Goal: Task Accomplishment & Management: Complete application form

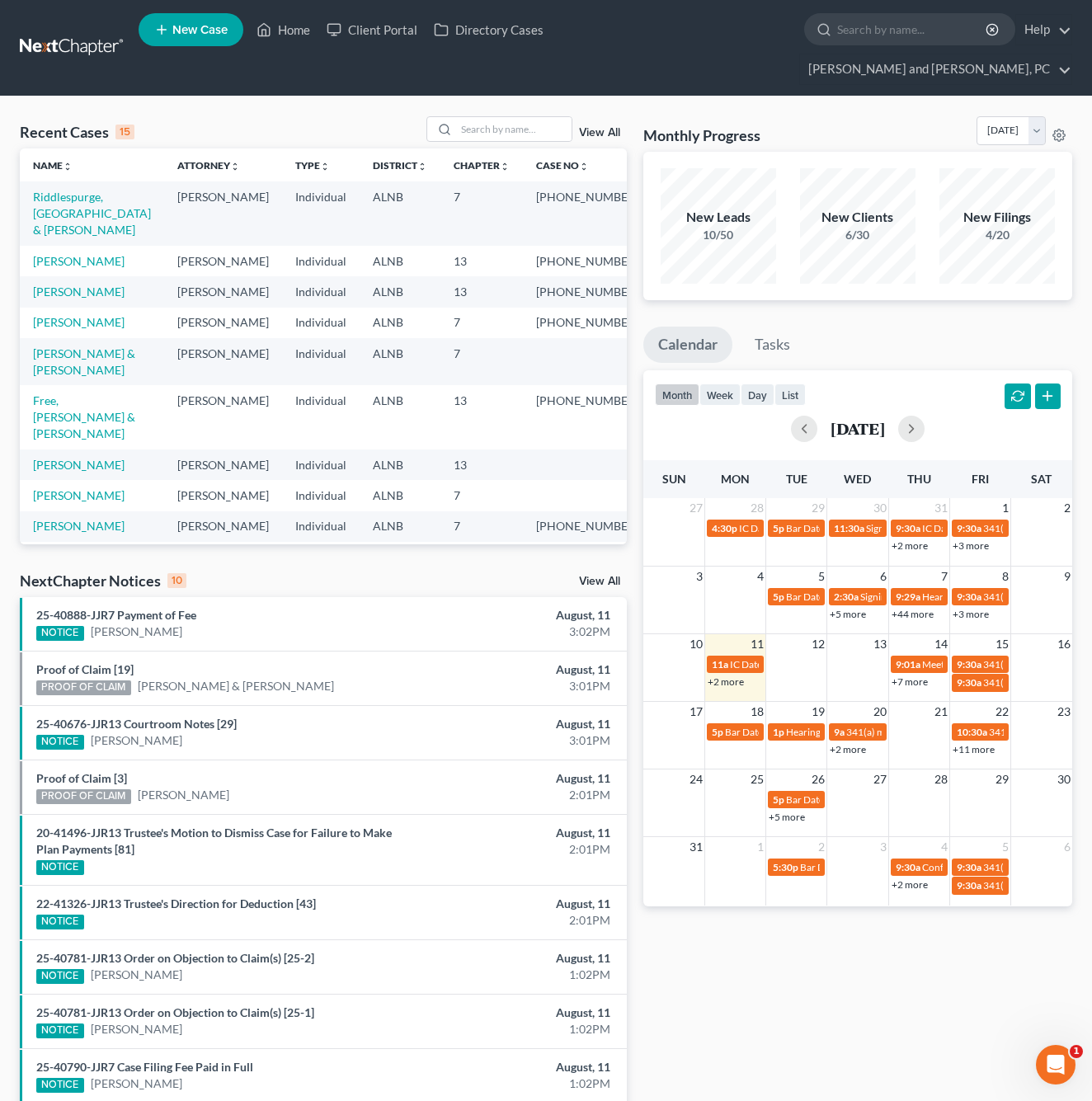
click at [184, 35] on span "New Case" at bounding box center [200, 30] width 55 height 12
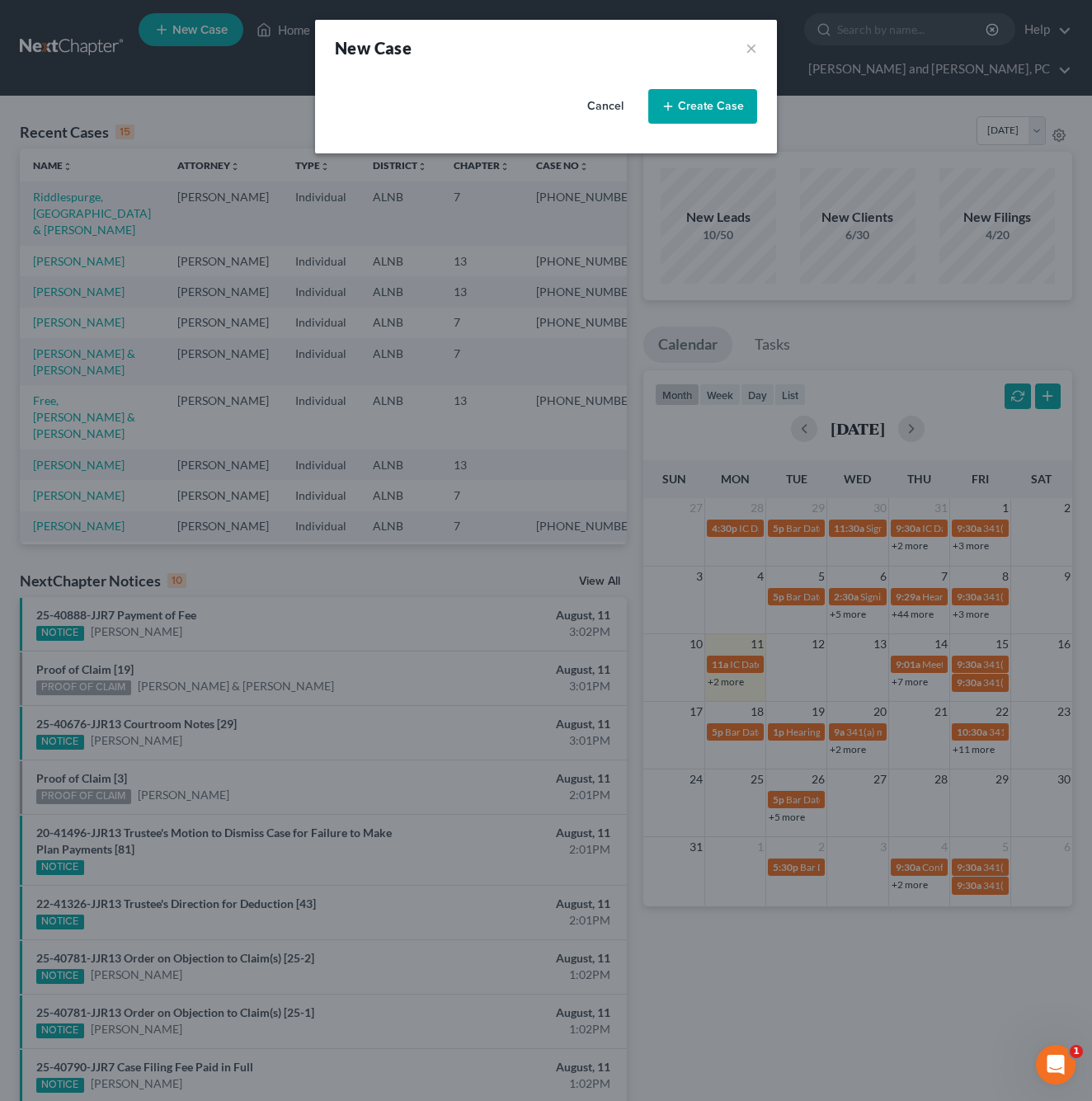
select select "1"
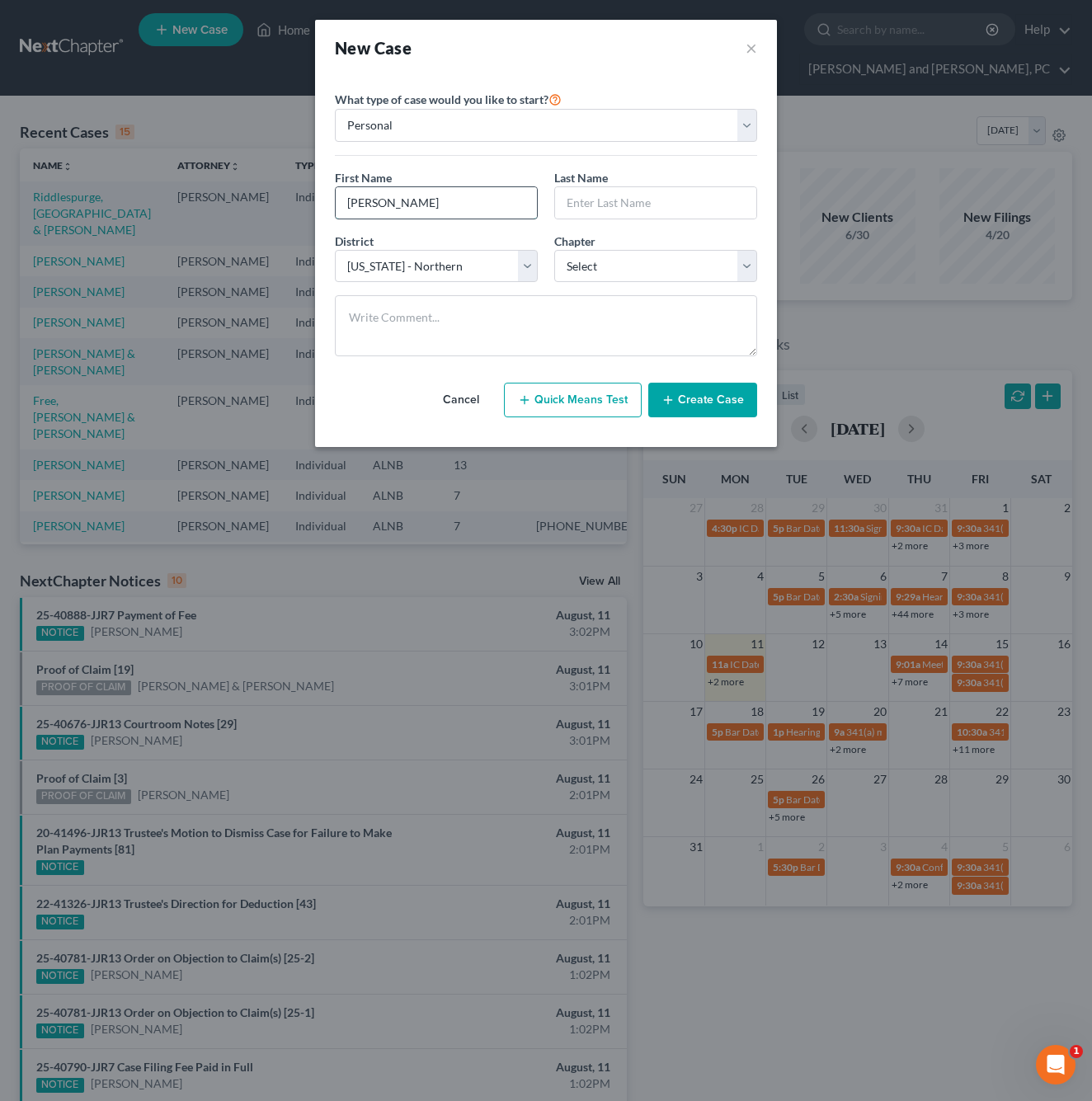
type input "[PERSON_NAME]"
click at [721, 263] on select "Select 7 11 12 13" at bounding box center [655, 266] width 203 height 33
select select "3"
click at [531, 320] on textarea at bounding box center [546, 325] width 422 height 61
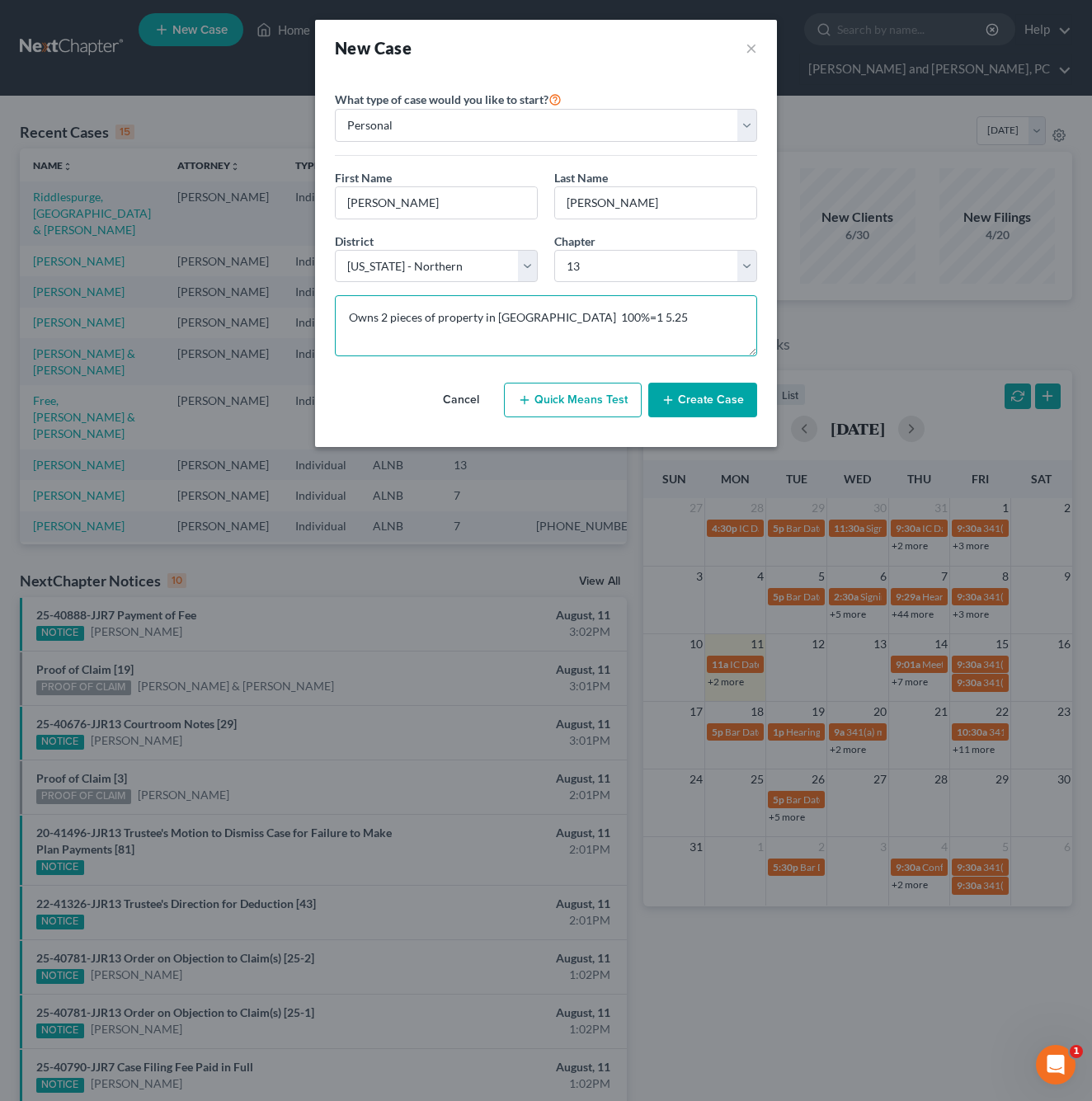
click at [594, 309] on textarea "Owns 2 pieces of property in [GEOGRAPHIC_DATA] 100%=1 5.25" at bounding box center [546, 325] width 422 height 61
click at [593, 312] on textarea "Owns 2 pieces of property in [GEOGRAPHIC_DATA] 100%=1 5.25" at bounding box center [546, 325] width 422 height 61
type textarea "Owns 2 pieces of property in [GEOGRAPHIC_DATA] 100%+ 5.25"
click at [718, 395] on button "Create Case" at bounding box center [703, 400] width 109 height 34
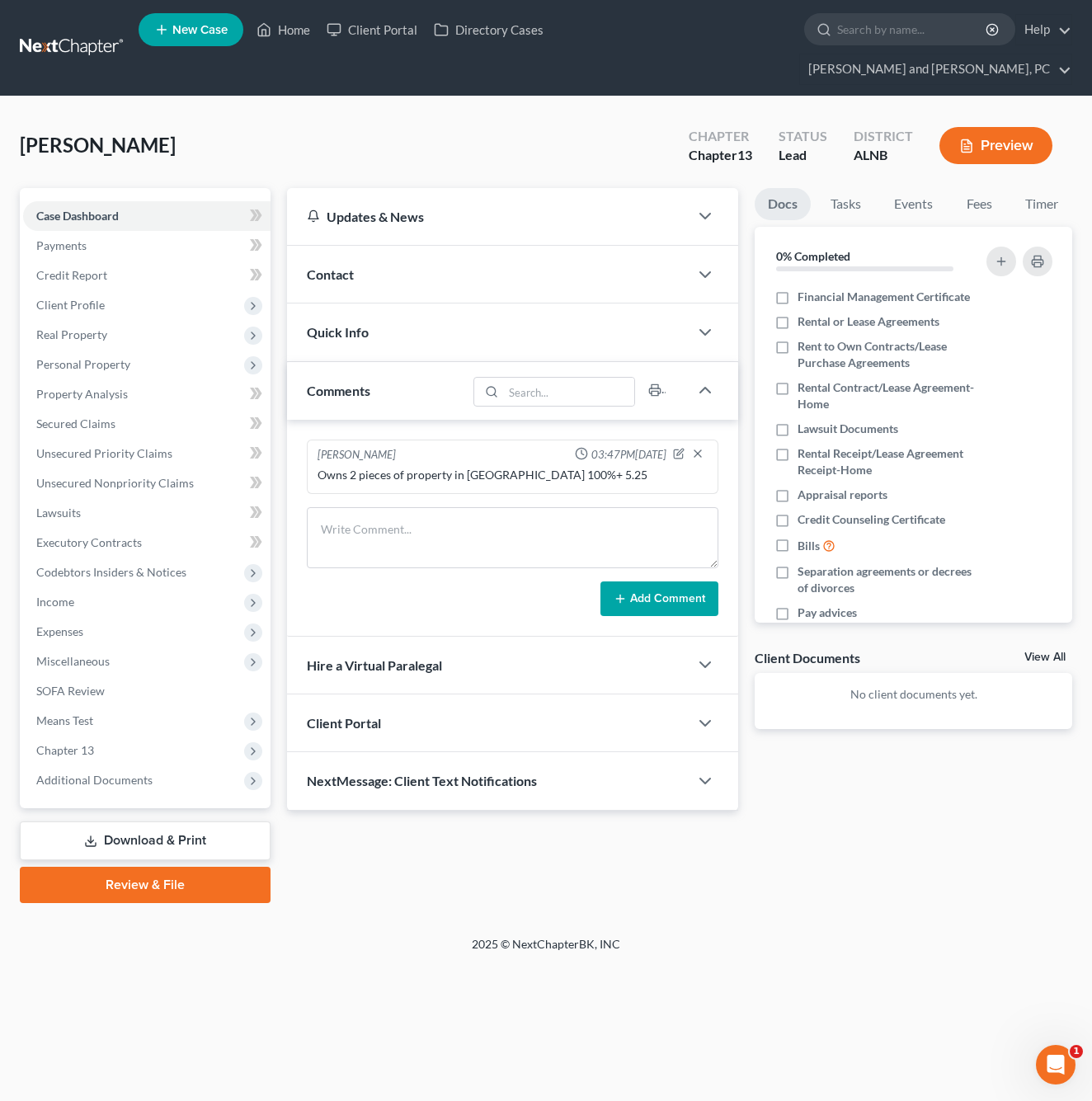
click at [468, 259] on div "Contact" at bounding box center [488, 274] width 401 height 57
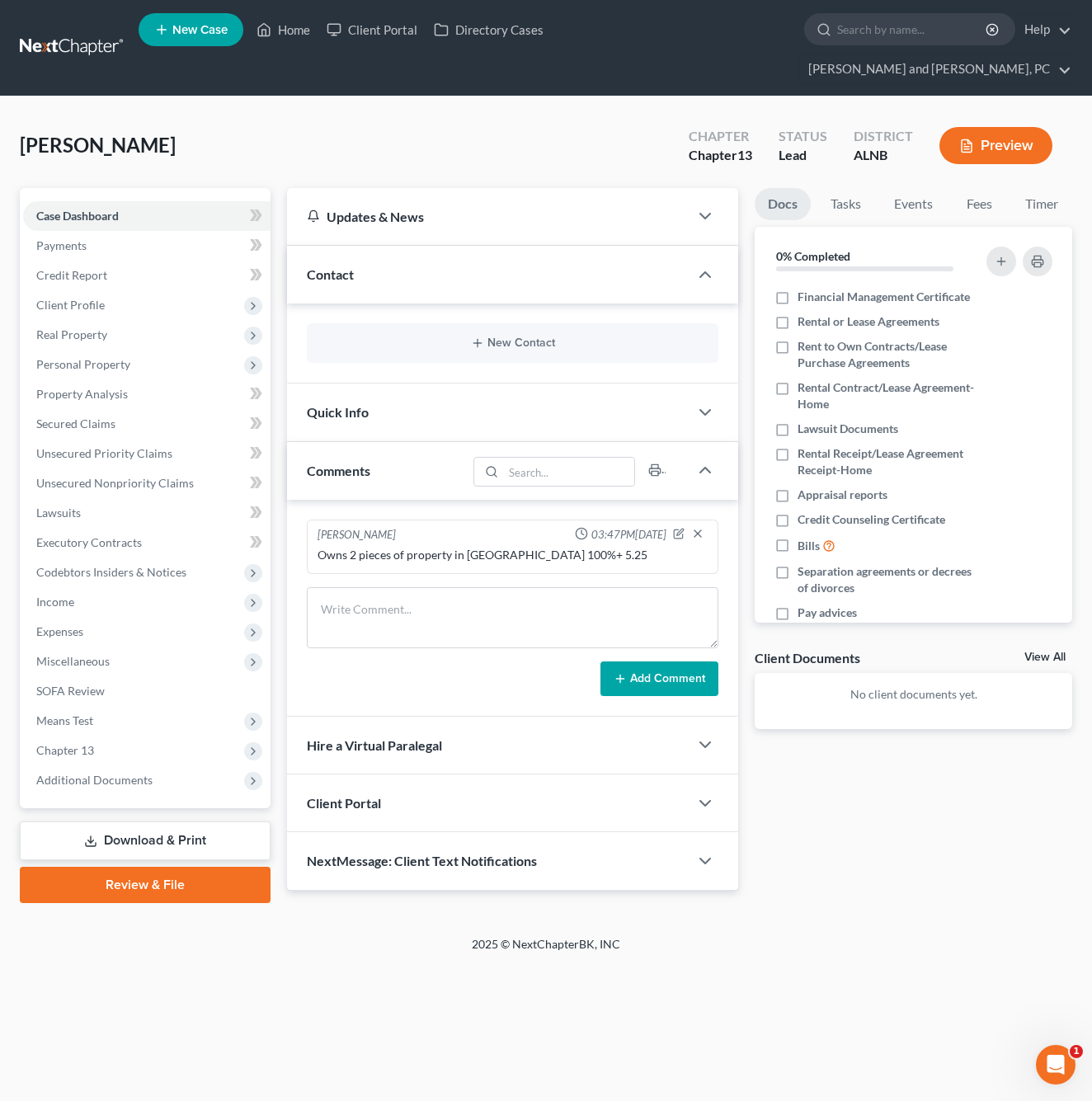
click at [448, 323] on div "New Contact" at bounding box center [513, 343] width 412 height 39
click at [506, 336] on button "New Contact" at bounding box center [512, 342] width 385 height 13
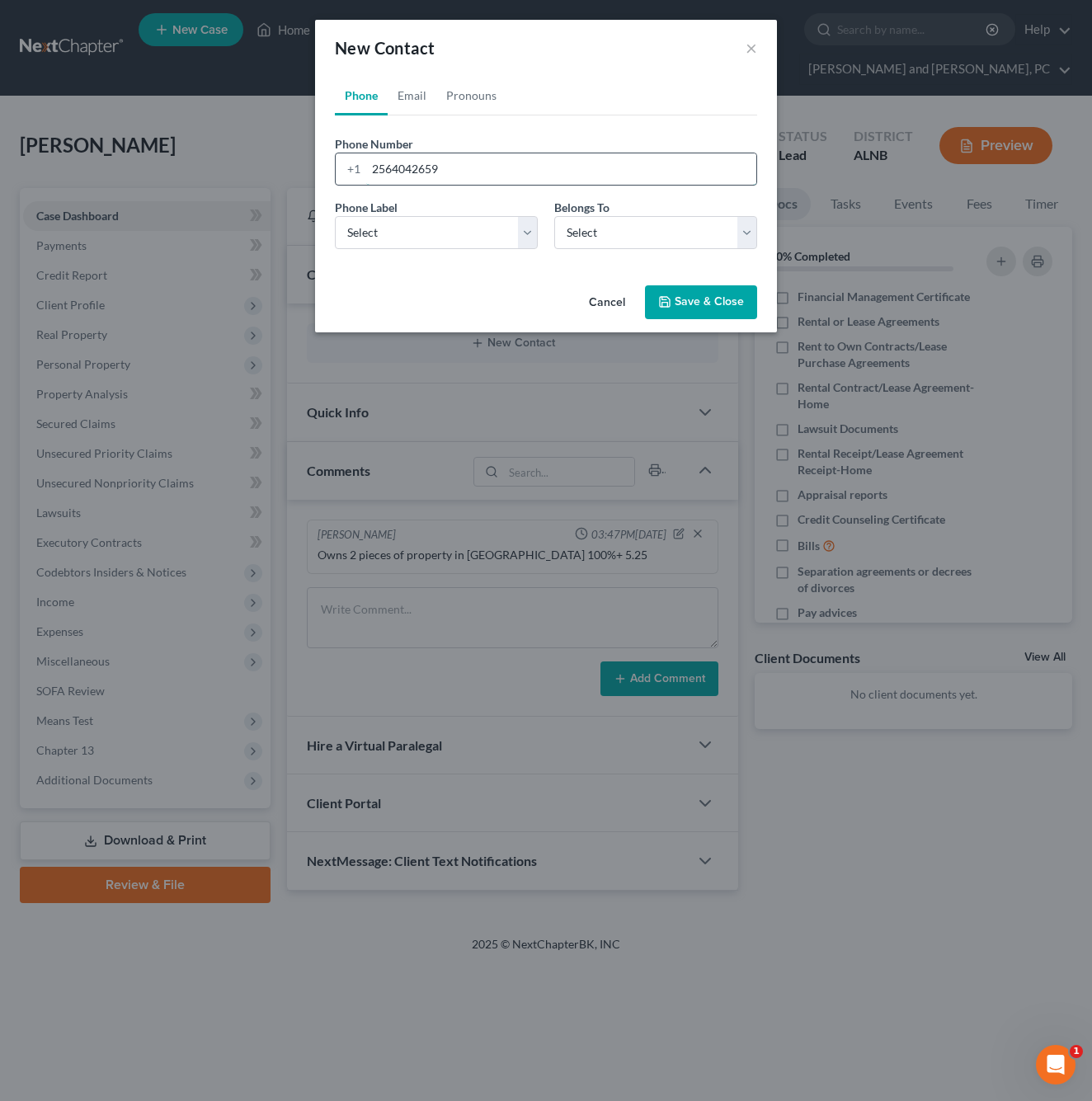
type input "2564042659"
select select "0"
click at [437, 98] on link "Pronouns" at bounding box center [472, 95] width 70 height 39
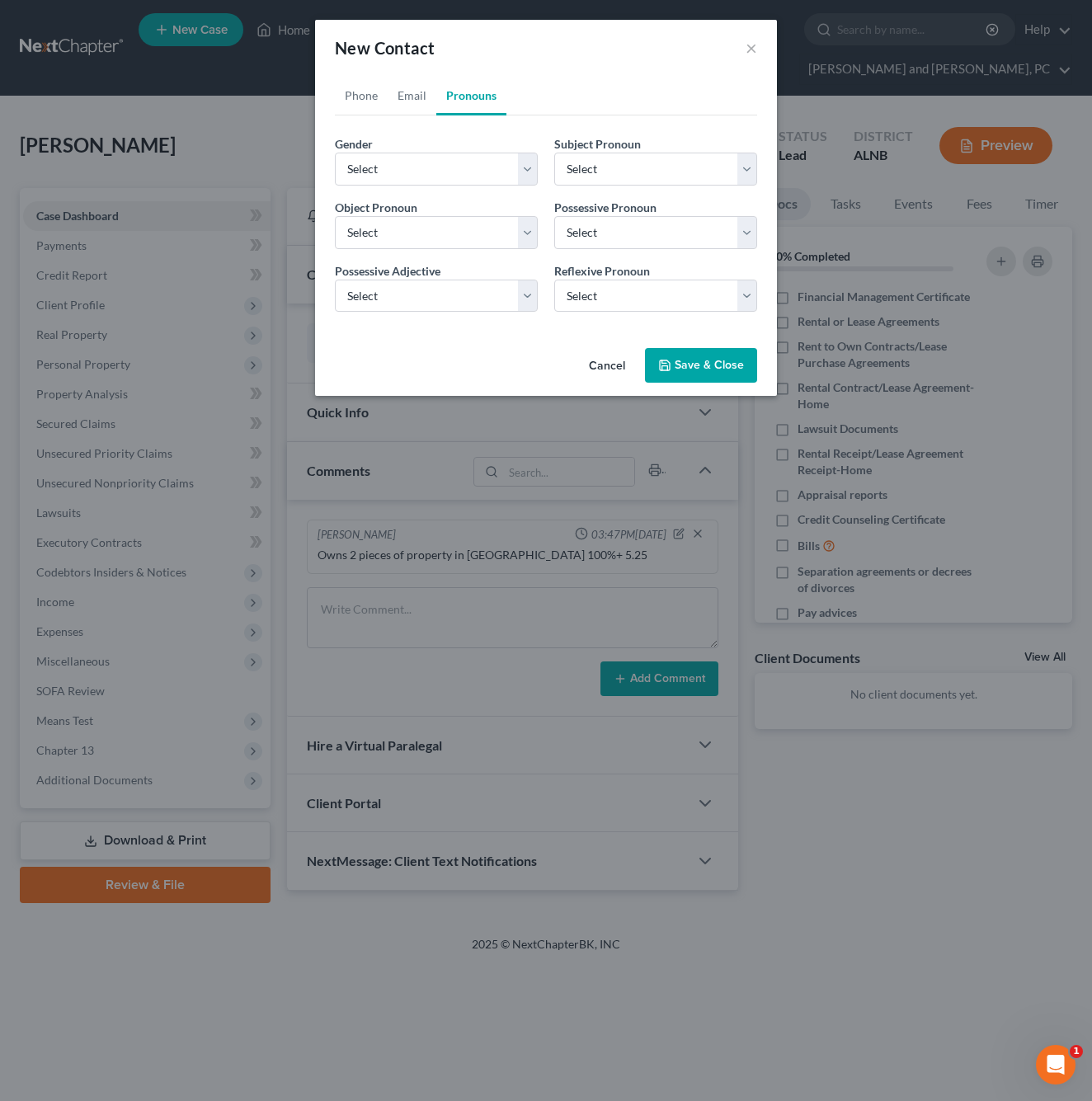
click at [421, 95] on link "Email" at bounding box center [412, 95] width 49 height 39
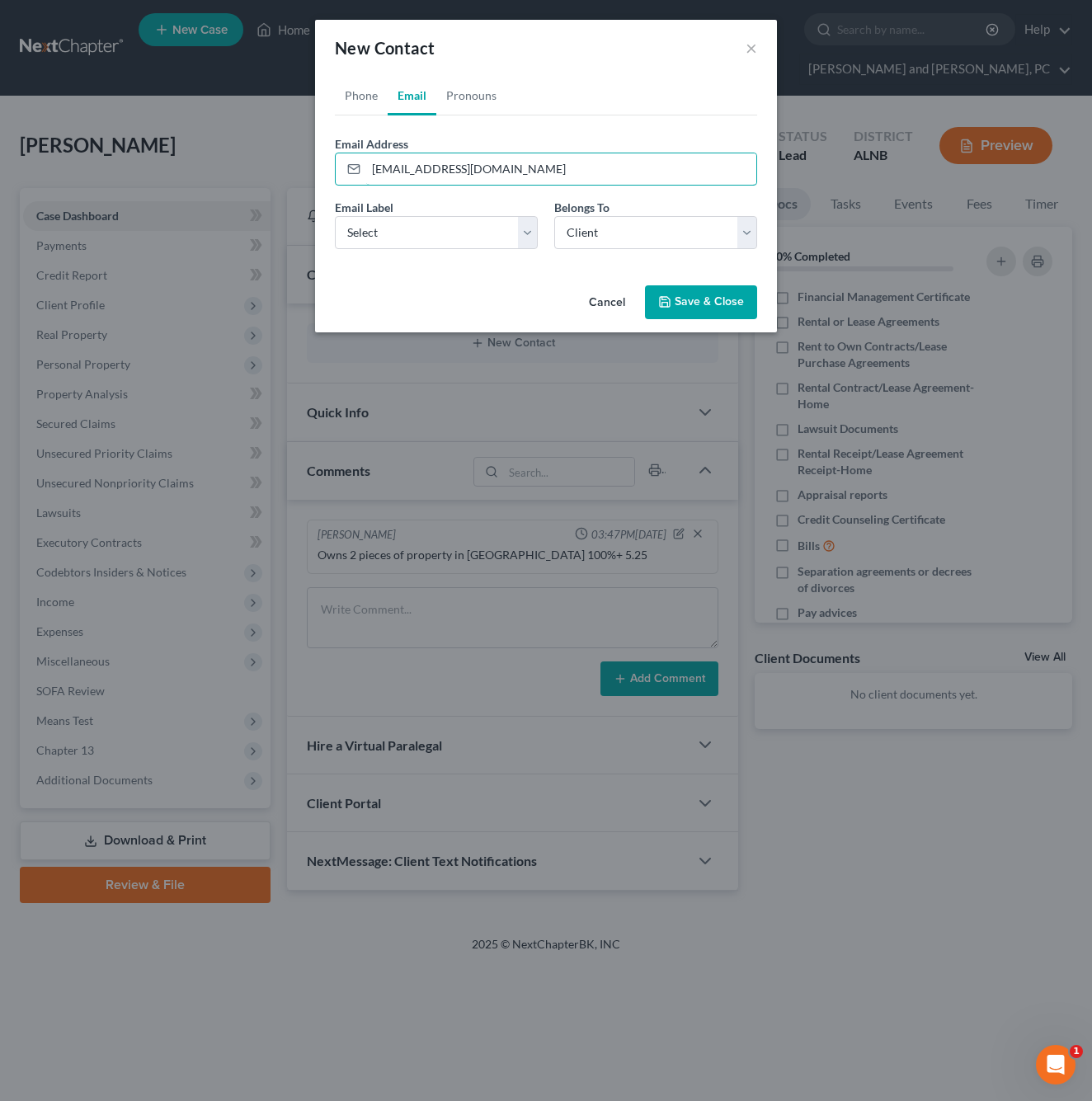
type input "[EMAIL_ADDRESS][DOMAIN_NAME]"
click at [510, 236] on select "Select Home Work Other" at bounding box center [436, 232] width 203 height 33
select select "0"
click at [749, 306] on button "Save & Close" at bounding box center [701, 303] width 112 height 34
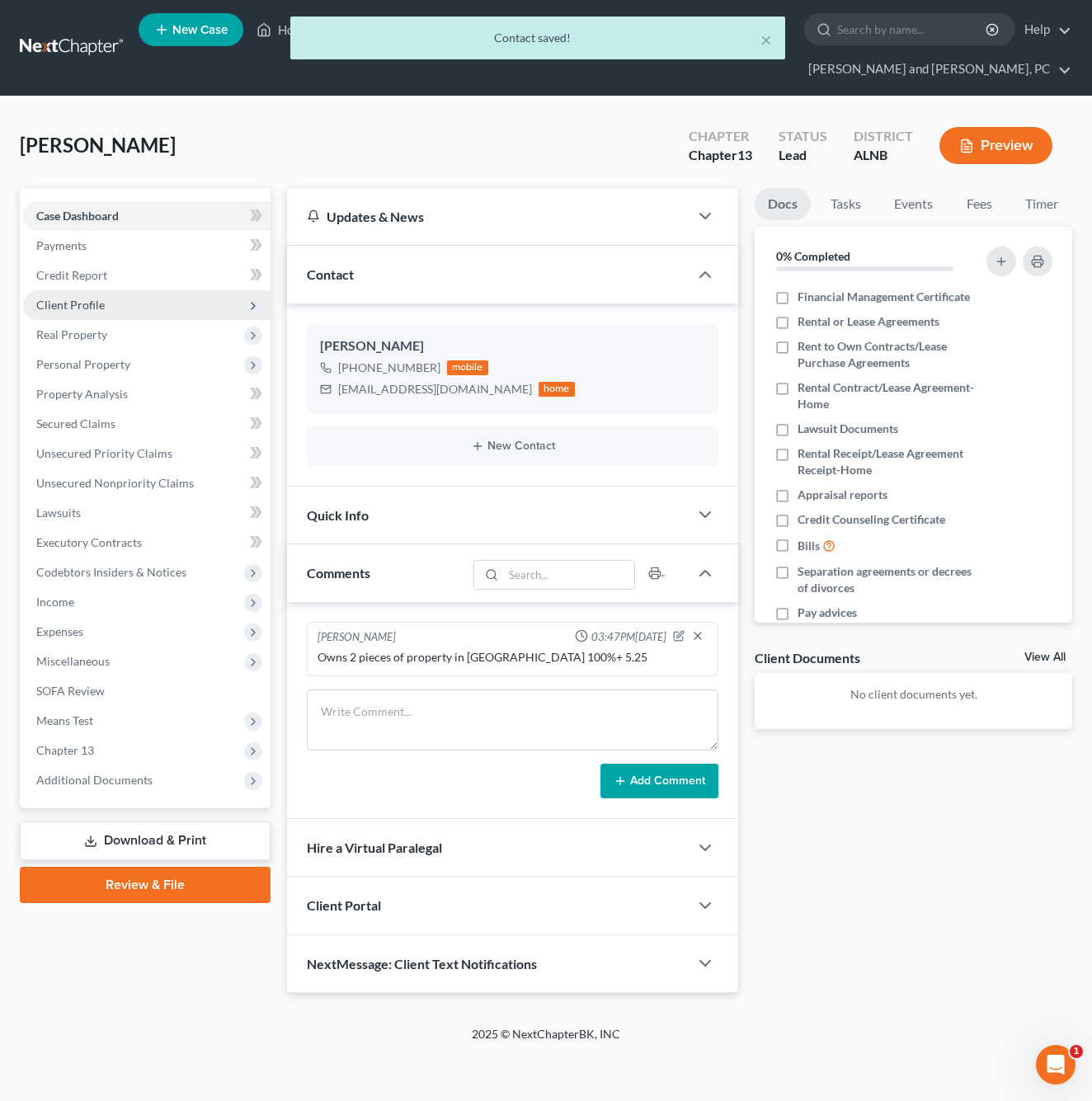
click at [105, 291] on span "Client Profile" at bounding box center [147, 305] width 248 height 30
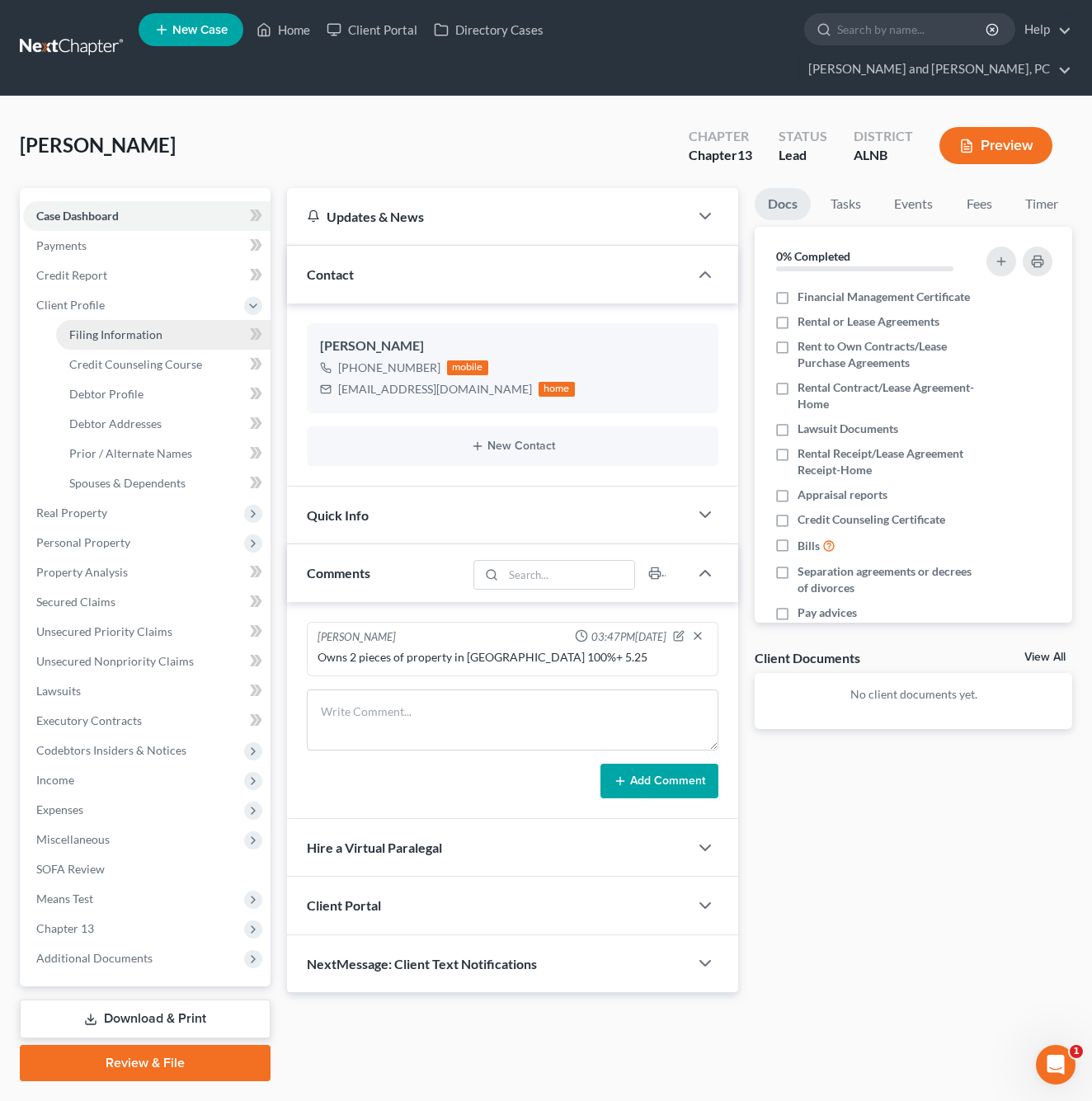
click at [154, 328] on span "Filing Information" at bounding box center [116, 334] width 94 height 14
select select "1"
select select "0"
select select "3"
select select "1"
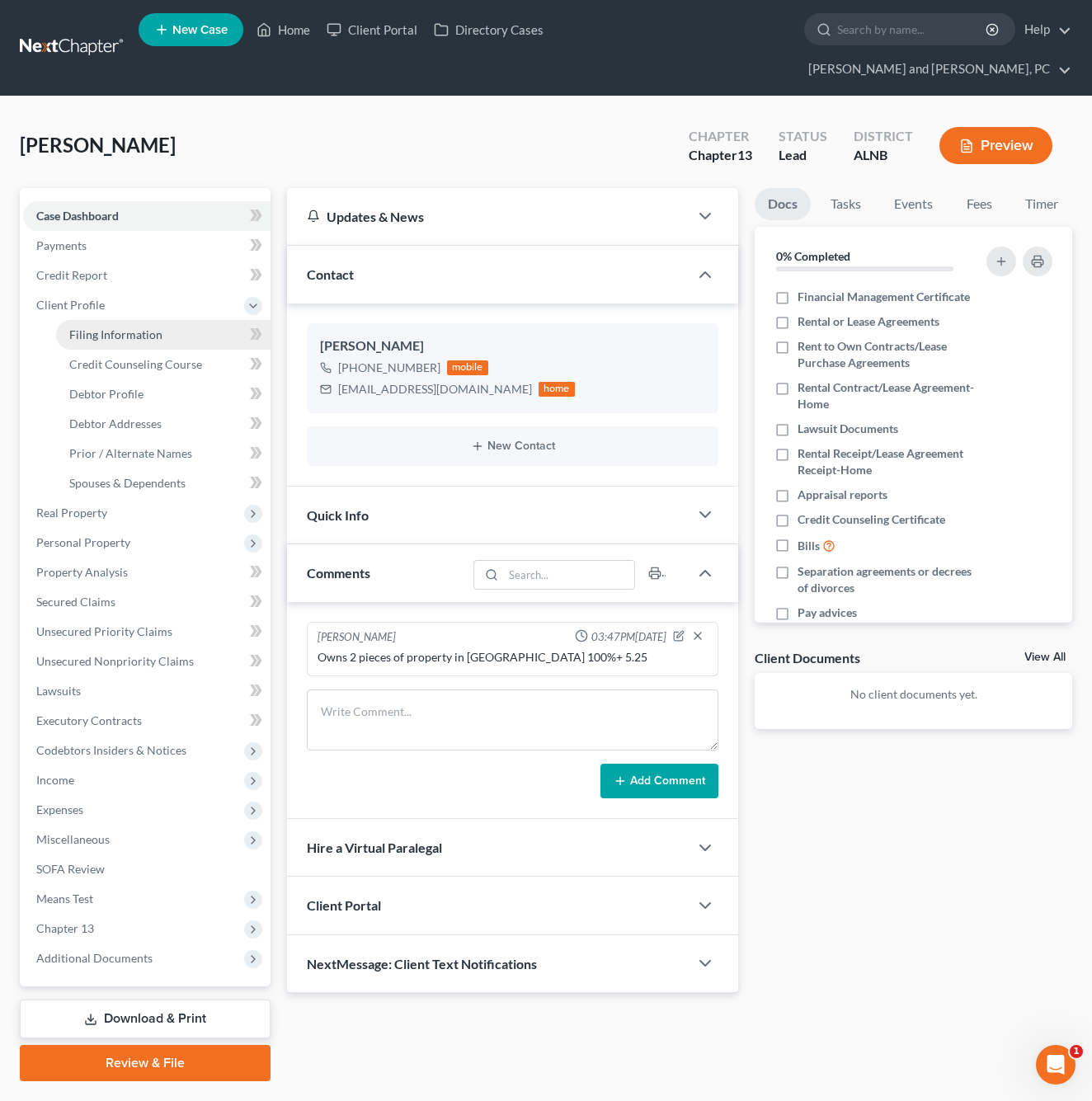
select select "0"
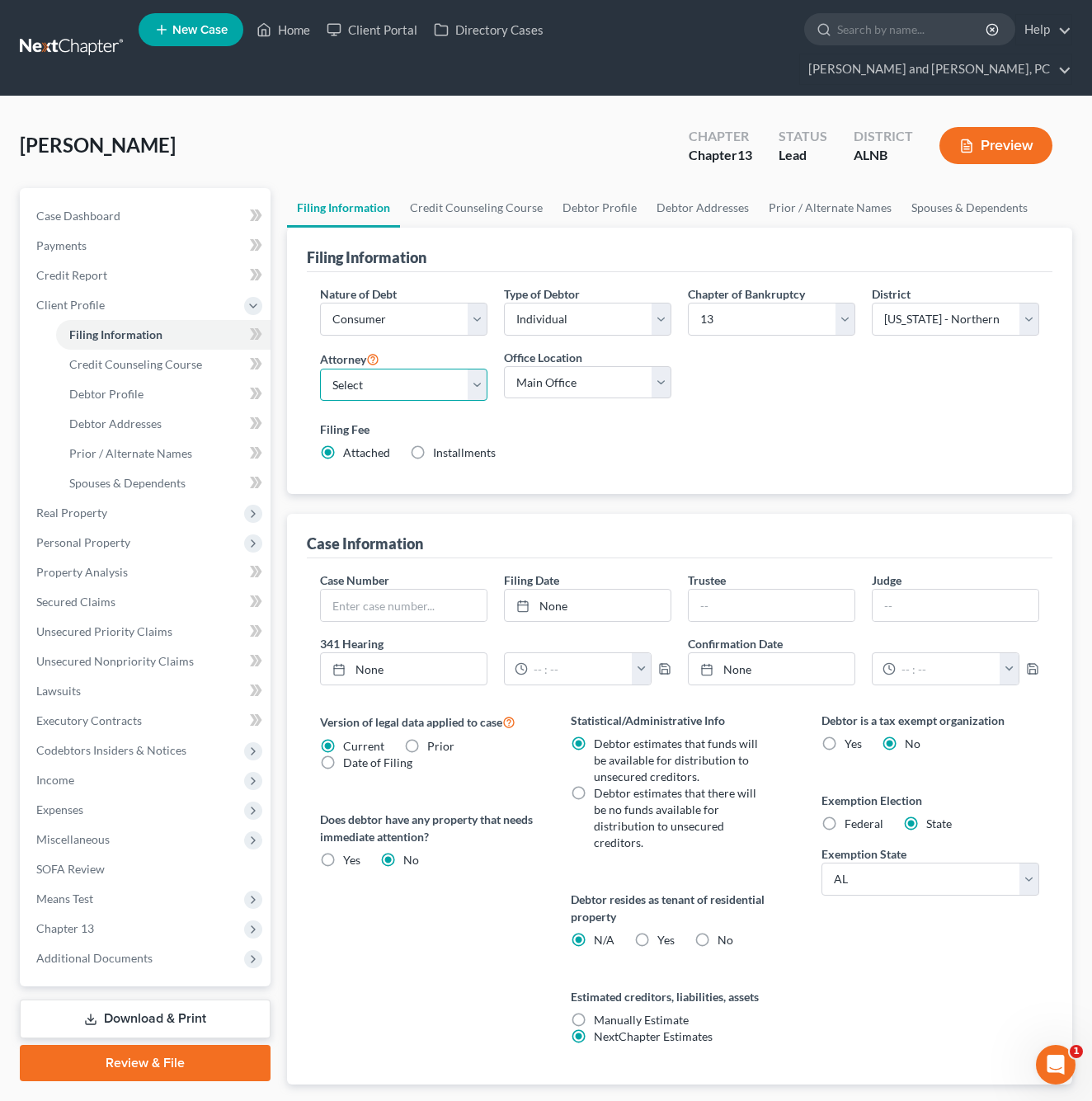
click at [449, 369] on select "Select [PERSON_NAME] - ALNB [PERSON_NAME] - ALNB [PERSON_NAME] - ALMB" at bounding box center [403, 385] width 167 height 33
select select "1"
click at [524, 366] on select "Main Office [GEOGRAPHIC_DATA]" at bounding box center [588, 382] width 167 height 33
select select "0"
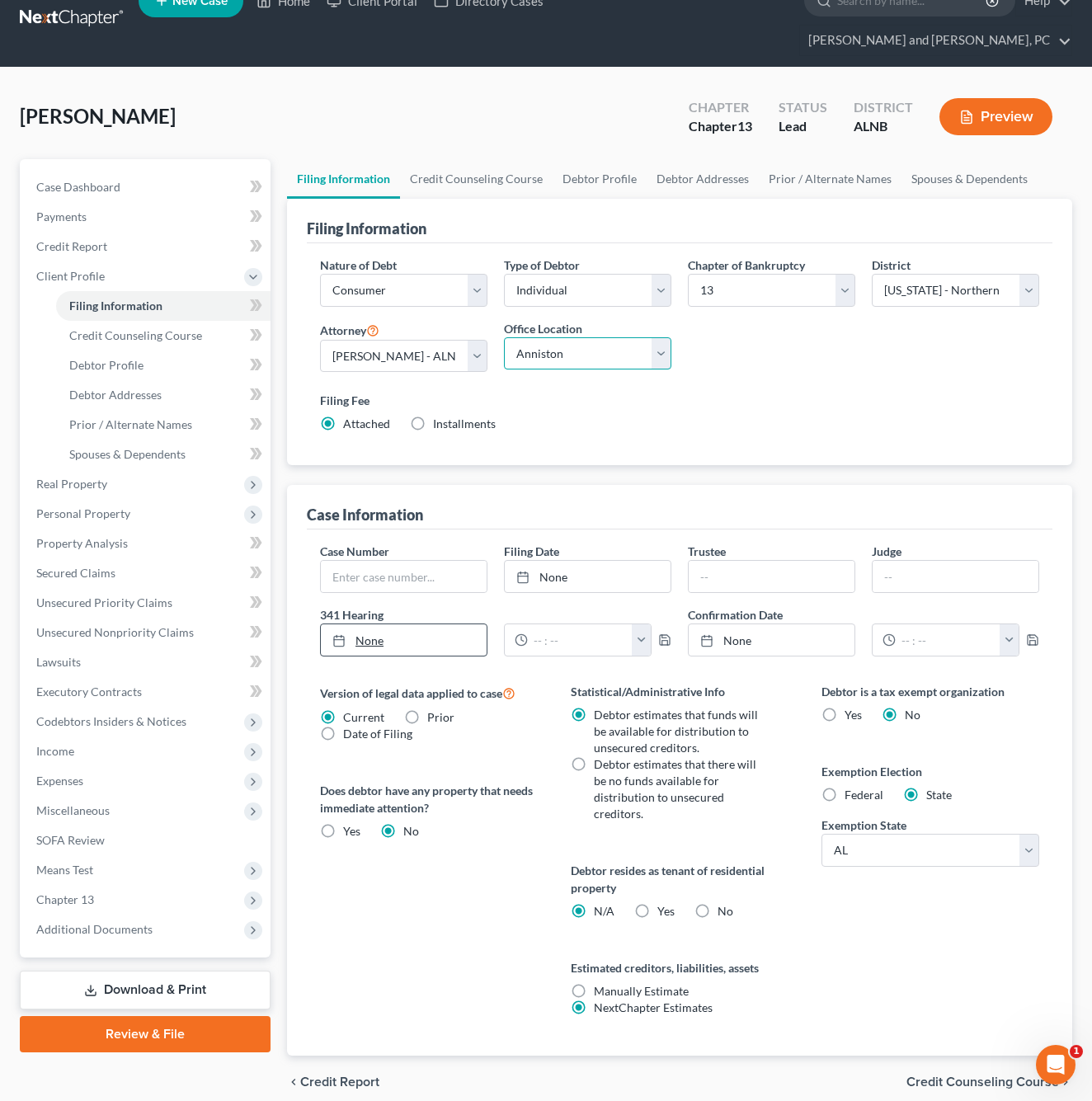
scroll to position [30, 0]
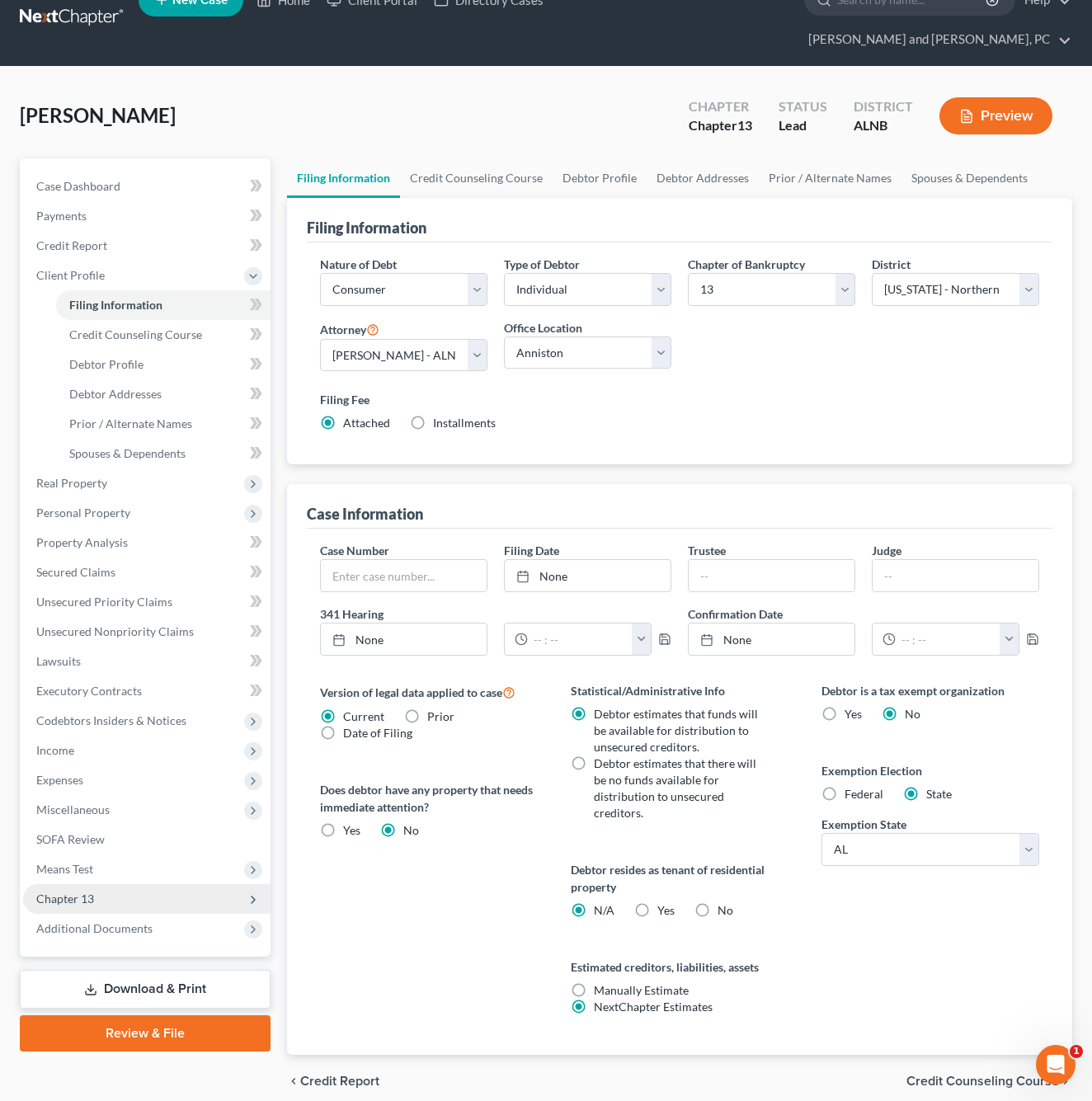
click at [87, 892] on span "Chapter 13" at bounding box center [64, 899] width 57 height 14
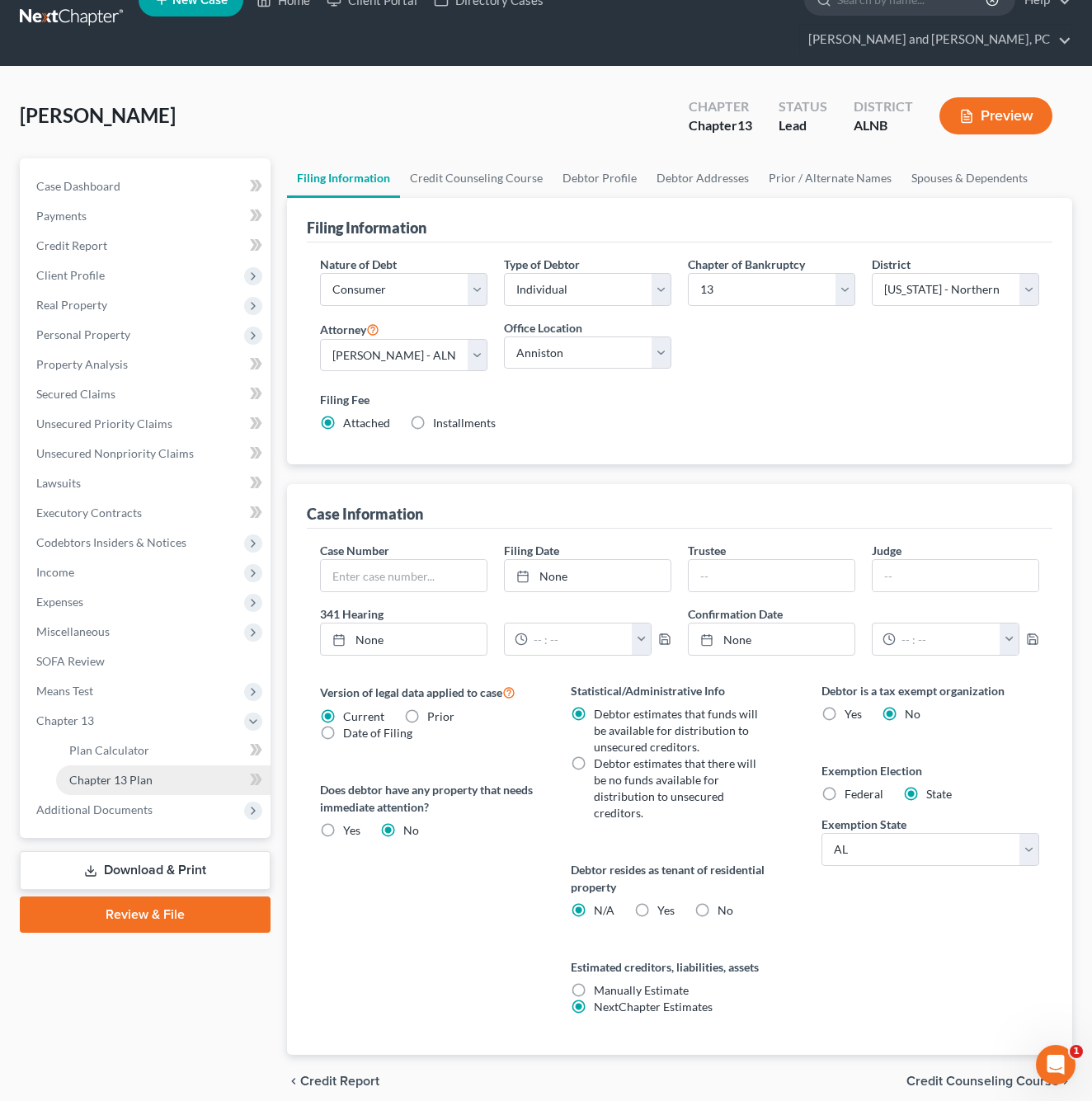
click at [117, 765] on link "Chapter 13 Plan" at bounding box center [163, 779] width 214 height 30
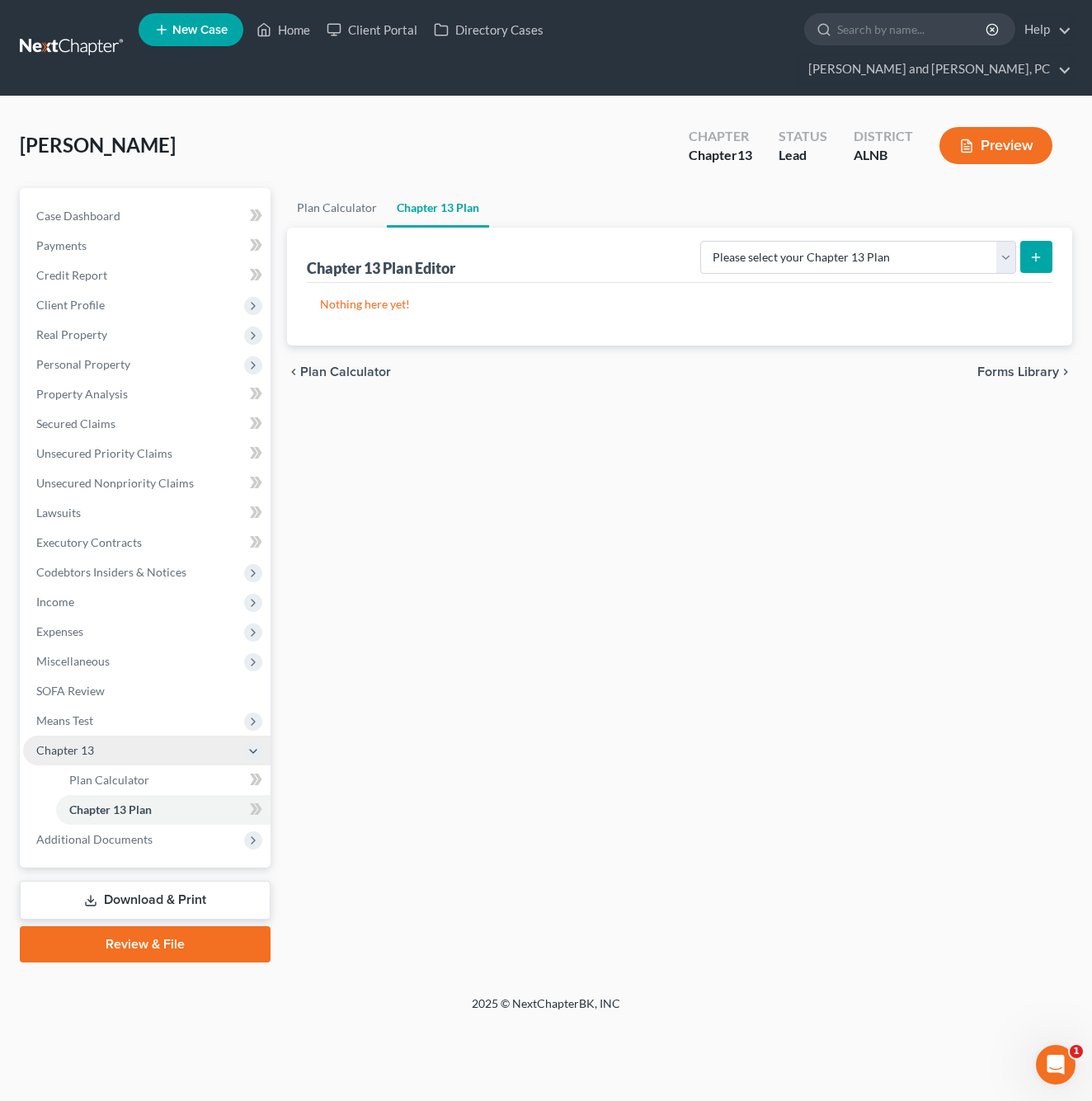
click at [154, 736] on span "Chapter 13" at bounding box center [147, 750] width 248 height 30
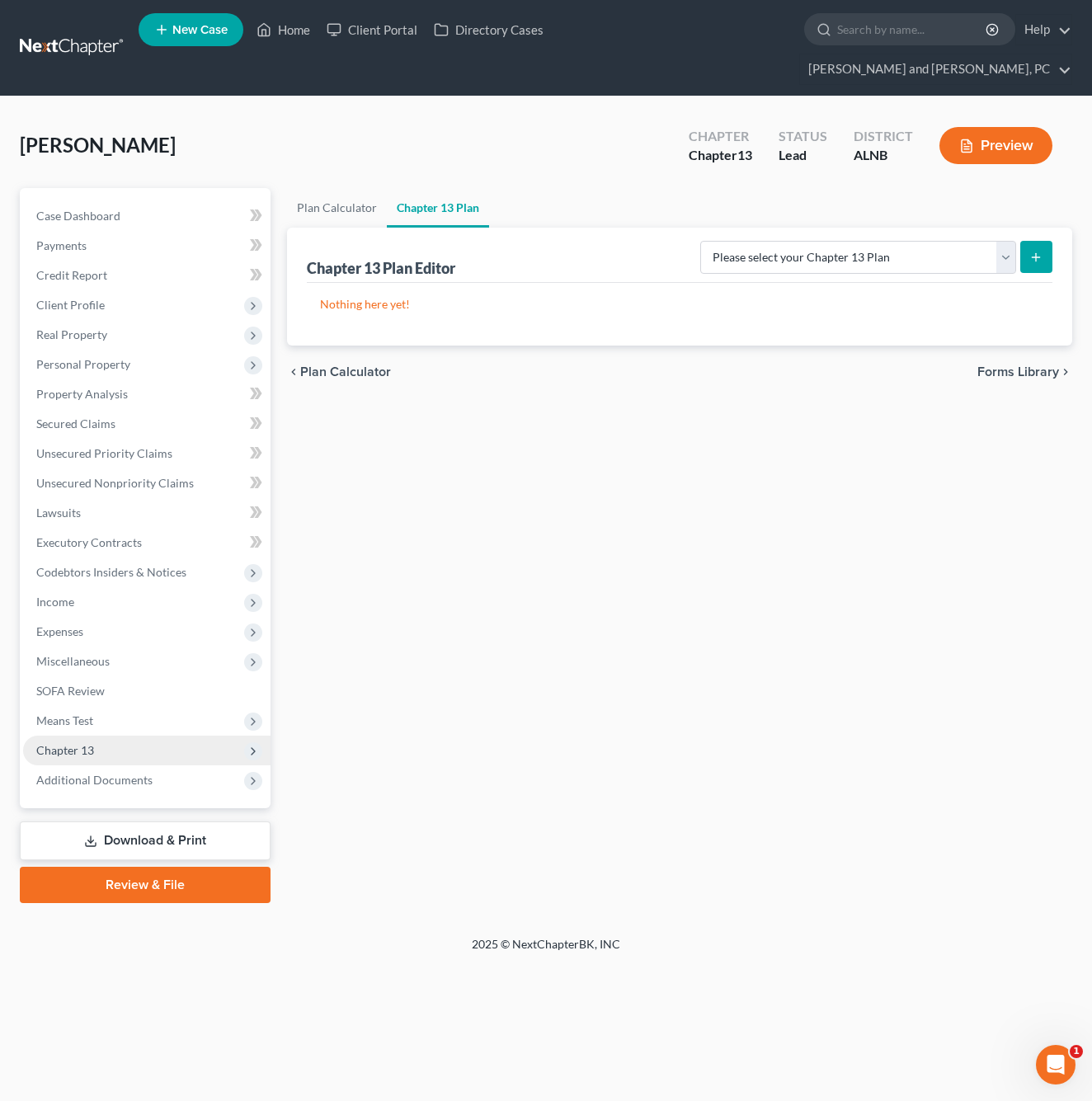
click at [154, 736] on span "Chapter 13" at bounding box center [147, 750] width 248 height 30
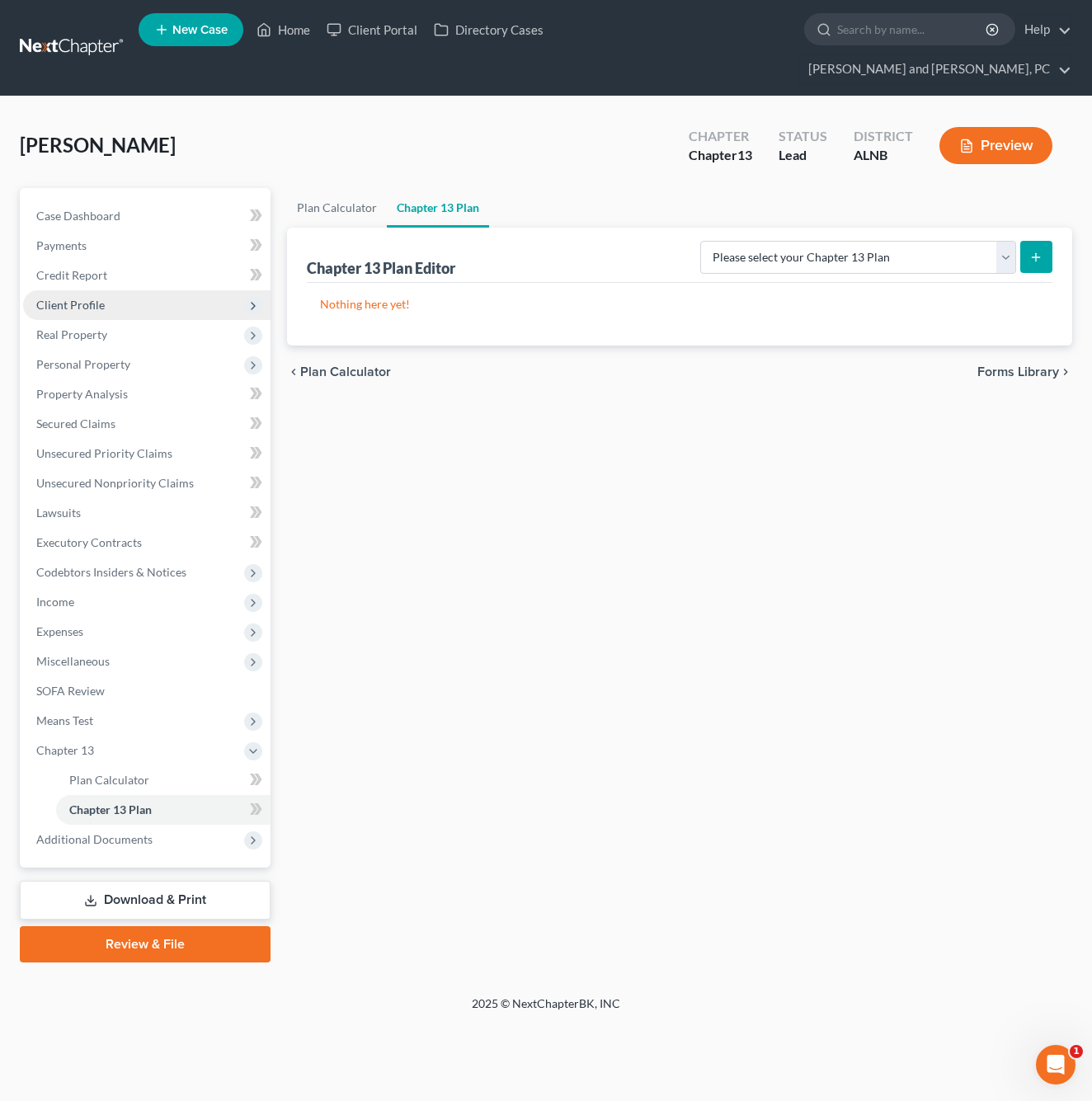
click at [65, 291] on span "Client Profile" at bounding box center [147, 305] width 248 height 30
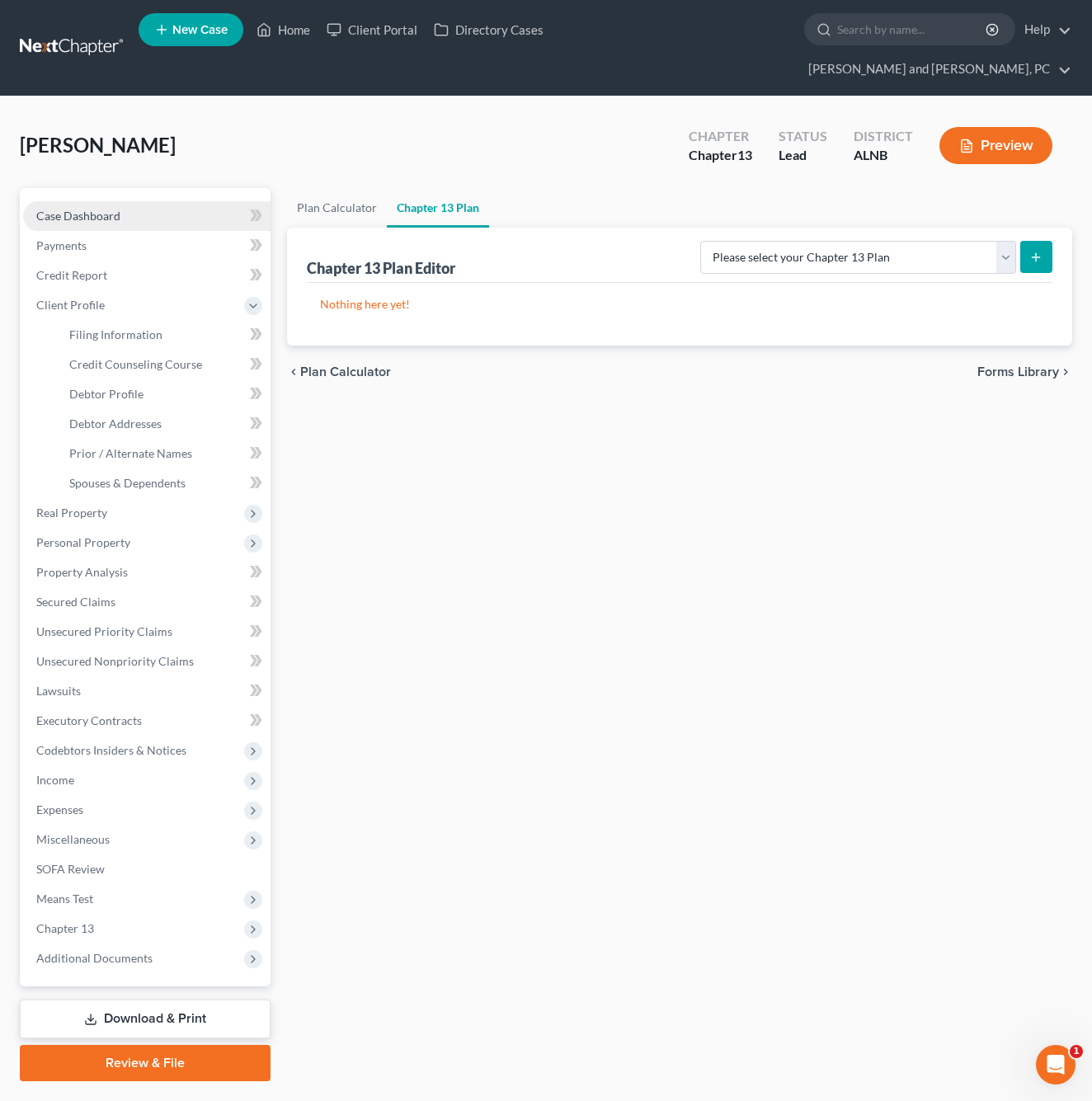
click at [117, 208] on span "Case Dashboard" at bounding box center [78, 215] width 84 height 14
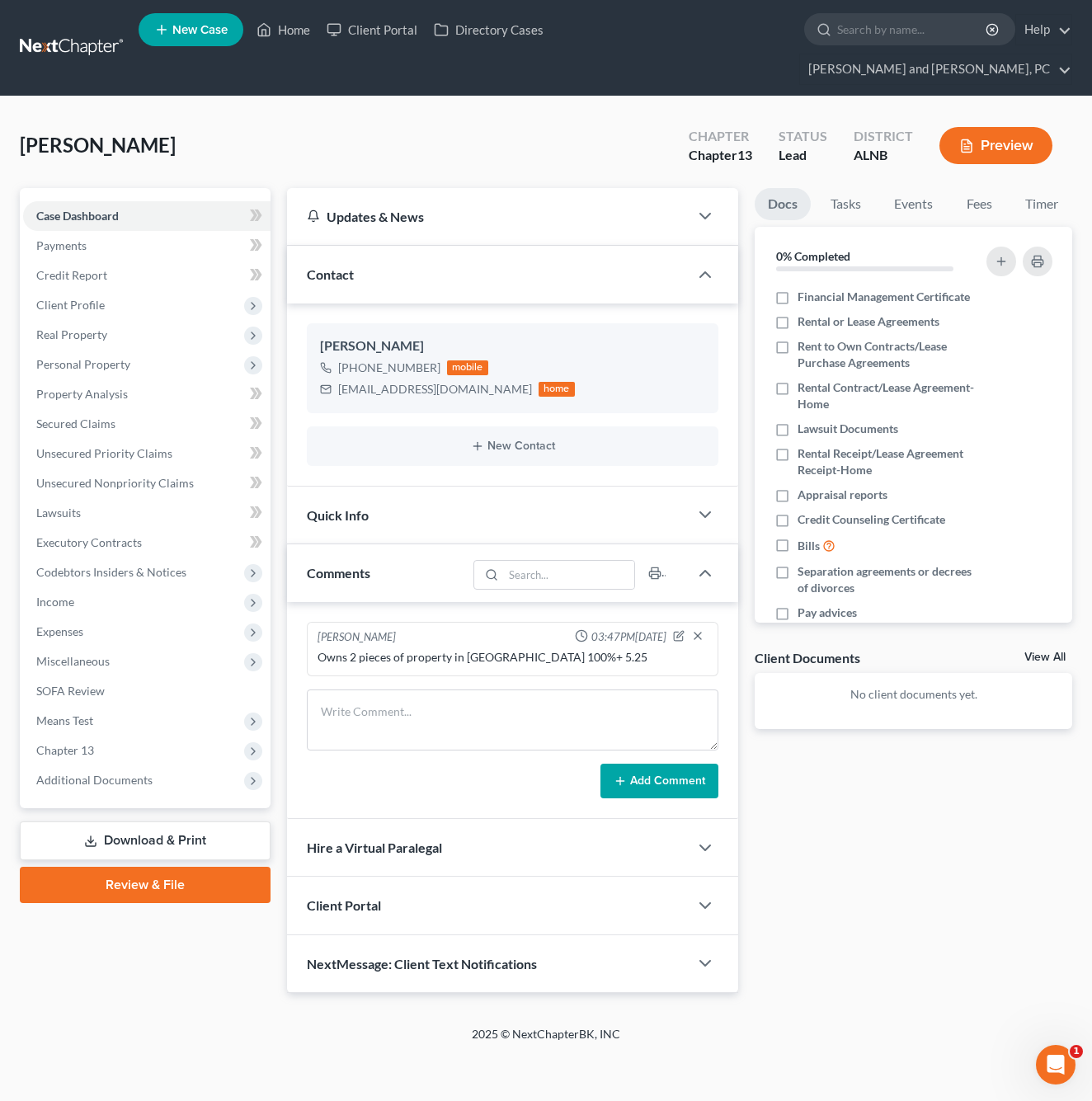
click at [649, 876] on div "Client Portal" at bounding box center [488, 905] width 401 height 57
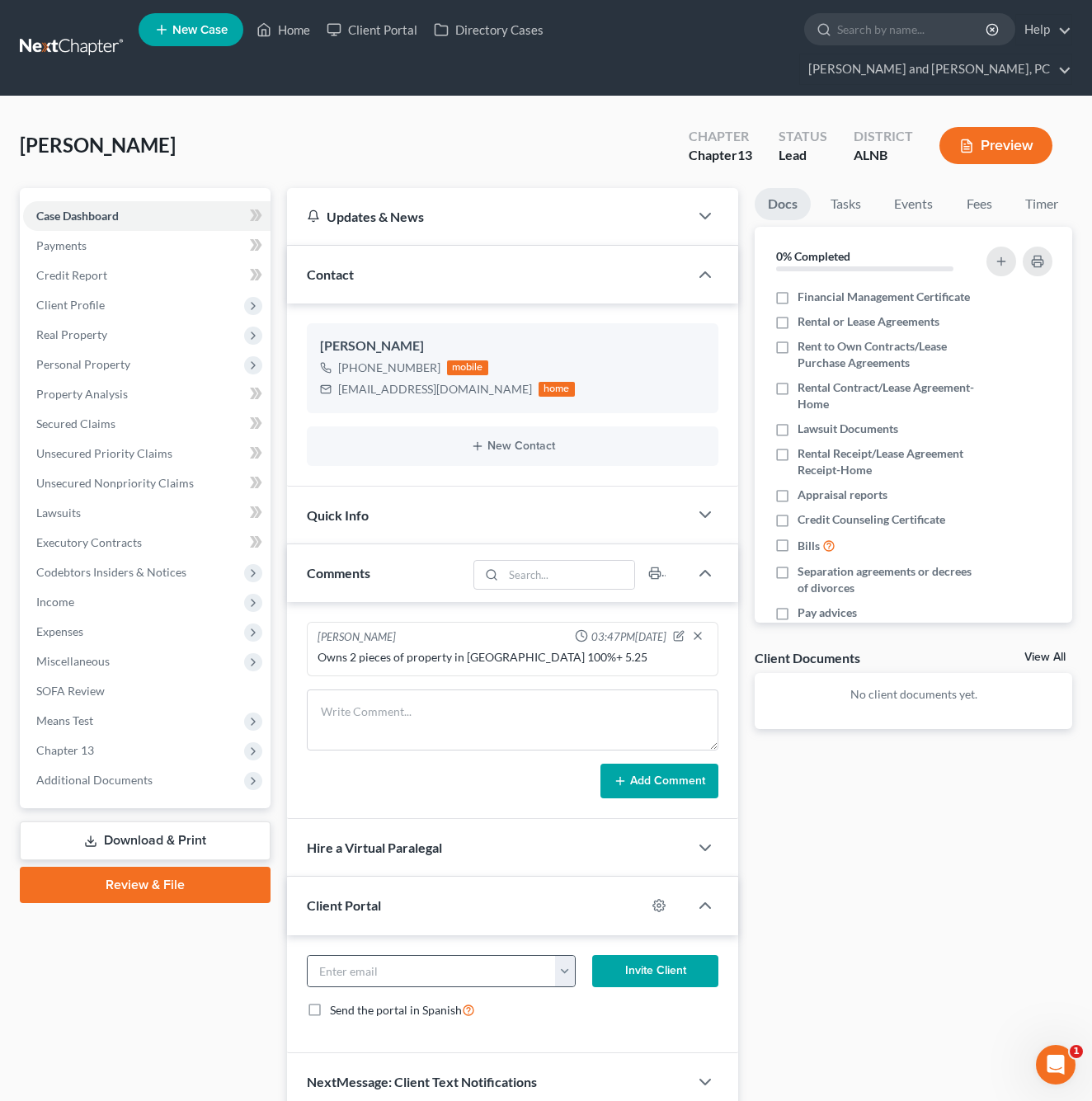
click at [564, 956] on button "button" at bounding box center [564, 972] width 20 height 32
click at [600, 994] on link "[EMAIL_ADDRESS][DOMAIN_NAME]" at bounding box center [667, 1008] width 226 height 28
type input "[EMAIL_ADDRESS][DOMAIN_NAME]"
click at [637, 955] on button "Invite Client" at bounding box center [655, 972] width 126 height 33
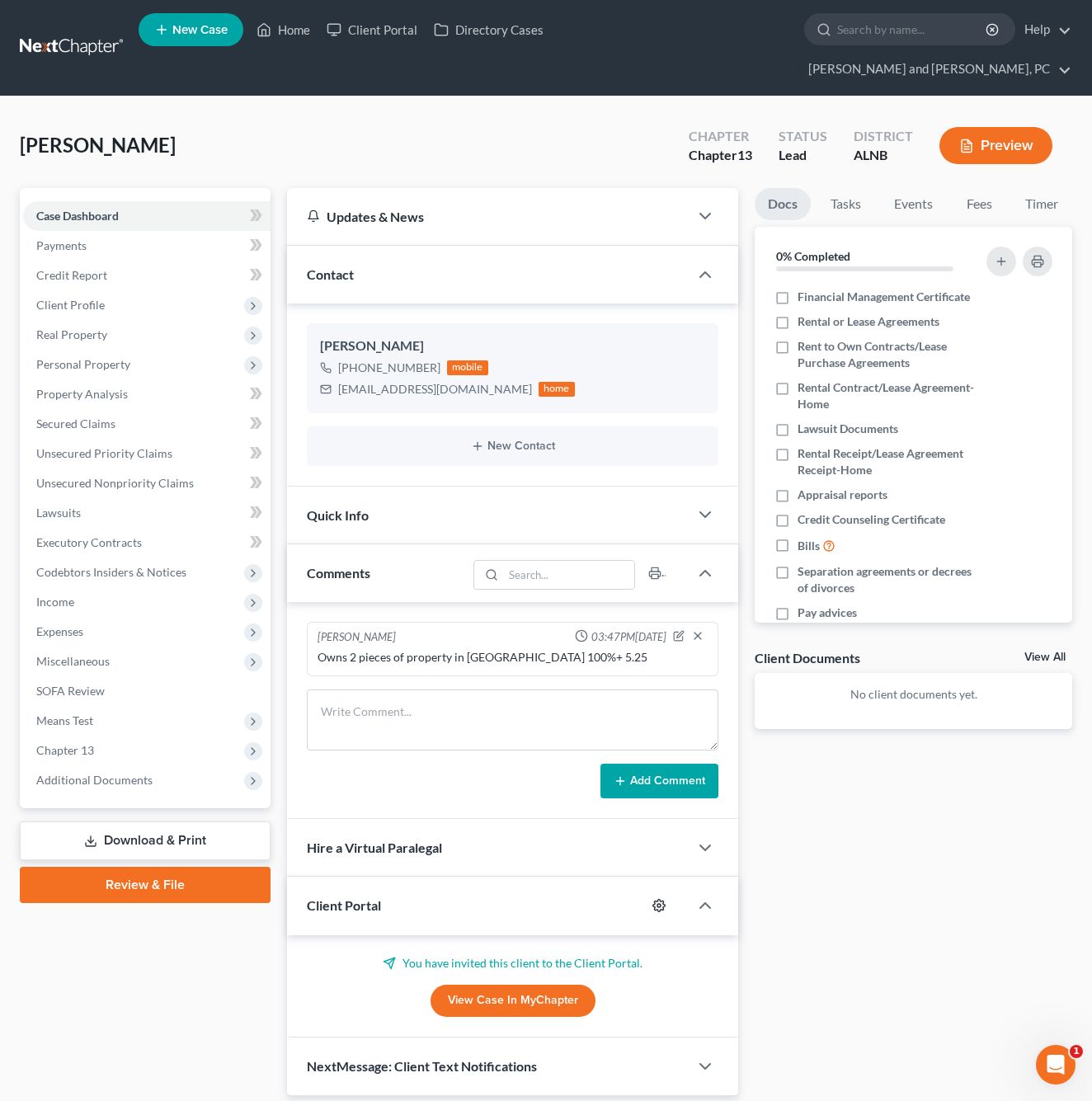
click at [659, 904] on circle "button" at bounding box center [659, 905] width 3 height 3
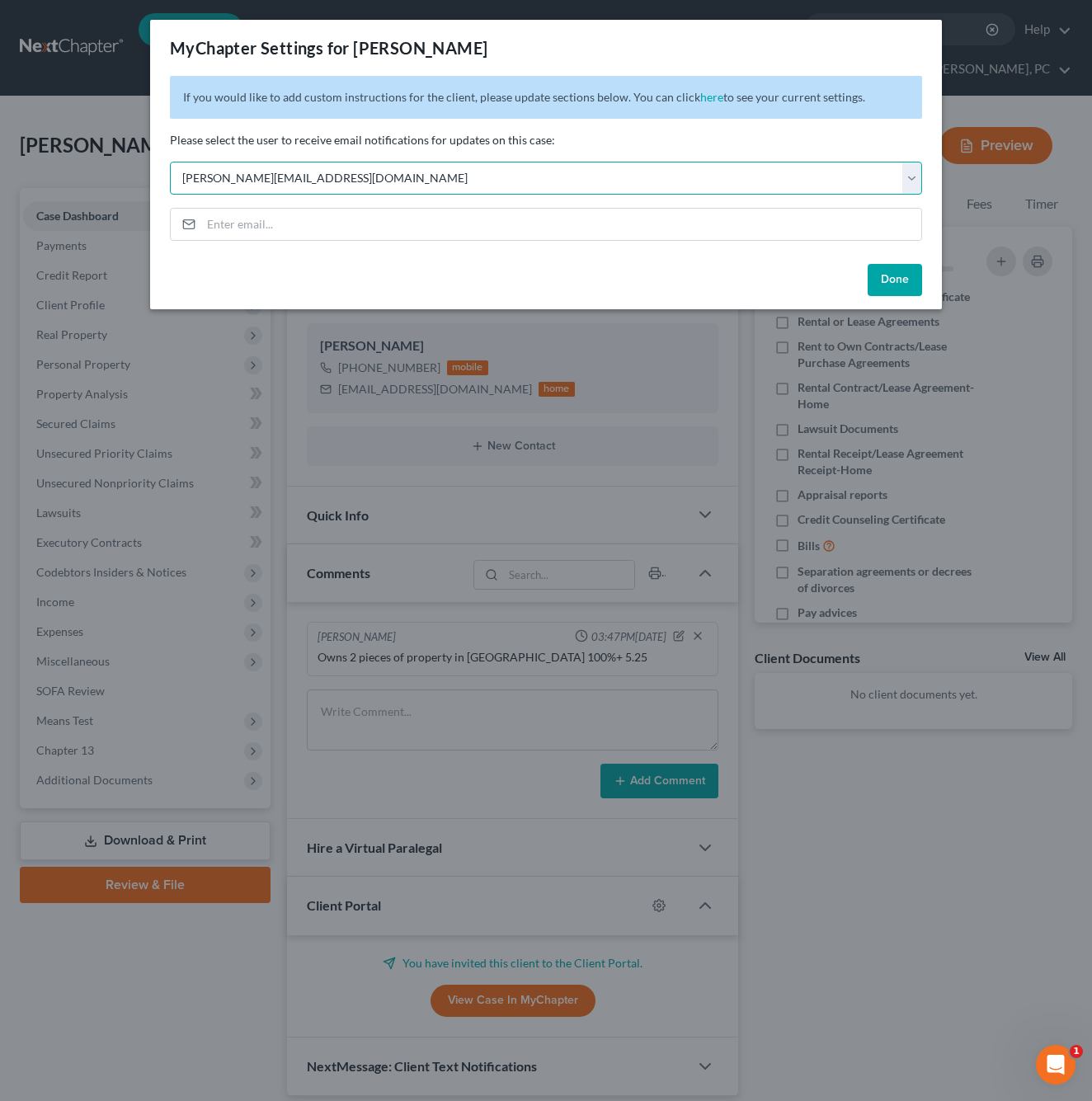
click at [353, 183] on select "Select [PERSON_NAME][EMAIL_ADDRESS][DOMAIN_NAME] [PERSON_NAME][EMAIL_ADDRESS][D…" at bounding box center [546, 177] width 752 height 33
select select "1"
click at [894, 275] on button "Done" at bounding box center [895, 280] width 54 height 33
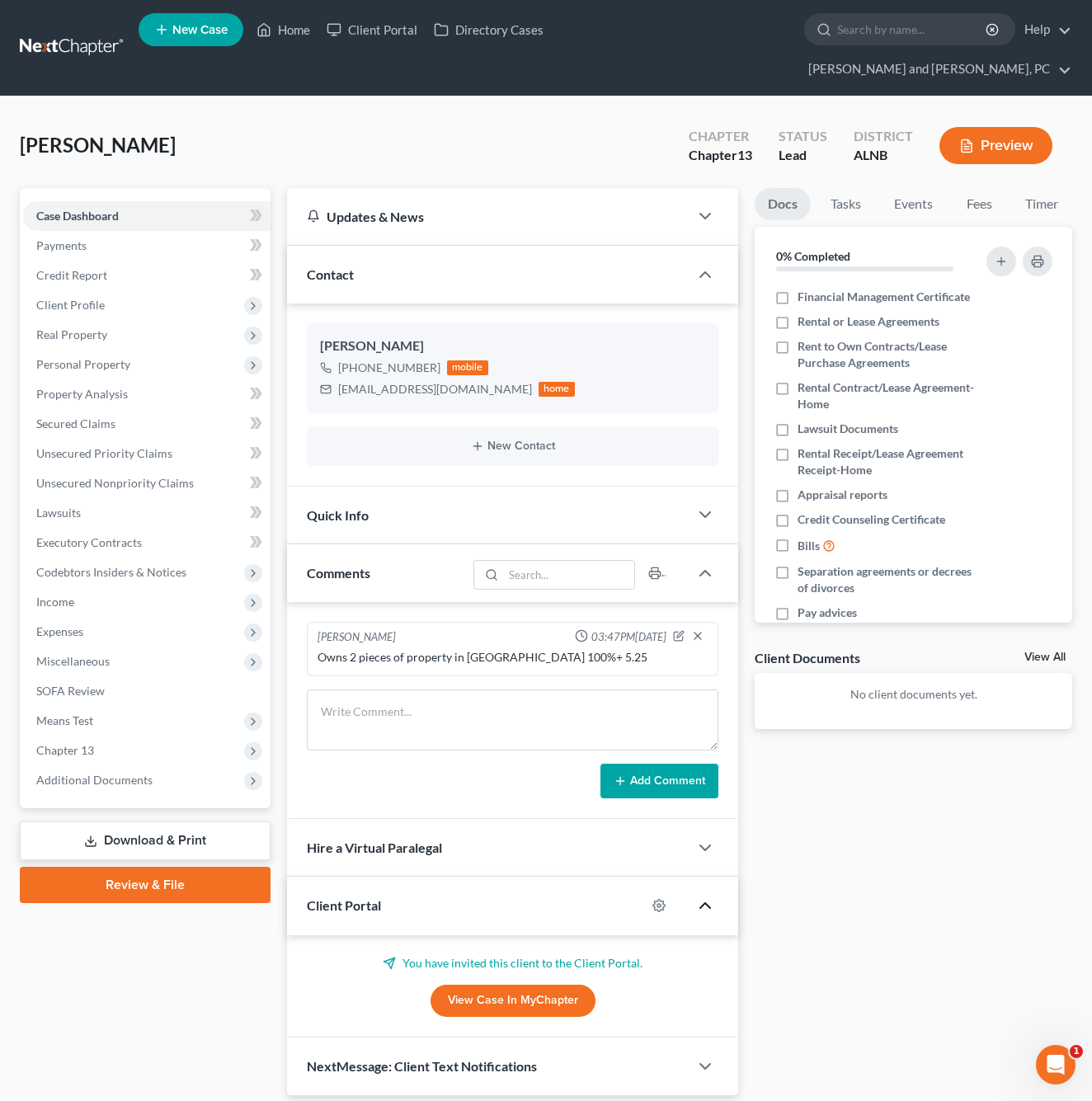
click at [704, 895] on icon "button" at bounding box center [705, 905] width 20 height 20
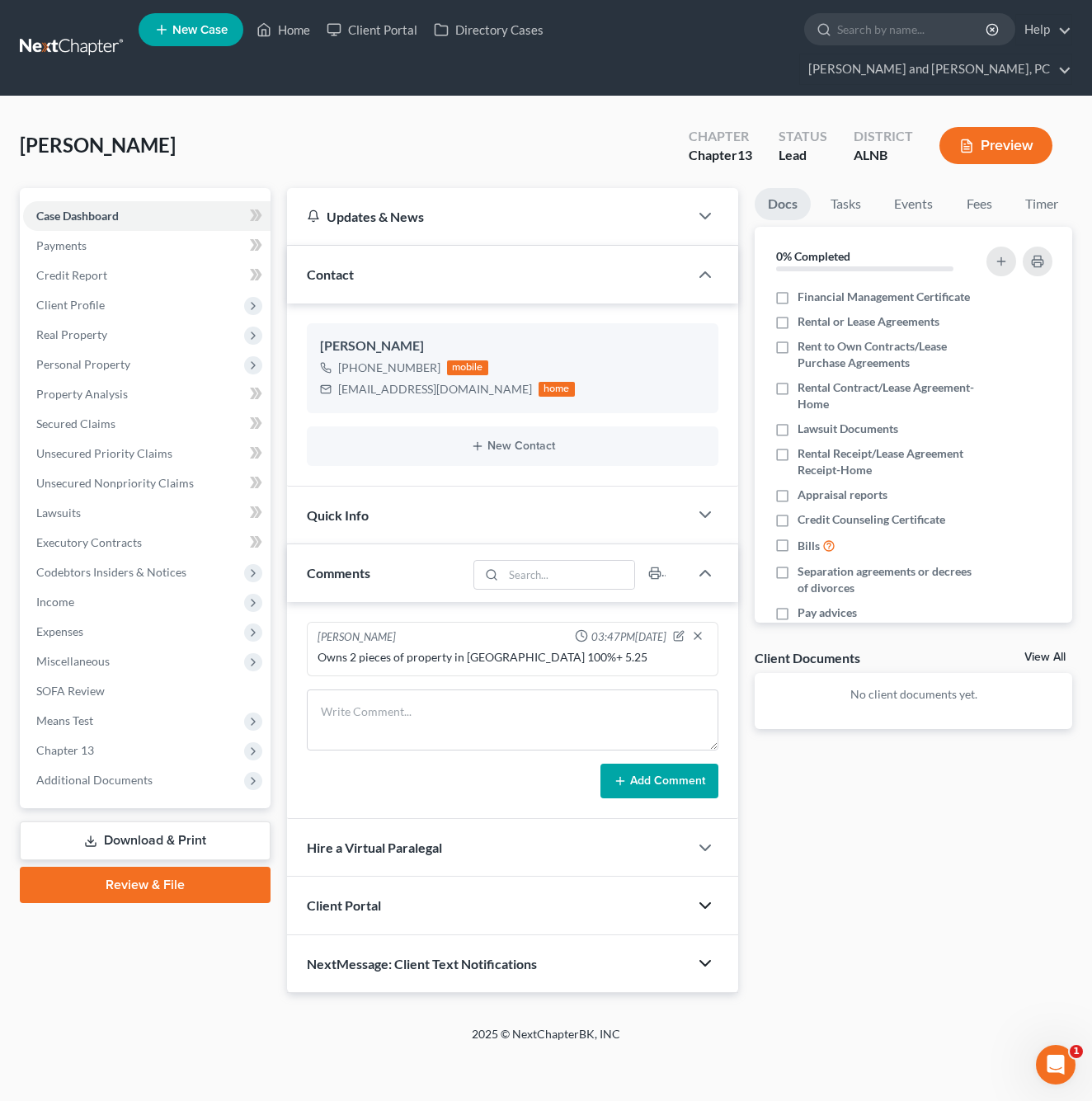
click at [709, 960] on polyline "button" at bounding box center [705, 963] width 10 height 5
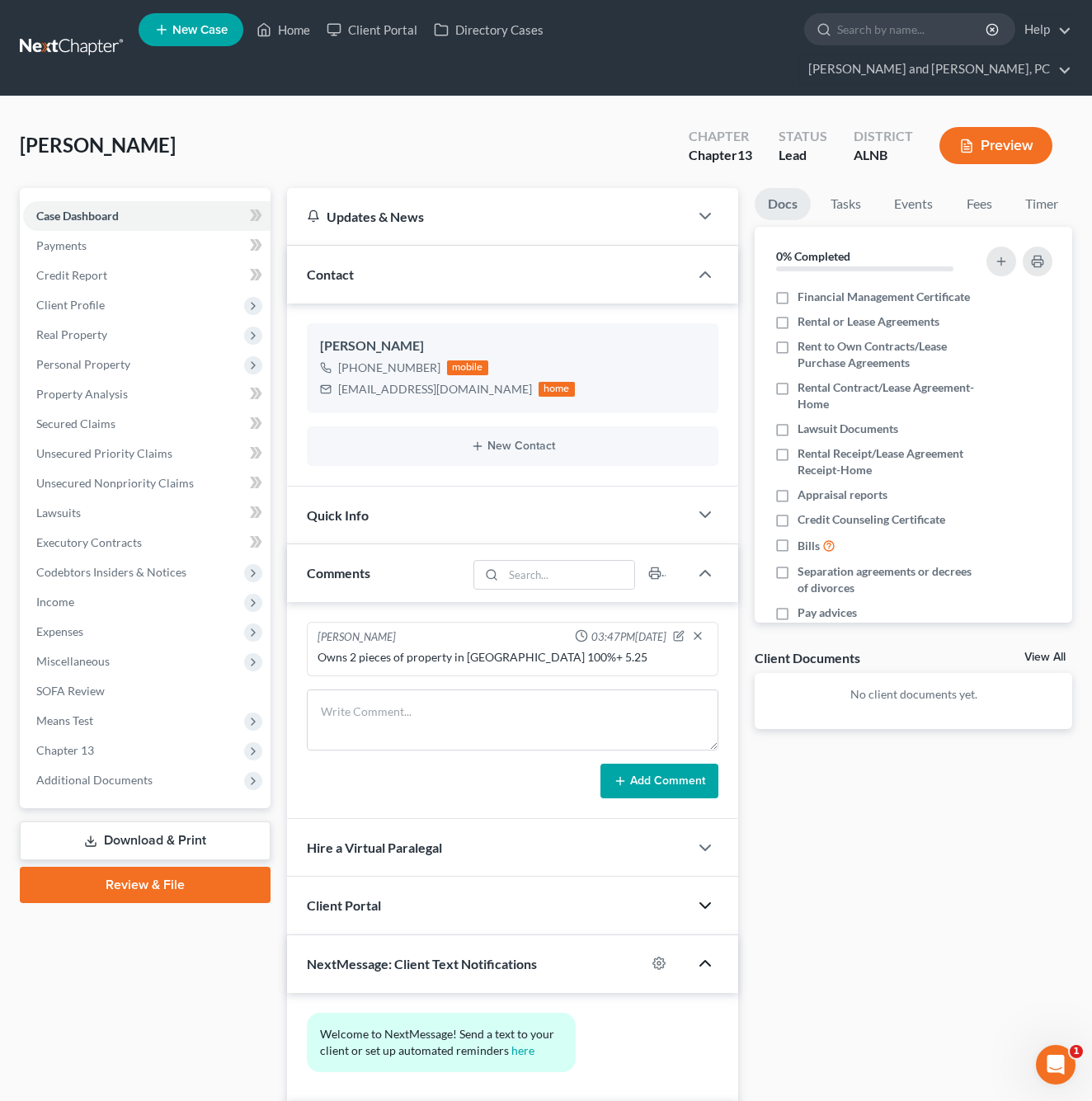
scroll to position [55, 0]
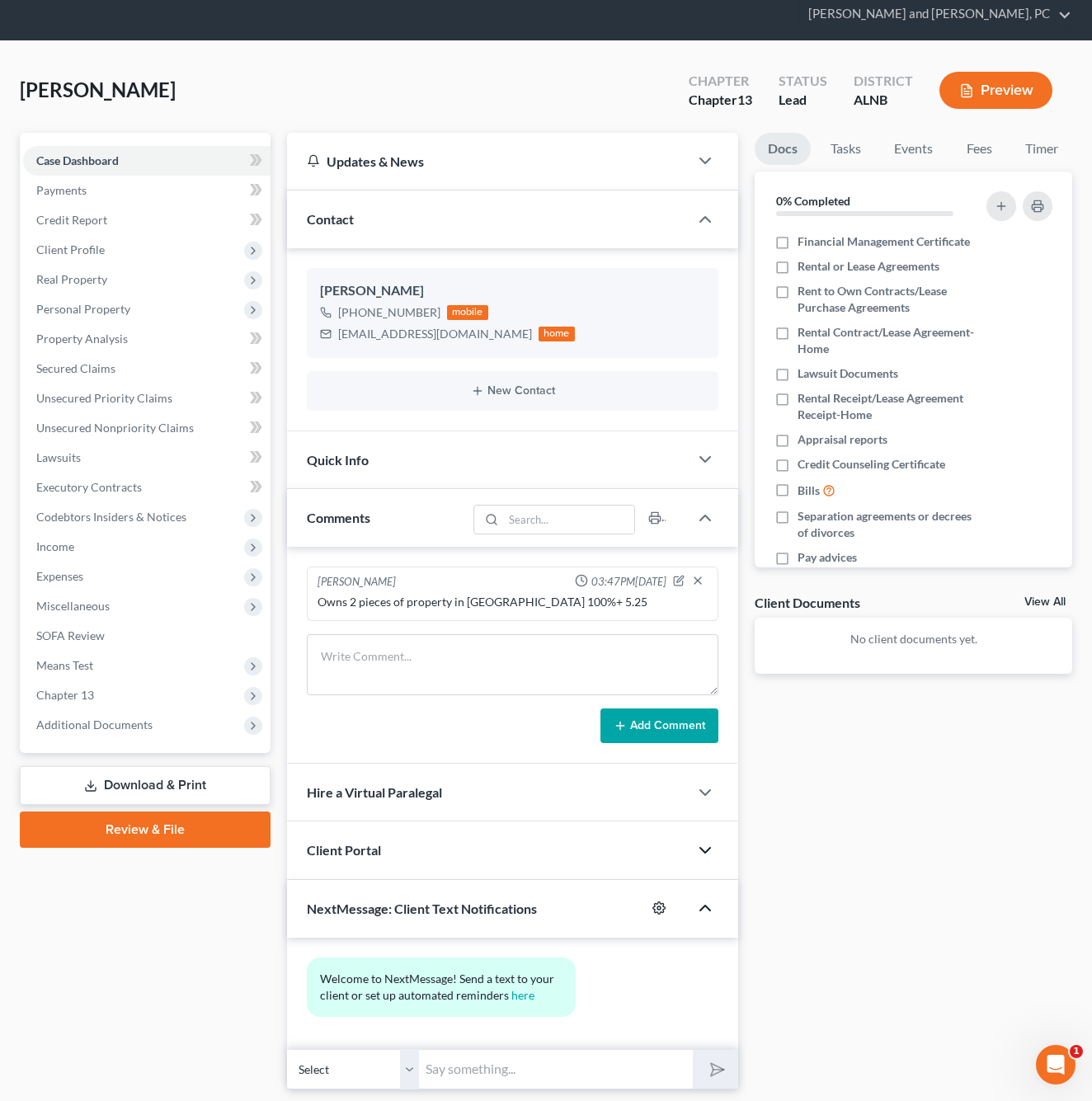
click at [656, 901] on icon "button" at bounding box center [659, 907] width 13 height 13
select select "0"
select select
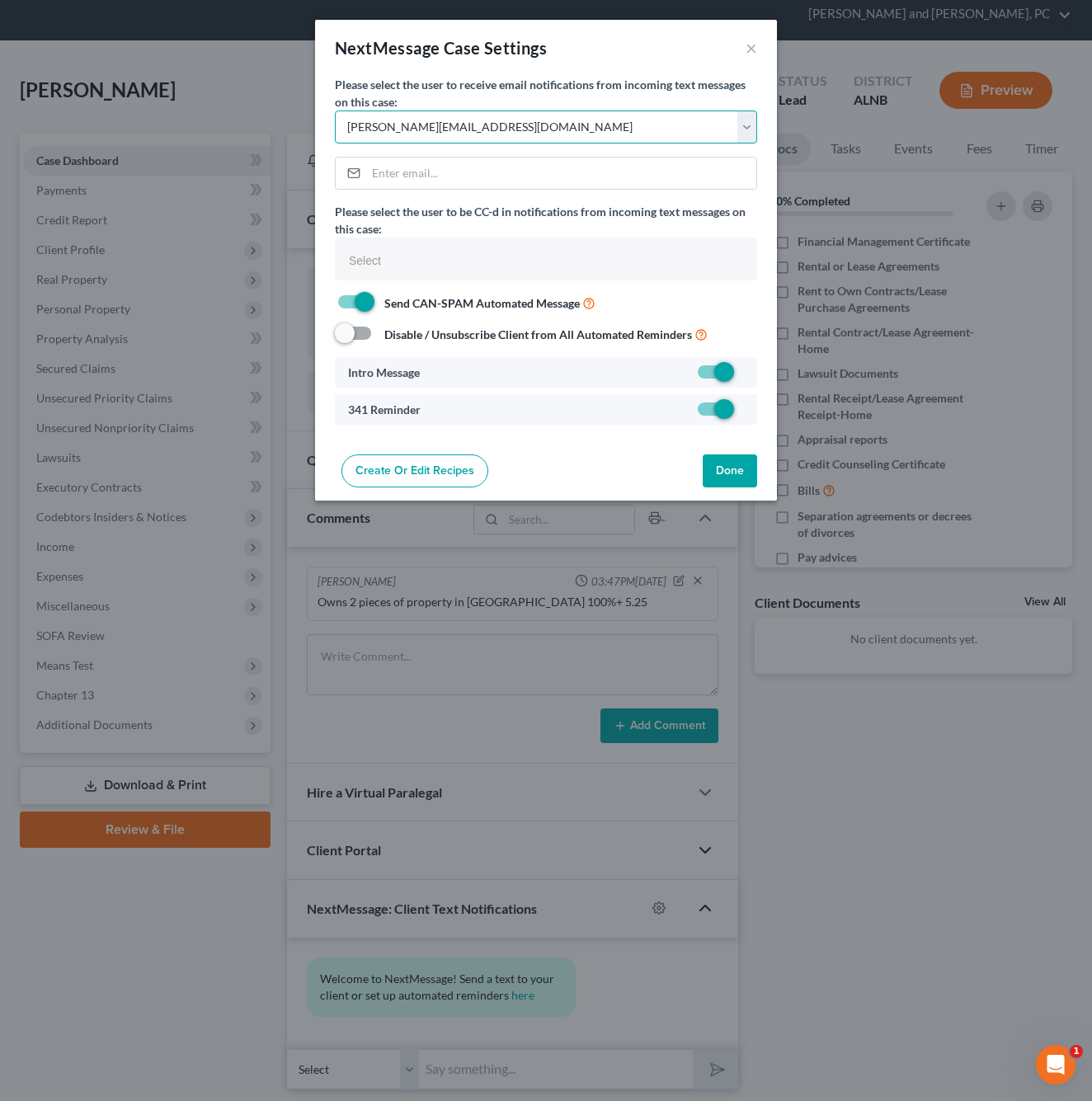
click at [533, 121] on select "Select [PERSON_NAME][EMAIL_ADDRESS][DOMAIN_NAME] [PERSON_NAME][EMAIL_ADDRESS][D…" at bounding box center [546, 127] width 422 height 33
select select "1"
click at [729, 472] on button "Done" at bounding box center [729, 471] width 54 height 33
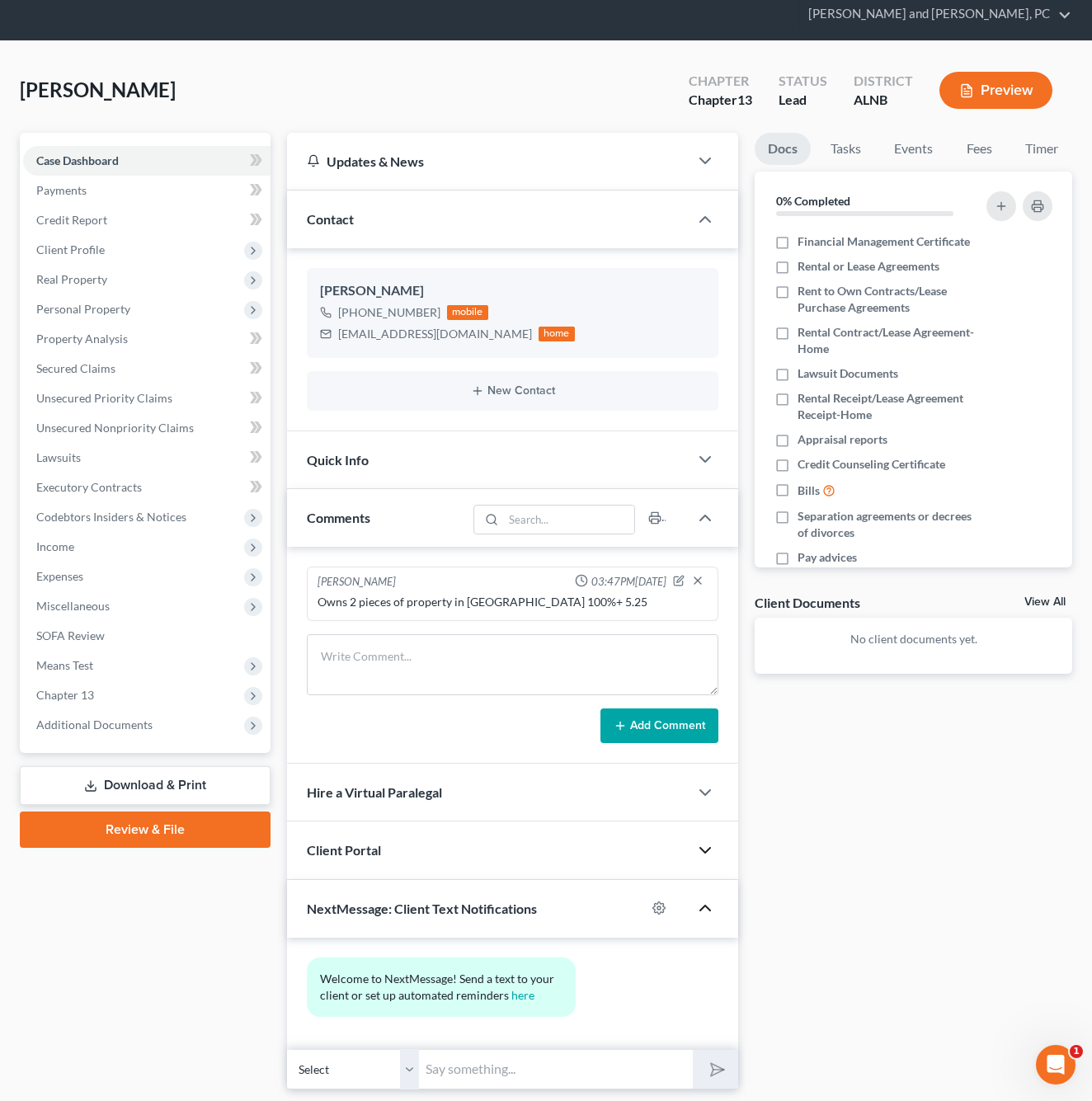
click at [571, 431] on div "Quick Info" at bounding box center [488, 460] width 401 height 57
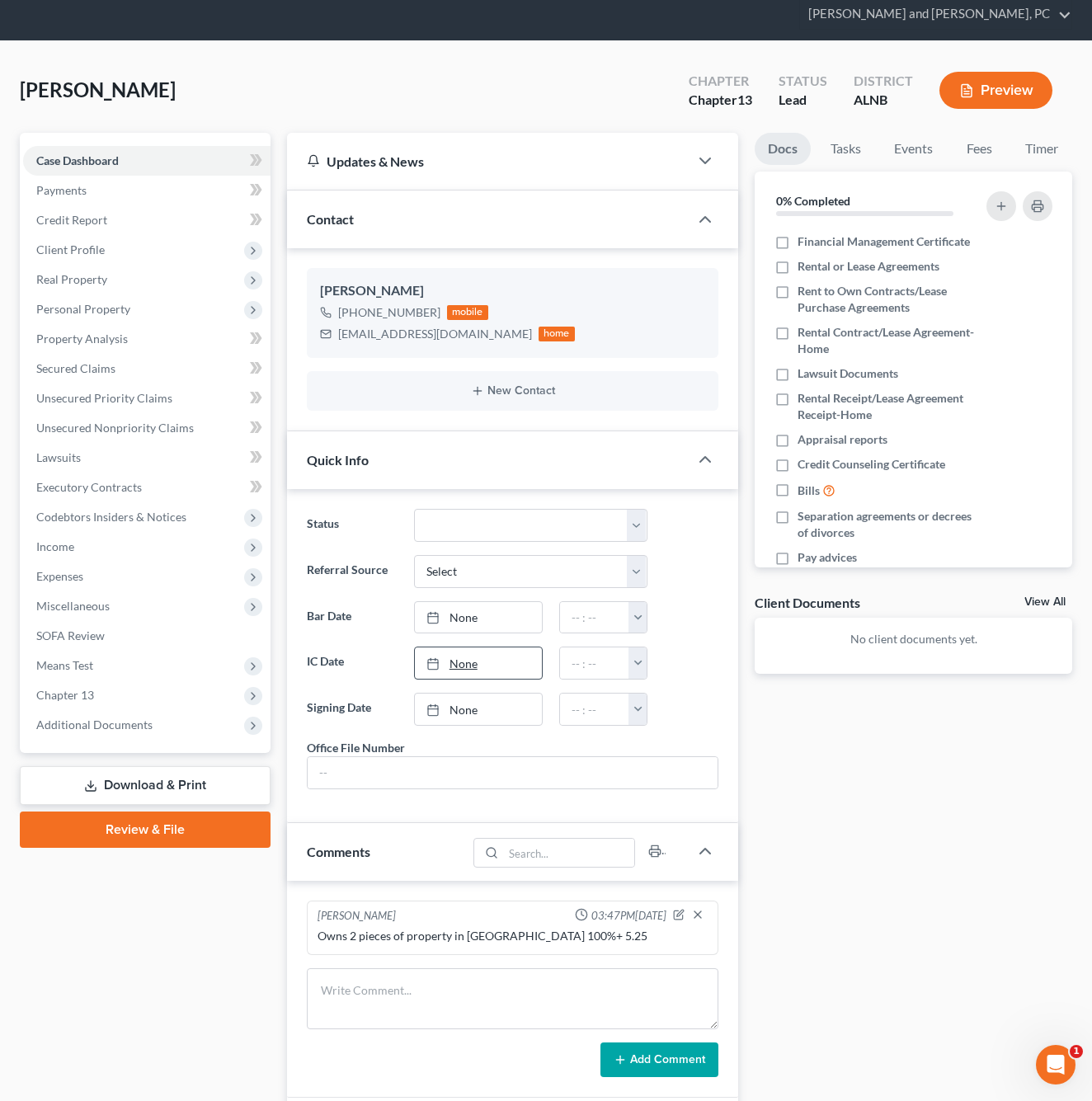
click at [504, 647] on link "None" at bounding box center [479, 663] width 128 height 32
click at [632, 647] on button "button" at bounding box center [637, 663] width 18 height 32
click at [664, 748] on link "3:30pm" at bounding box center [675, 761] width 93 height 28
type input "3:30pm"
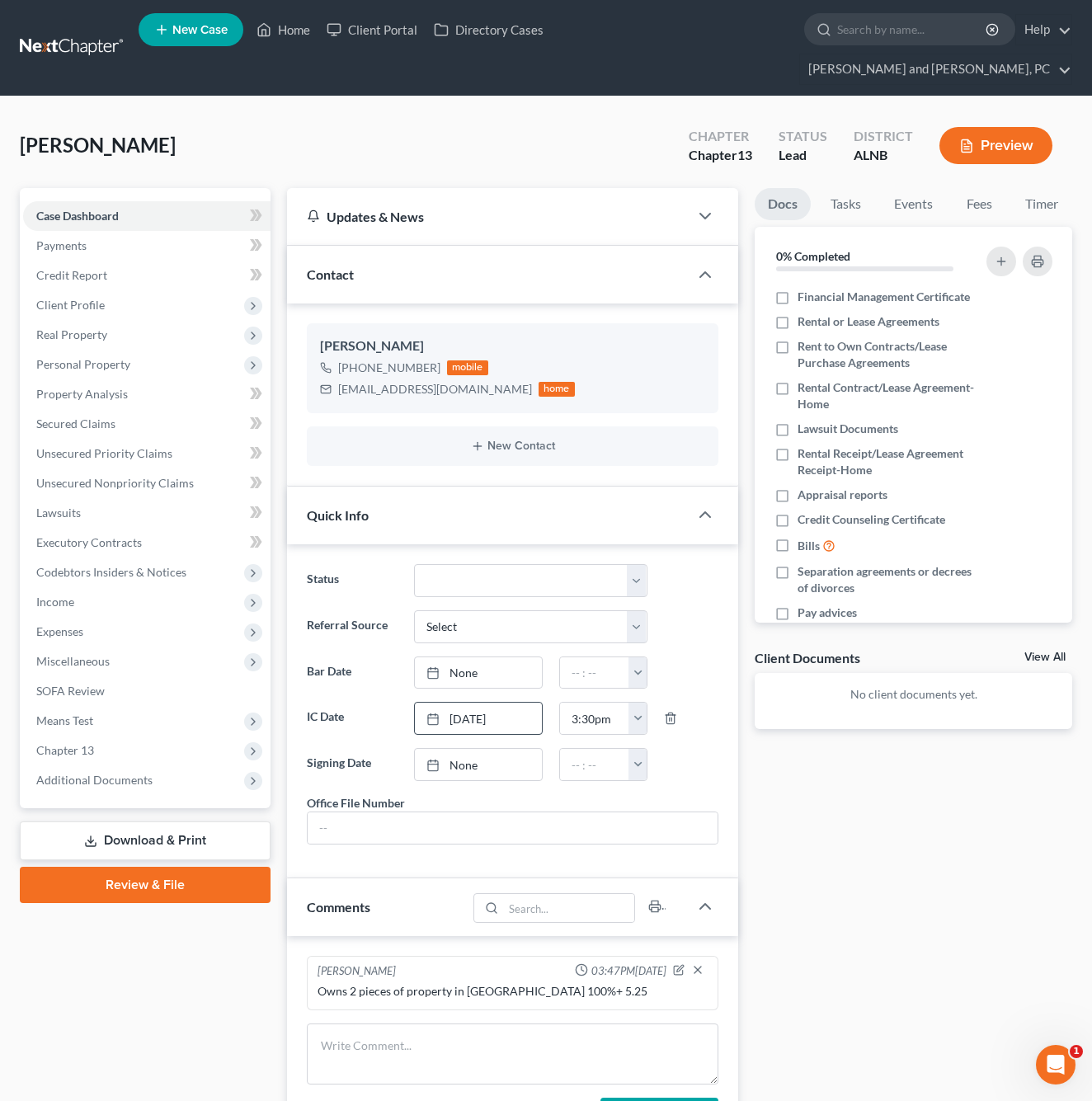
scroll to position [0, 0]
click at [190, 33] on span "New Case" at bounding box center [200, 30] width 55 height 12
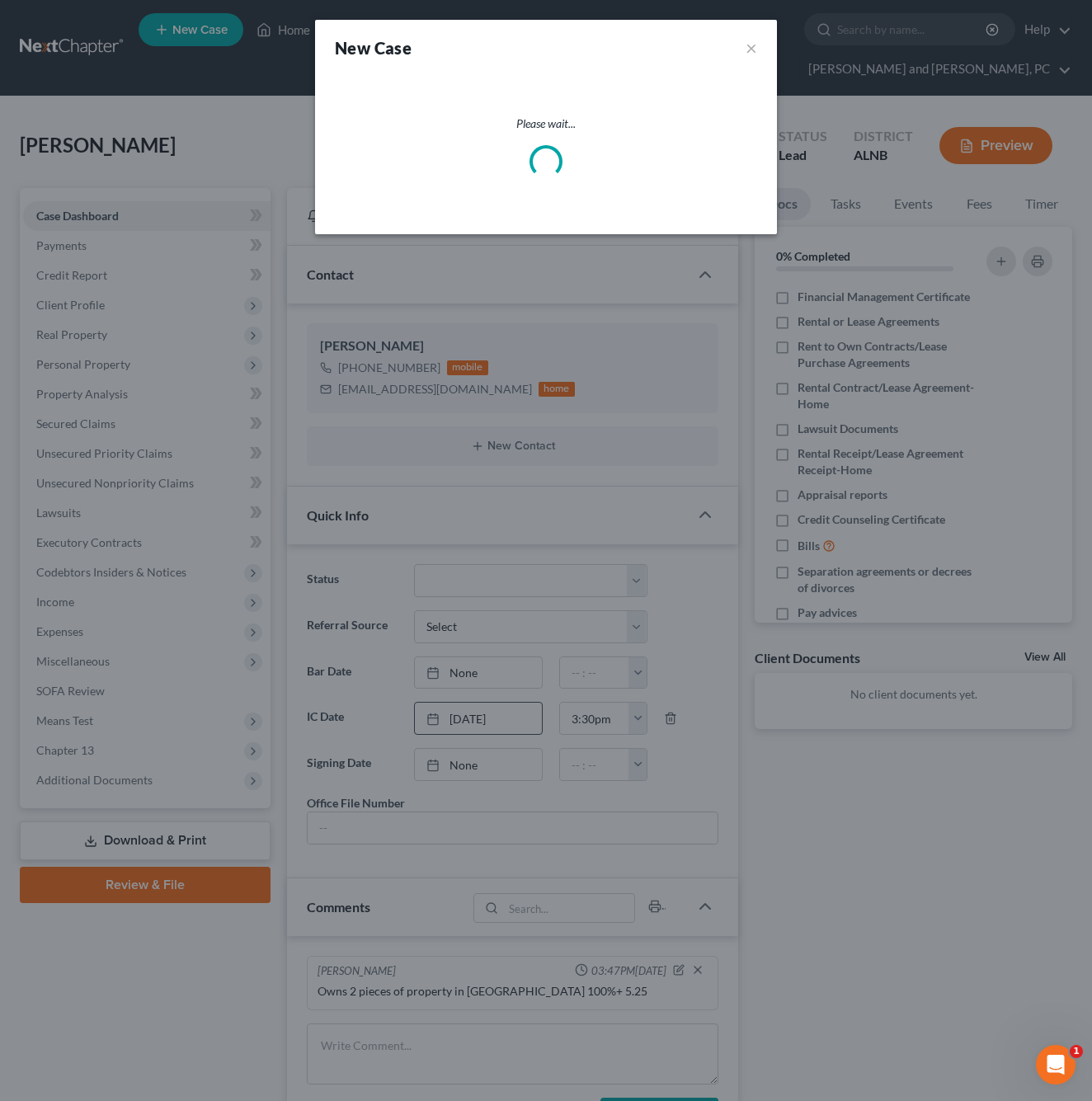
select select "1"
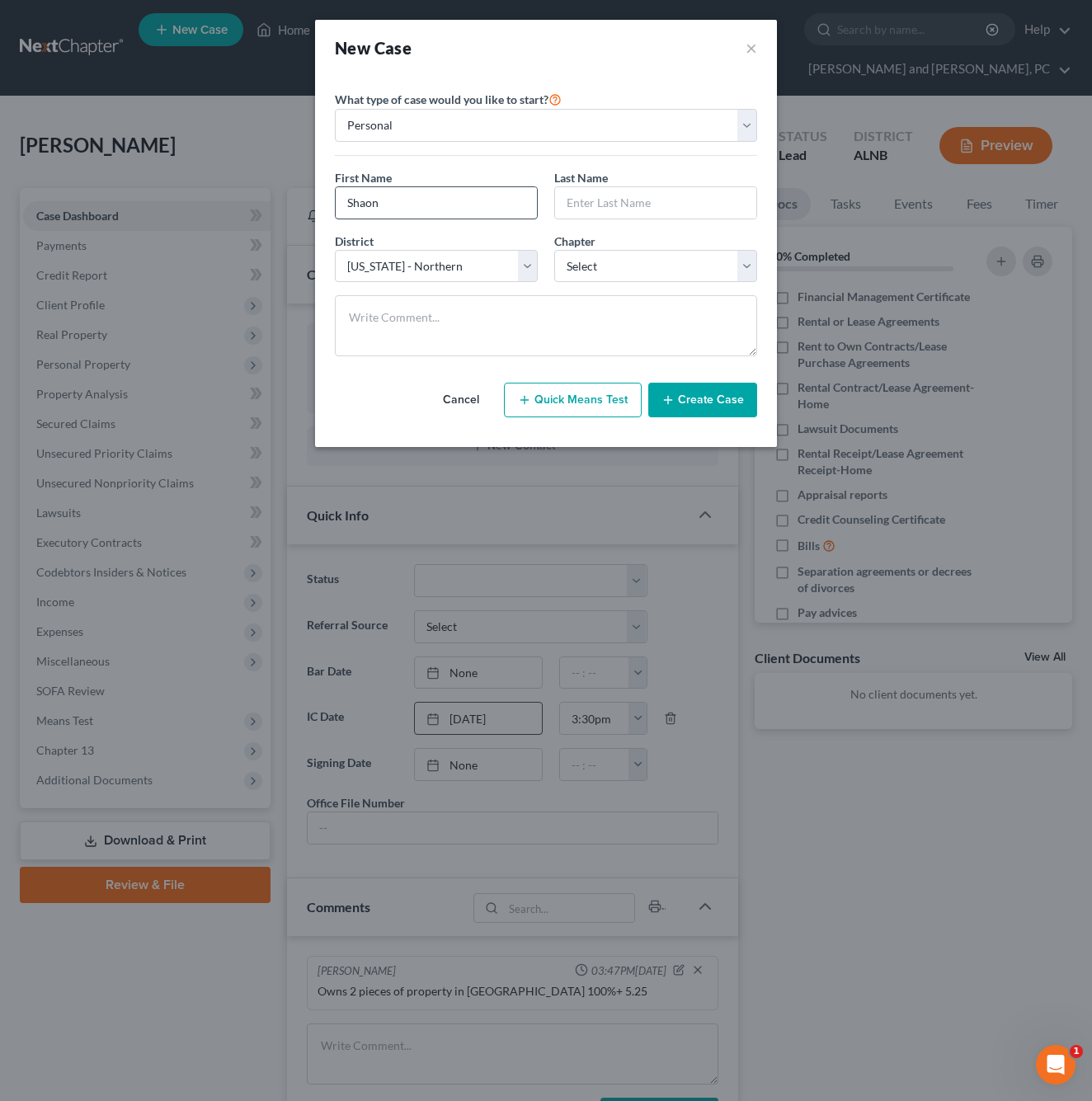
type input "Shaon"
type input "[PERSON_NAME]"
select select "3"
click at [393, 334] on textarea at bounding box center [546, 325] width 422 height 61
type textarea "Extend Stay needed"
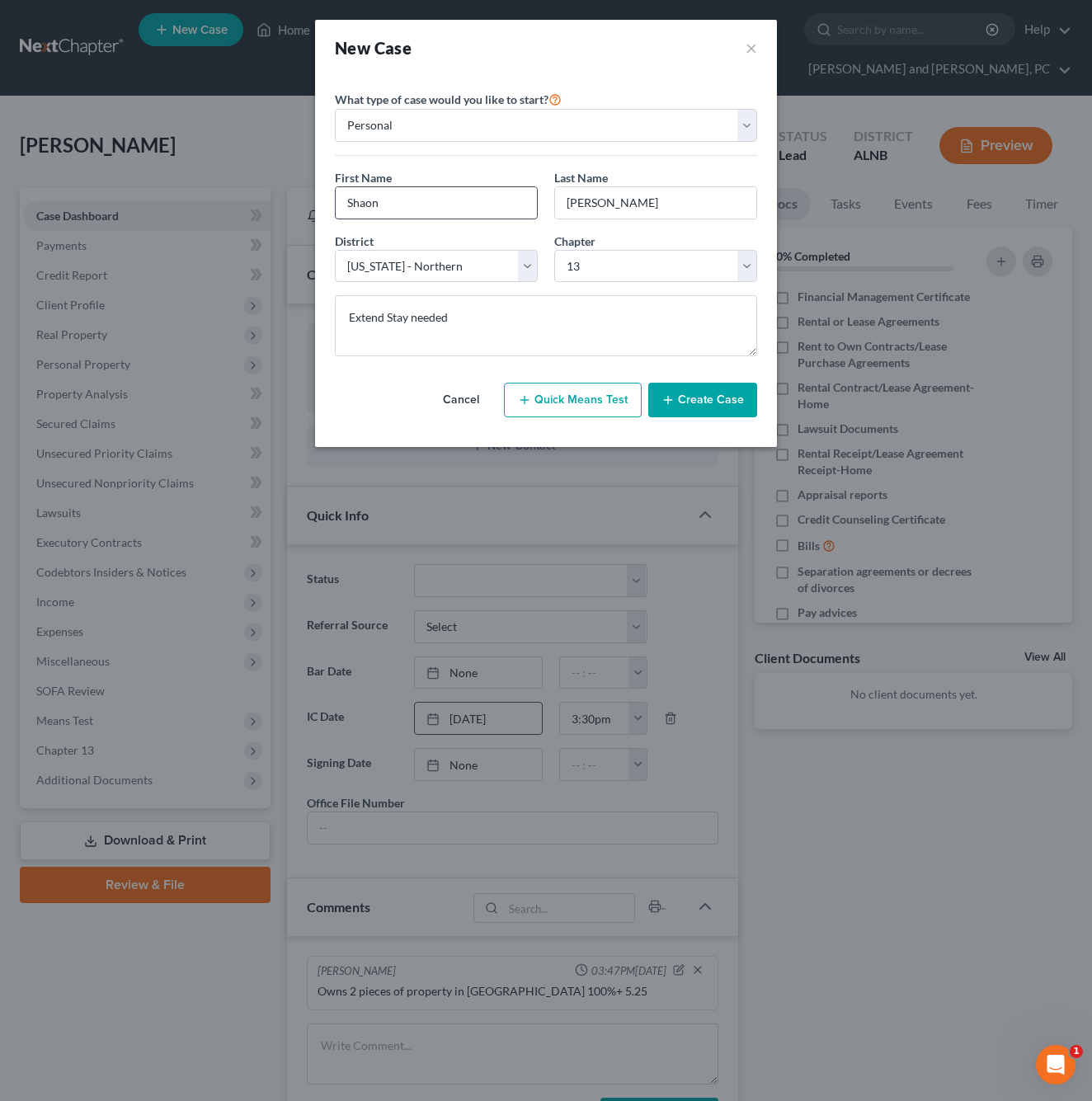
click at [678, 399] on button "Create Case" at bounding box center [703, 400] width 109 height 34
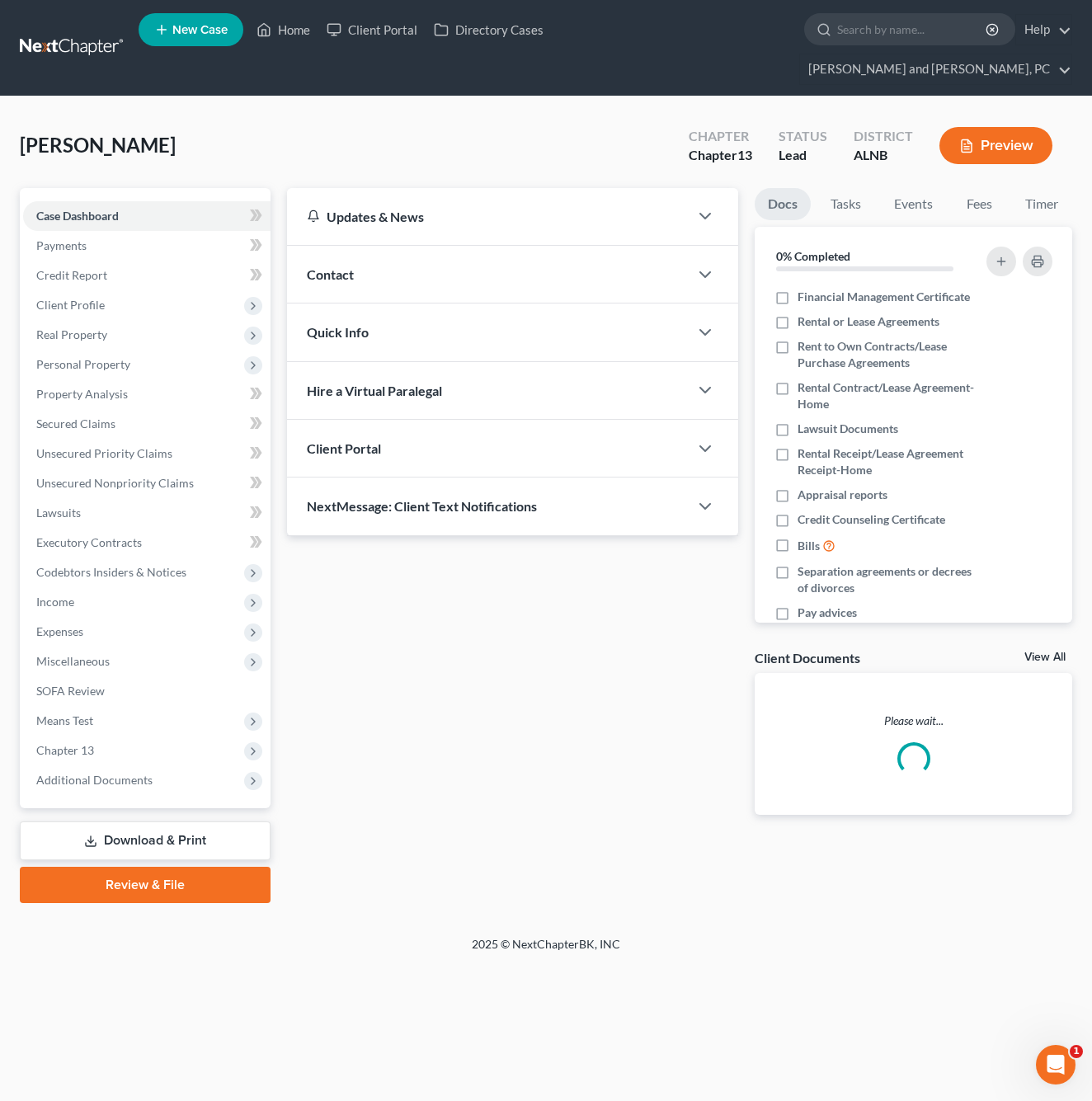
click at [336, 267] on span "Contact" at bounding box center [330, 274] width 47 height 15
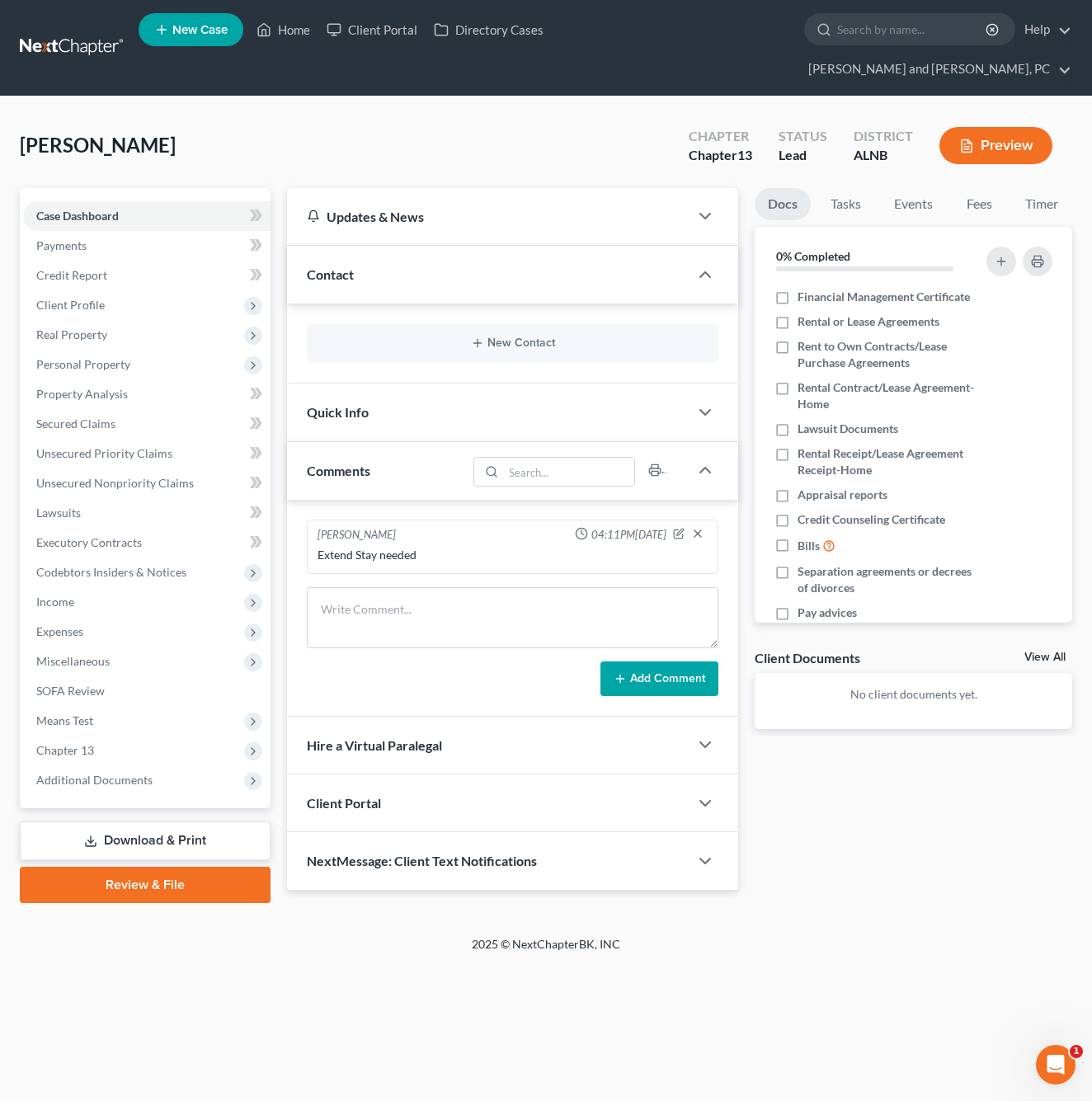
click at [526, 336] on button "New Contact" at bounding box center [512, 342] width 385 height 13
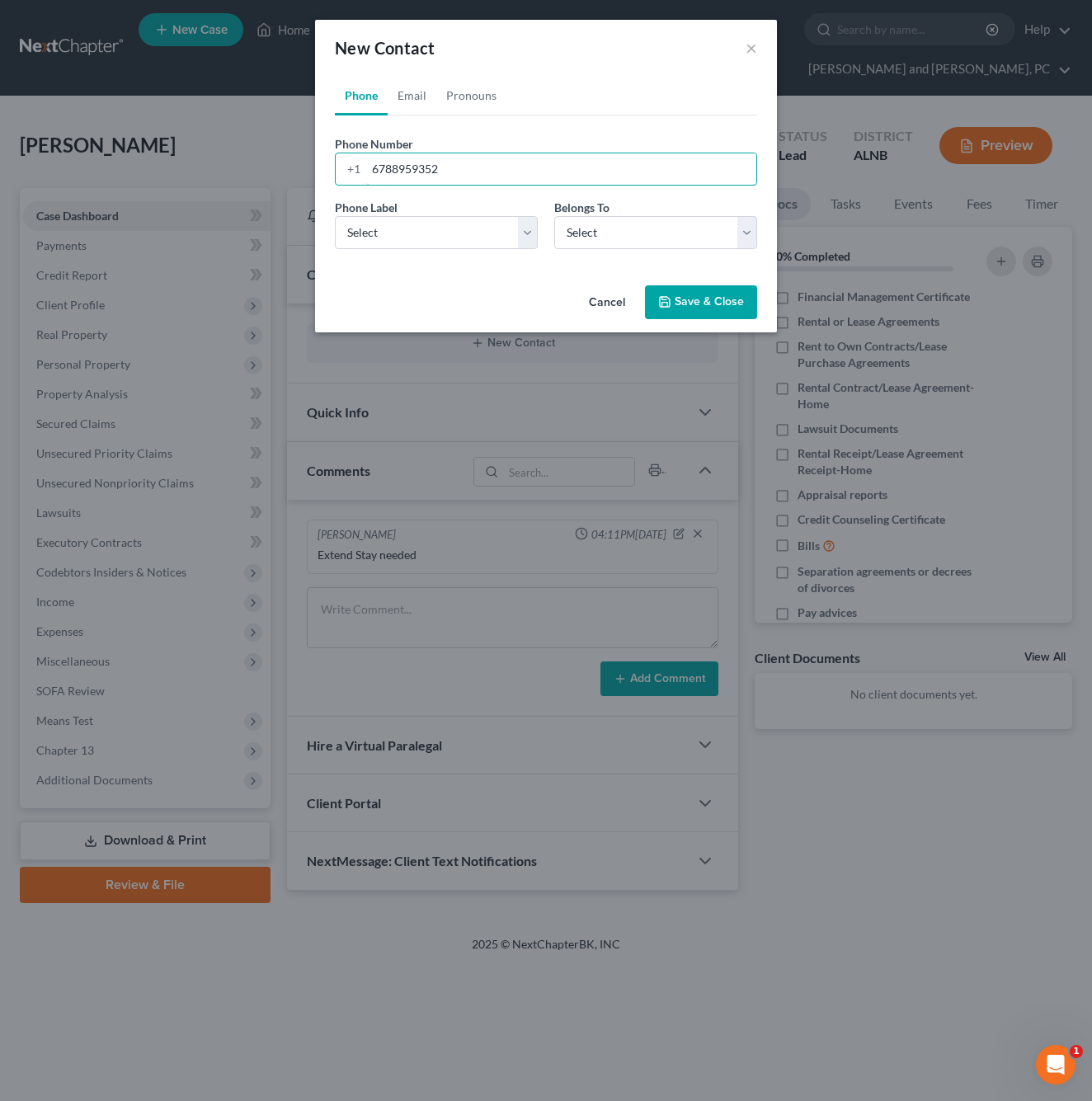
type input "6788959352"
select select "0"
click at [424, 91] on link "Email" at bounding box center [412, 95] width 49 height 39
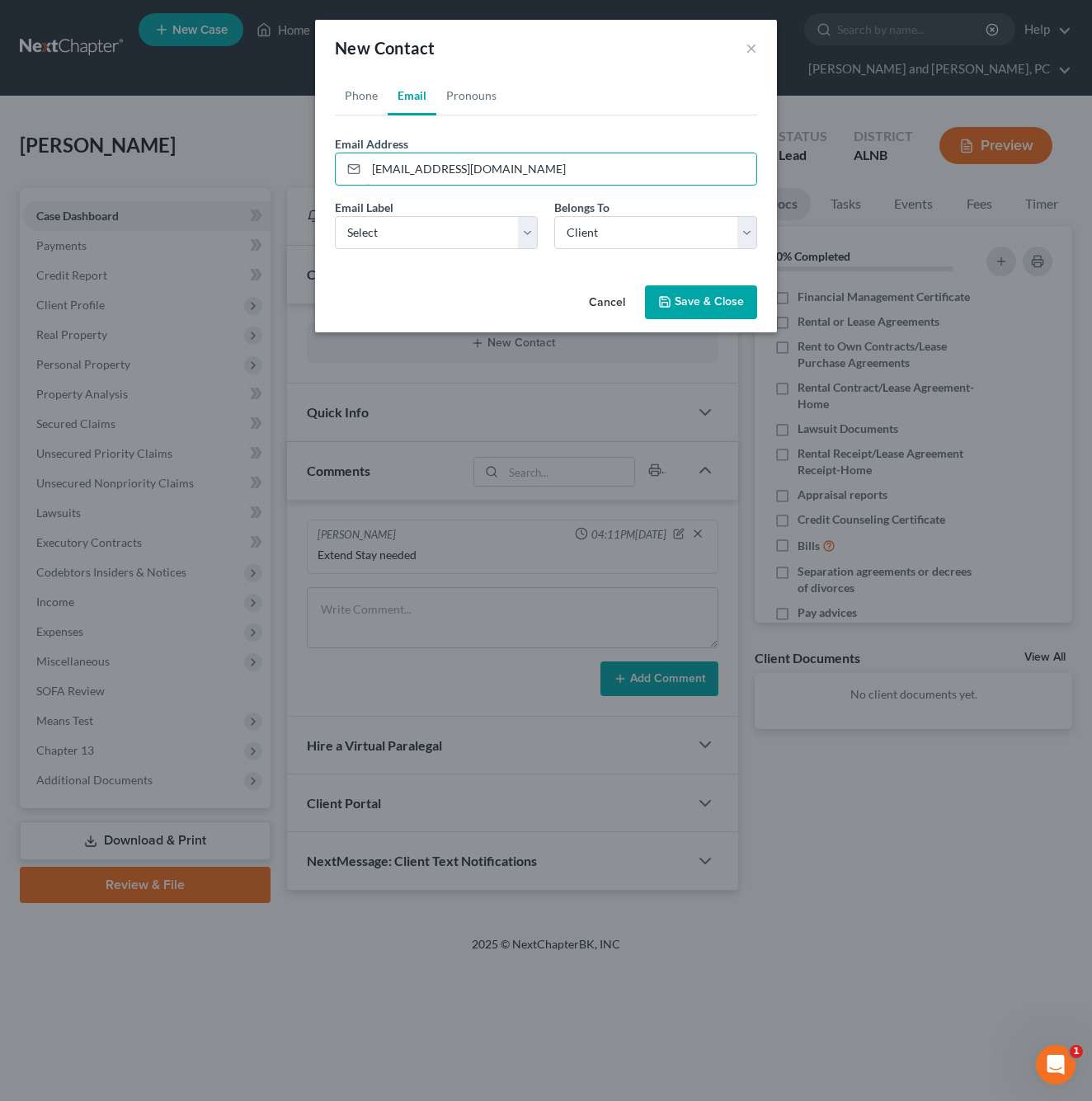
type input "[EMAIL_ADDRESS][DOMAIN_NAME]"
select select "0"
click at [703, 299] on button "Save & Close" at bounding box center [701, 303] width 112 height 34
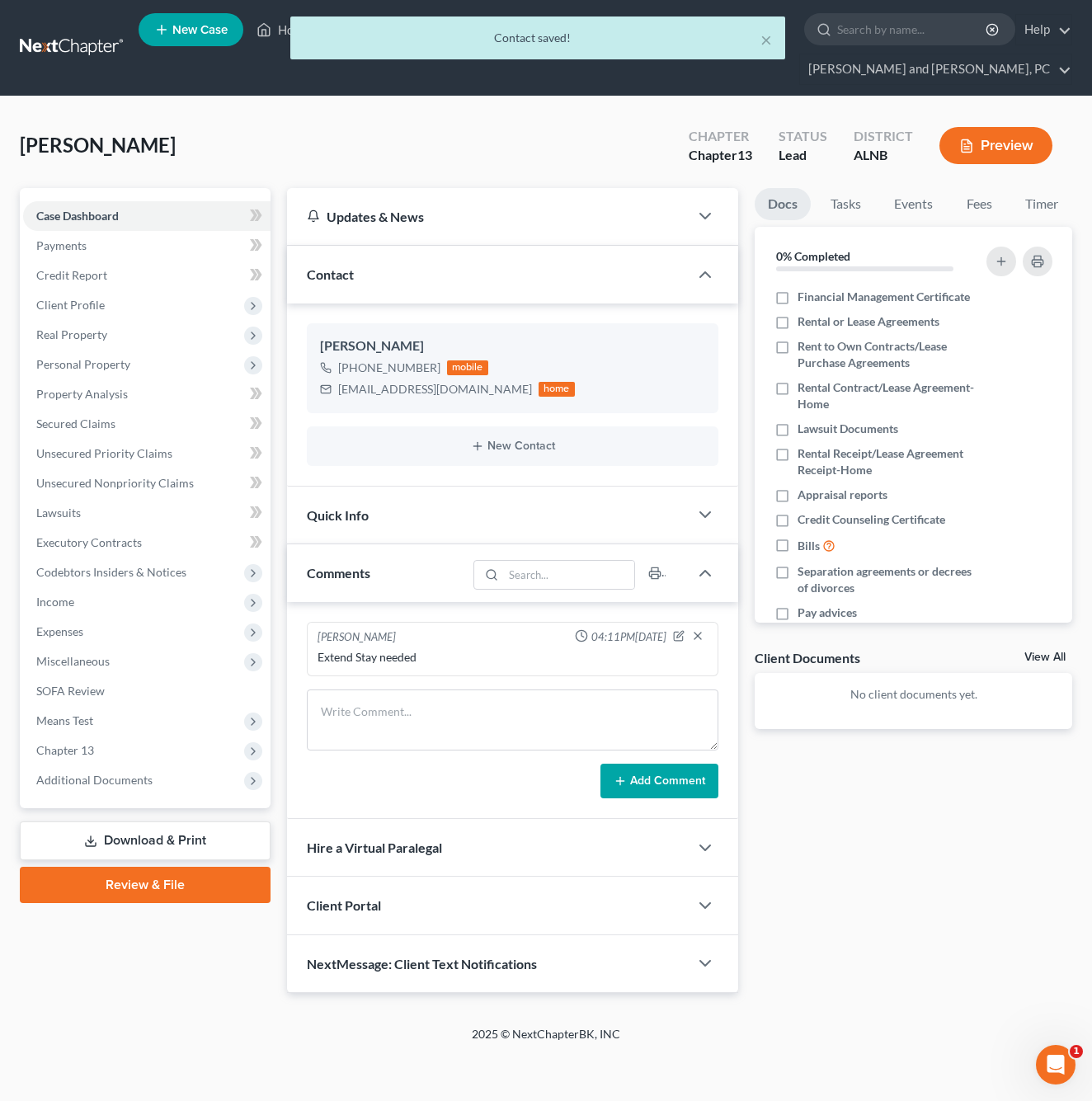
click at [493, 876] on div "Client Portal" at bounding box center [488, 905] width 401 height 57
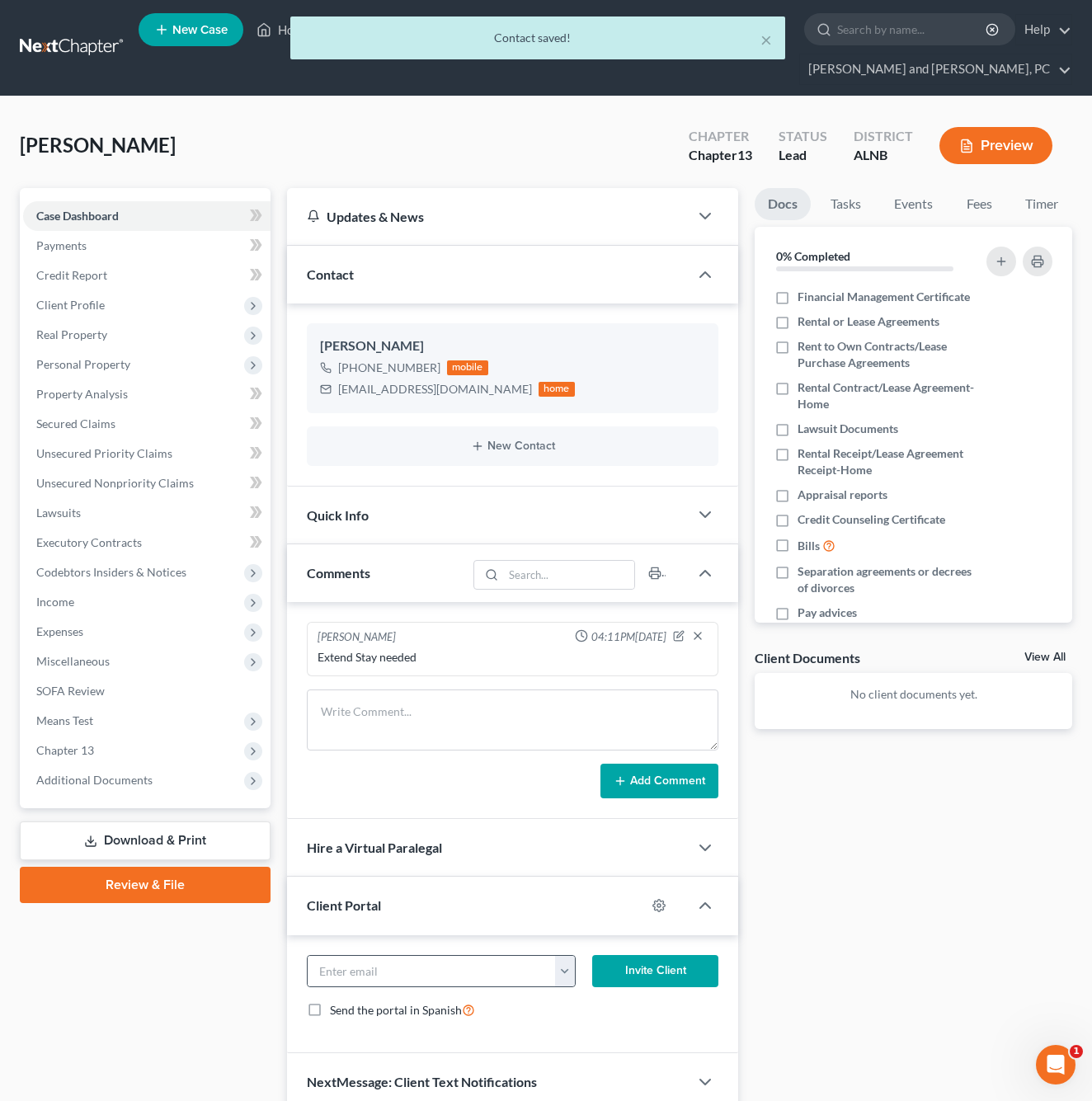
click at [566, 956] on button "button" at bounding box center [564, 972] width 20 height 32
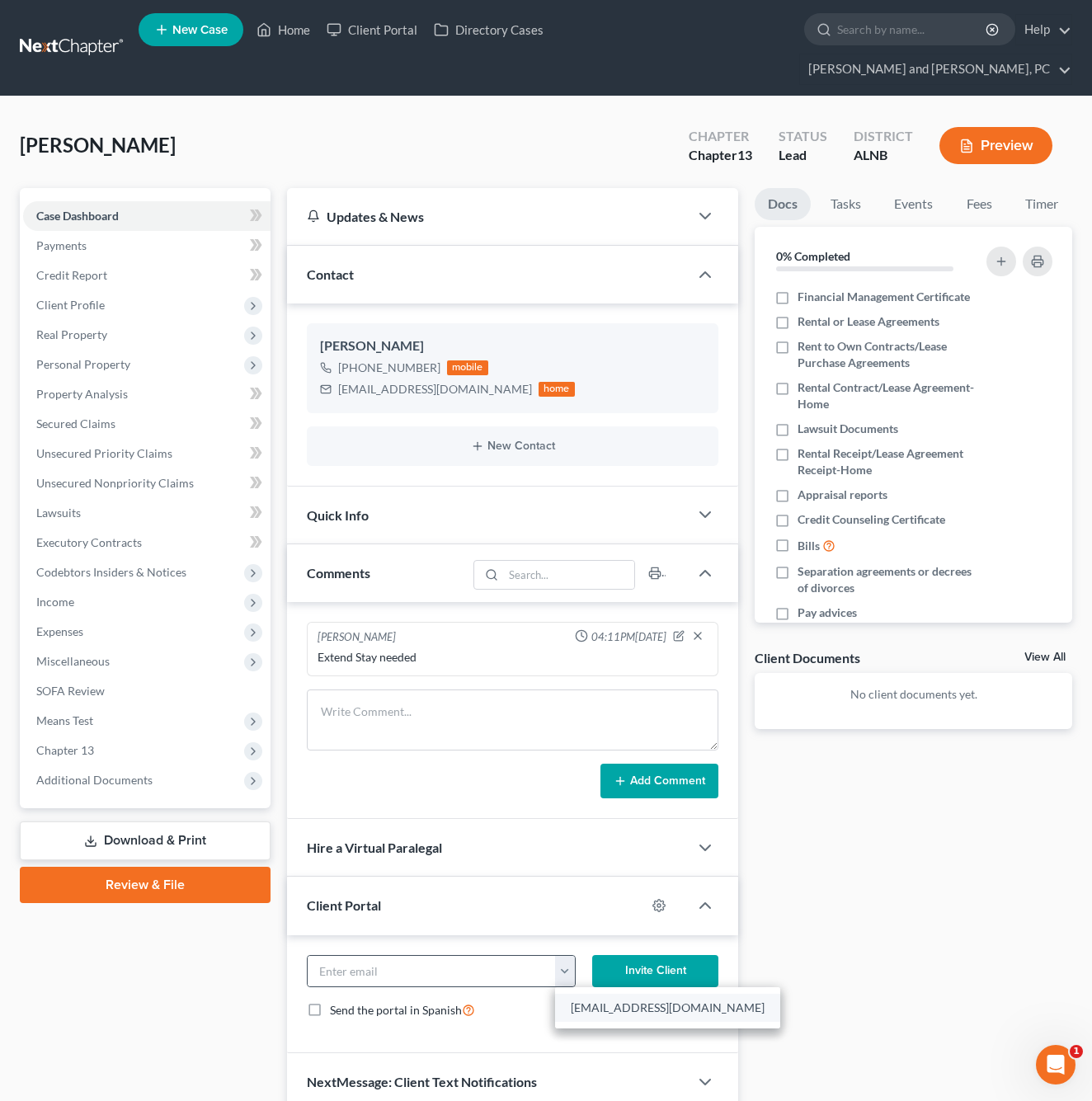
click at [597, 994] on link "[EMAIL_ADDRESS][DOMAIN_NAME]" at bounding box center [667, 1008] width 226 height 28
type input "[EMAIL_ADDRESS][DOMAIN_NAME]"
click at [638, 955] on button "Invite Client" at bounding box center [655, 972] width 126 height 33
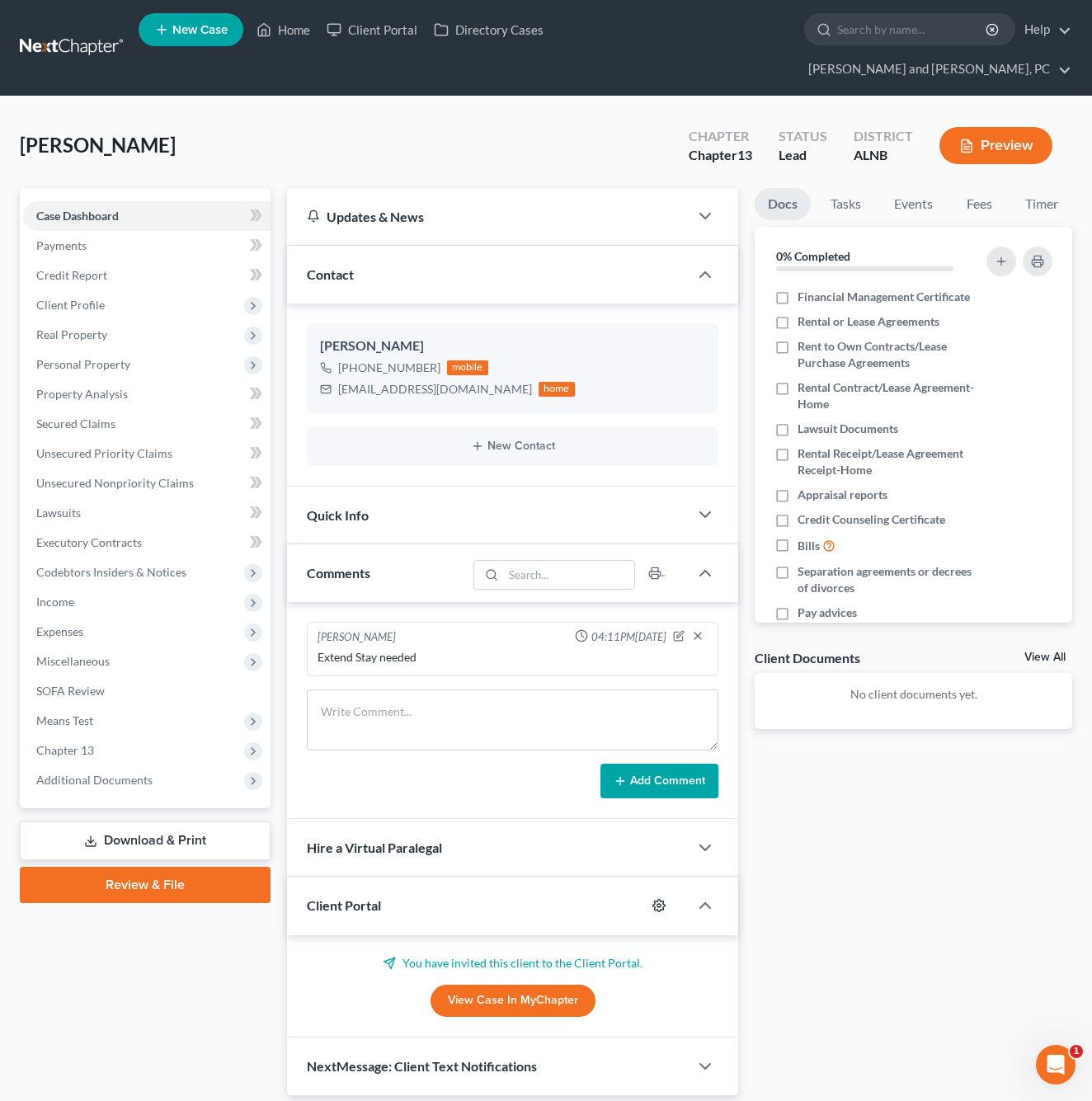
click at [657, 899] on icon "button" at bounding box center [659, 905] width 13 height 13
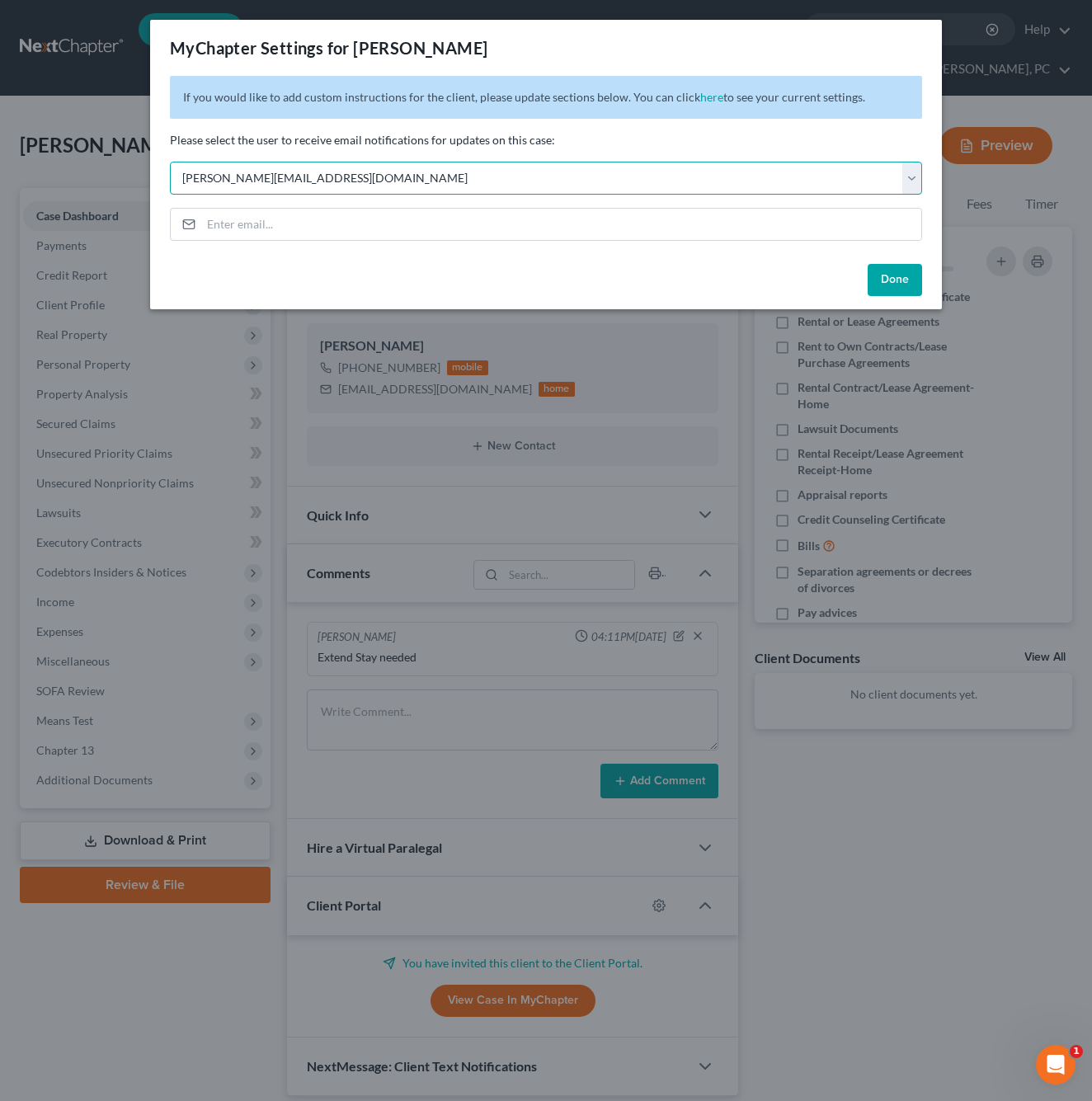
click at [265, 183] on select "Select [PERSON_NAME][EMAIL_ADDRESS][DOMAIN_NAME] [PERSON_NAME][EMAIL_ADDRESS][D…" at bounding box center [546, 177] width 752 height 33
select select "1"
click at [888, 283] on button "Done" at bounding box center [895, 280] width 54 height 33
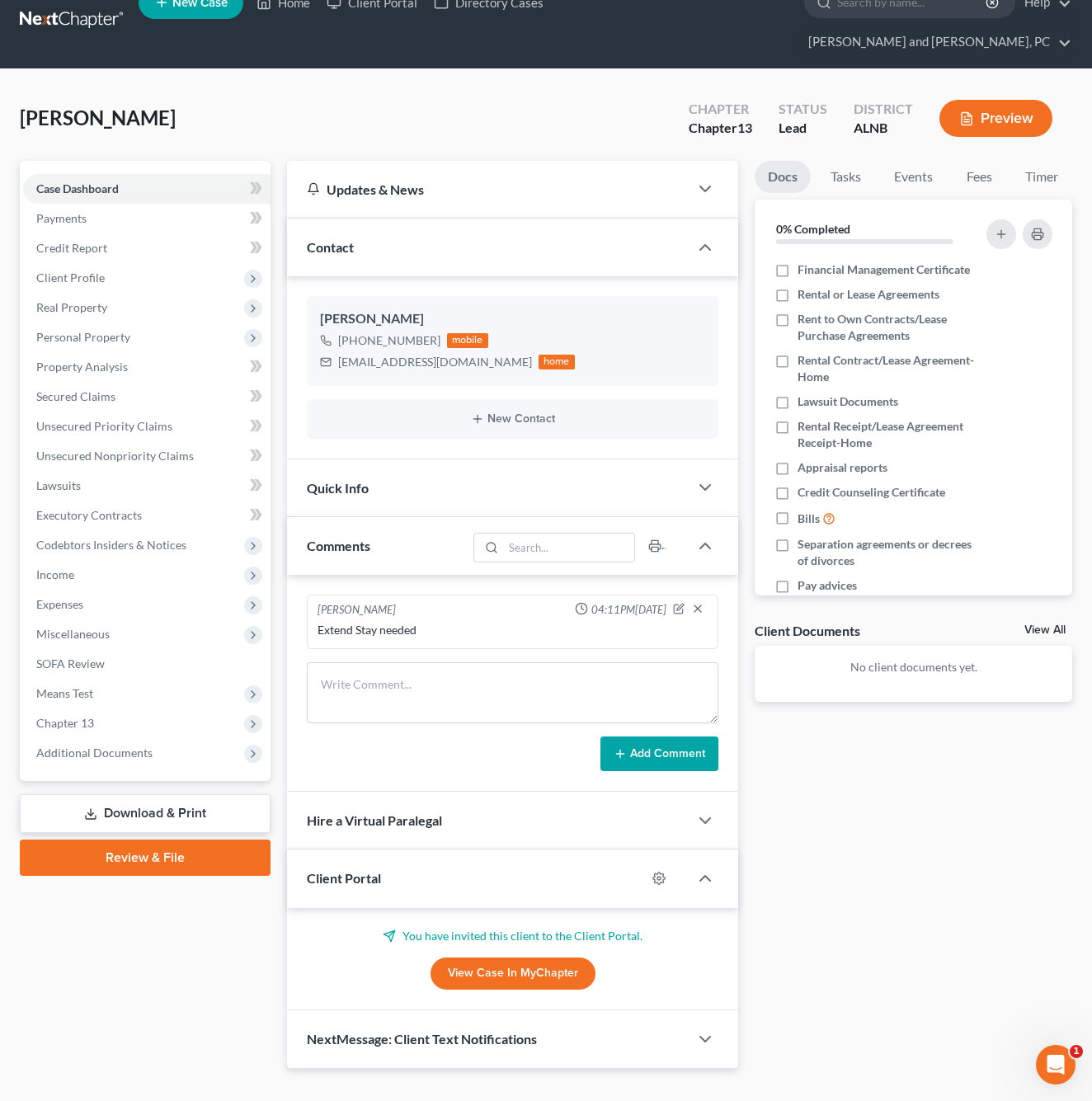
scroll to position [26, 0]
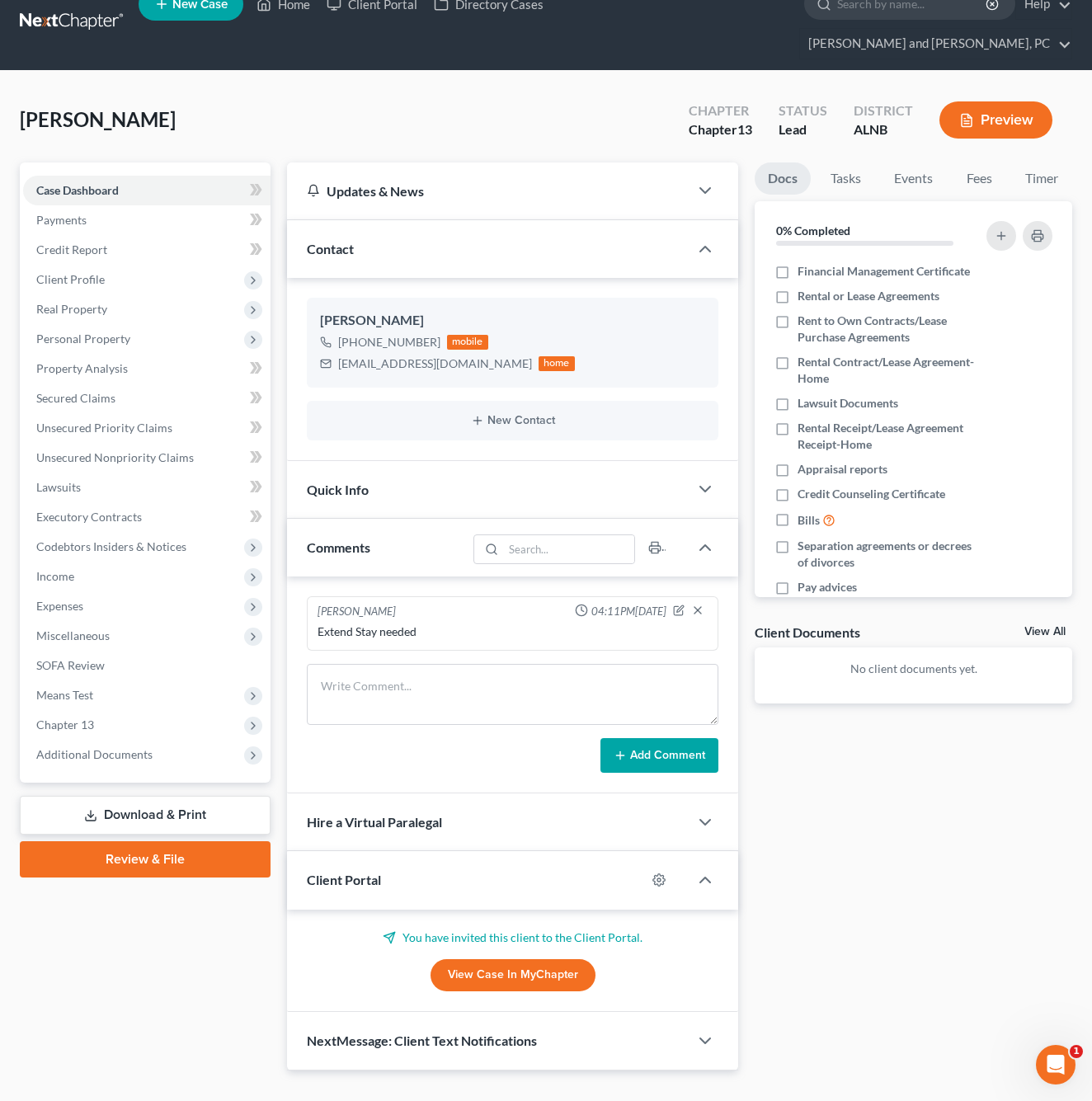
click at [621, 1023] on div "NextMessage: Client Text Notifications" at bounding box center [488, 1040] width 401 height 57
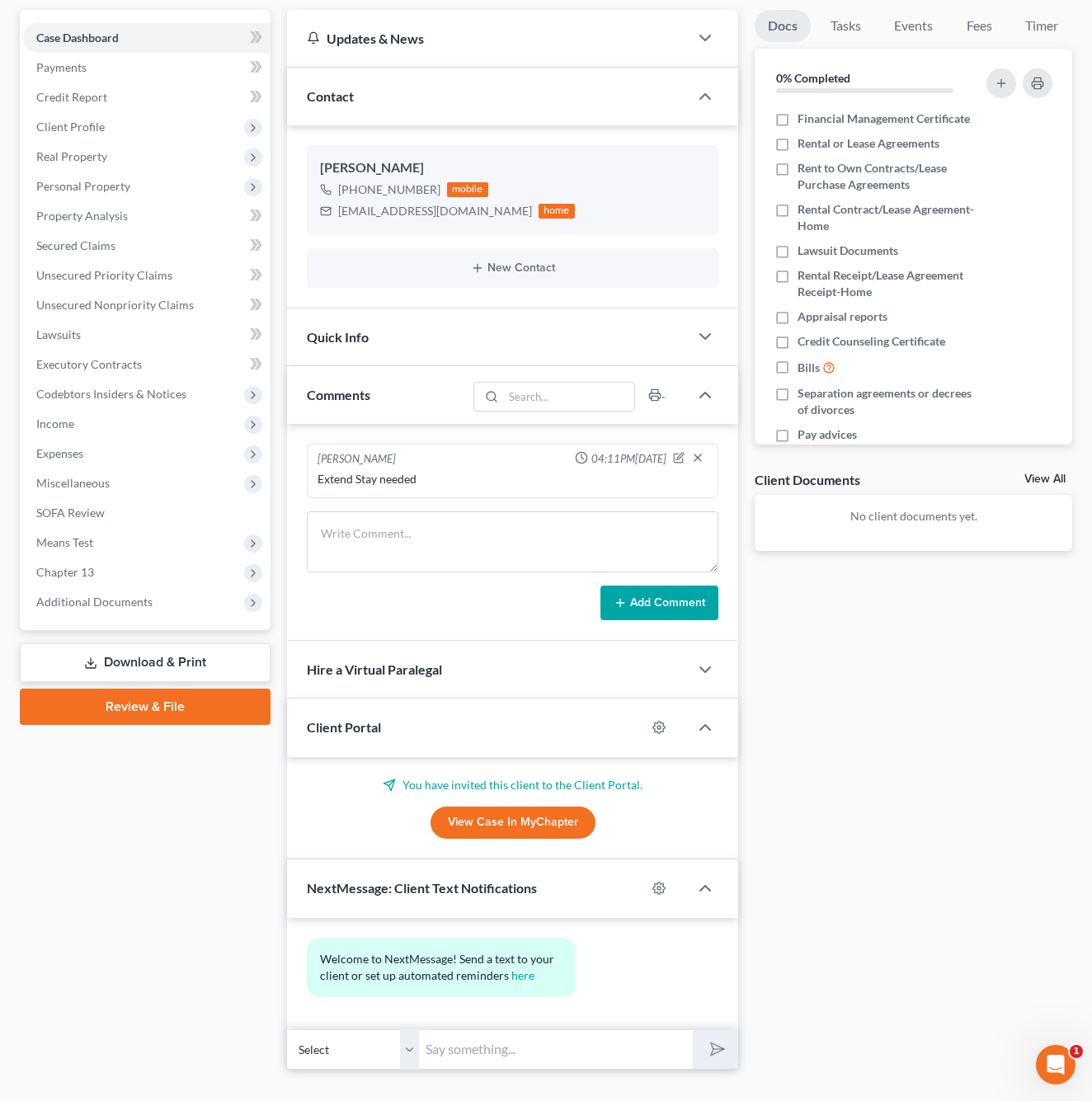
scroll to position [177, 0]
click at [655, 883] on icon "button" at bounding box center [660, 889] width 12 height 12
select select "0"
select select
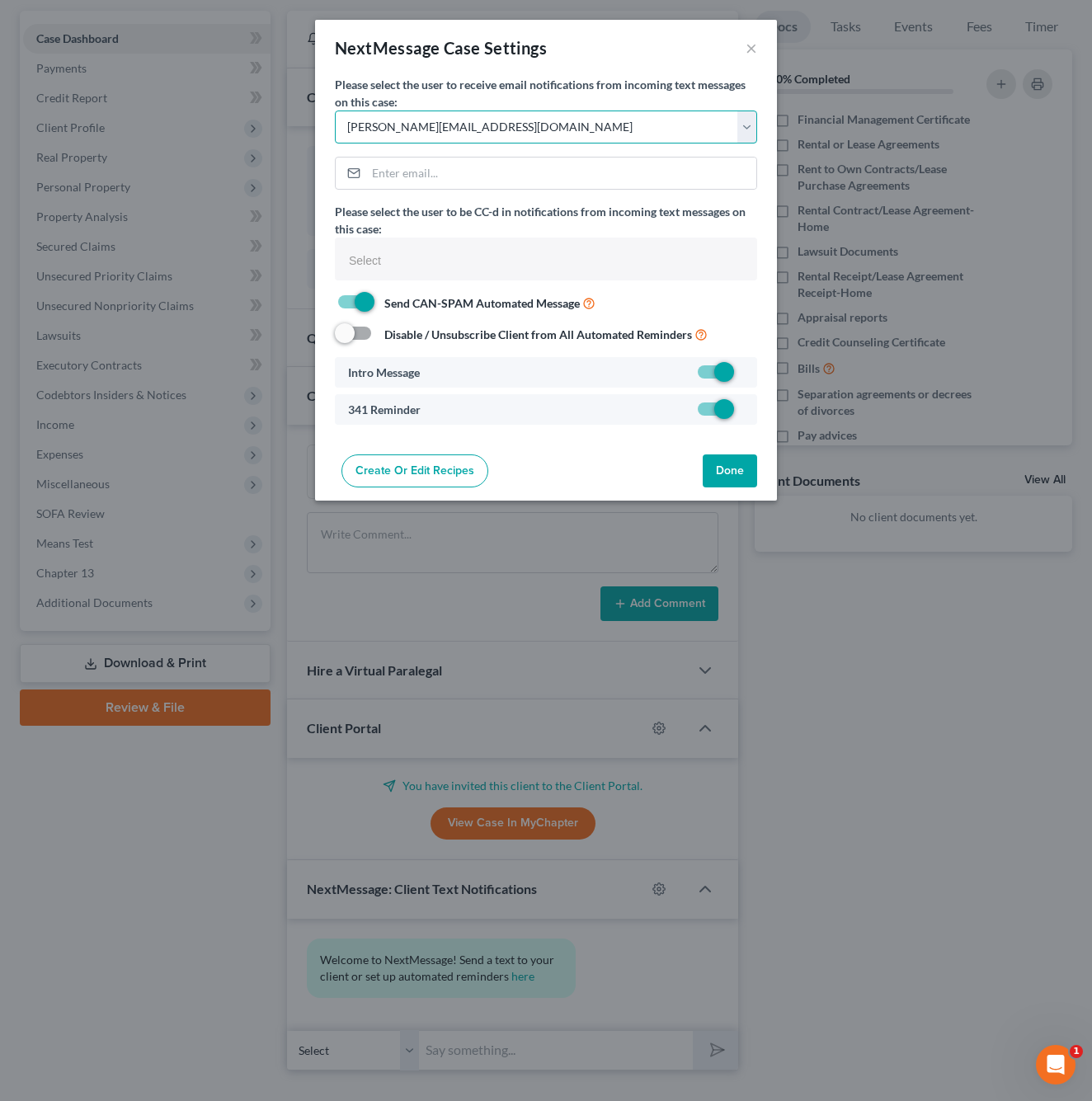
click at [462, 131] on select "Select [PERSON_NAME][EMAIL_ADDRESS][DOMAIN_NAME] [PERSON_NAME][EMAIL_ADDRESS][D…" at bounding box center [546, 127] width 422 height 33
select select "1"
click at [723, 472] on button "Done" at bounding box center [729, 471] width 54 height 33
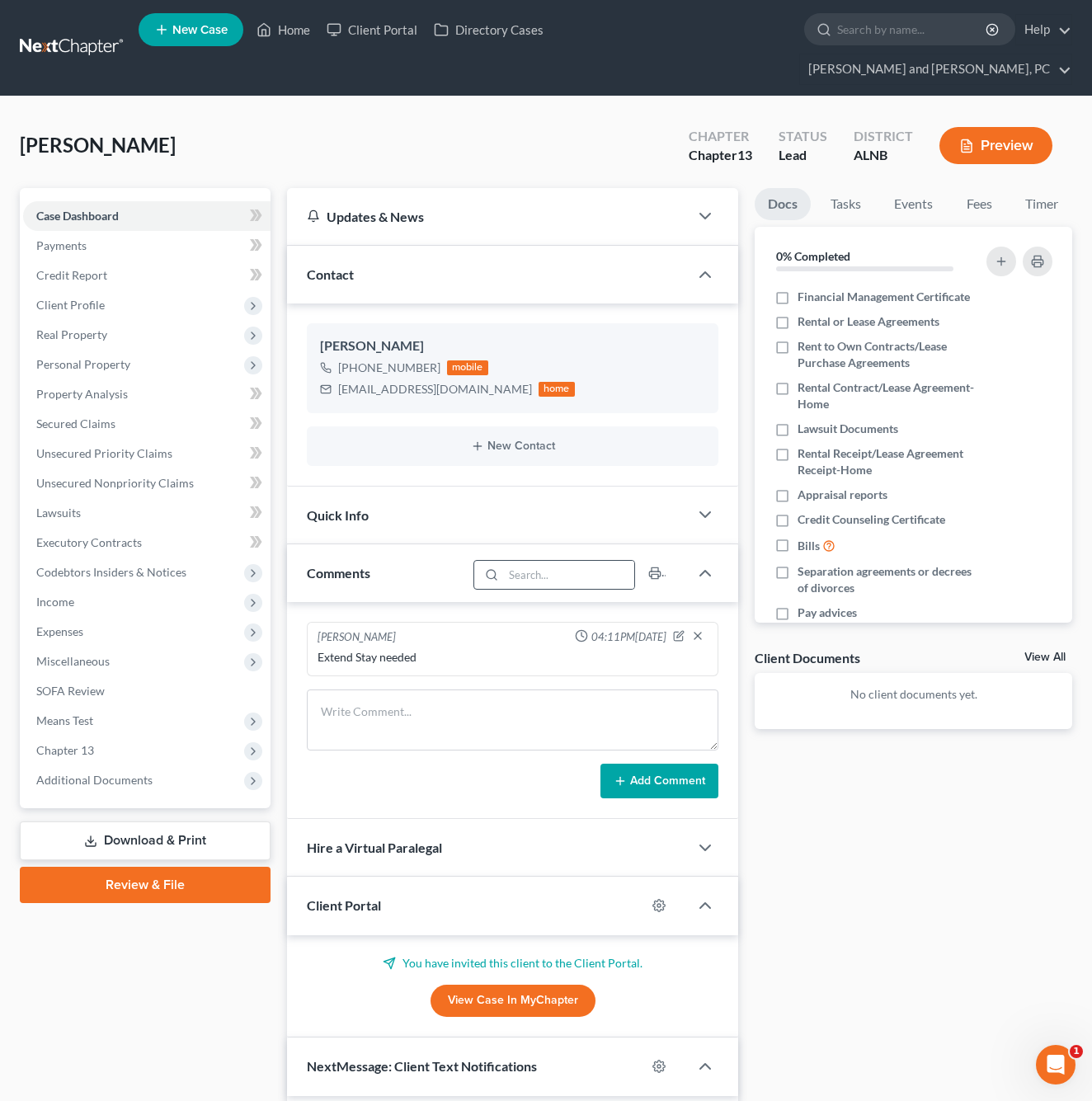
scroll to position [0, 0]
click at [504, 486] on div "Quick Info" at bounding box center [488, 514] width 401 height 57
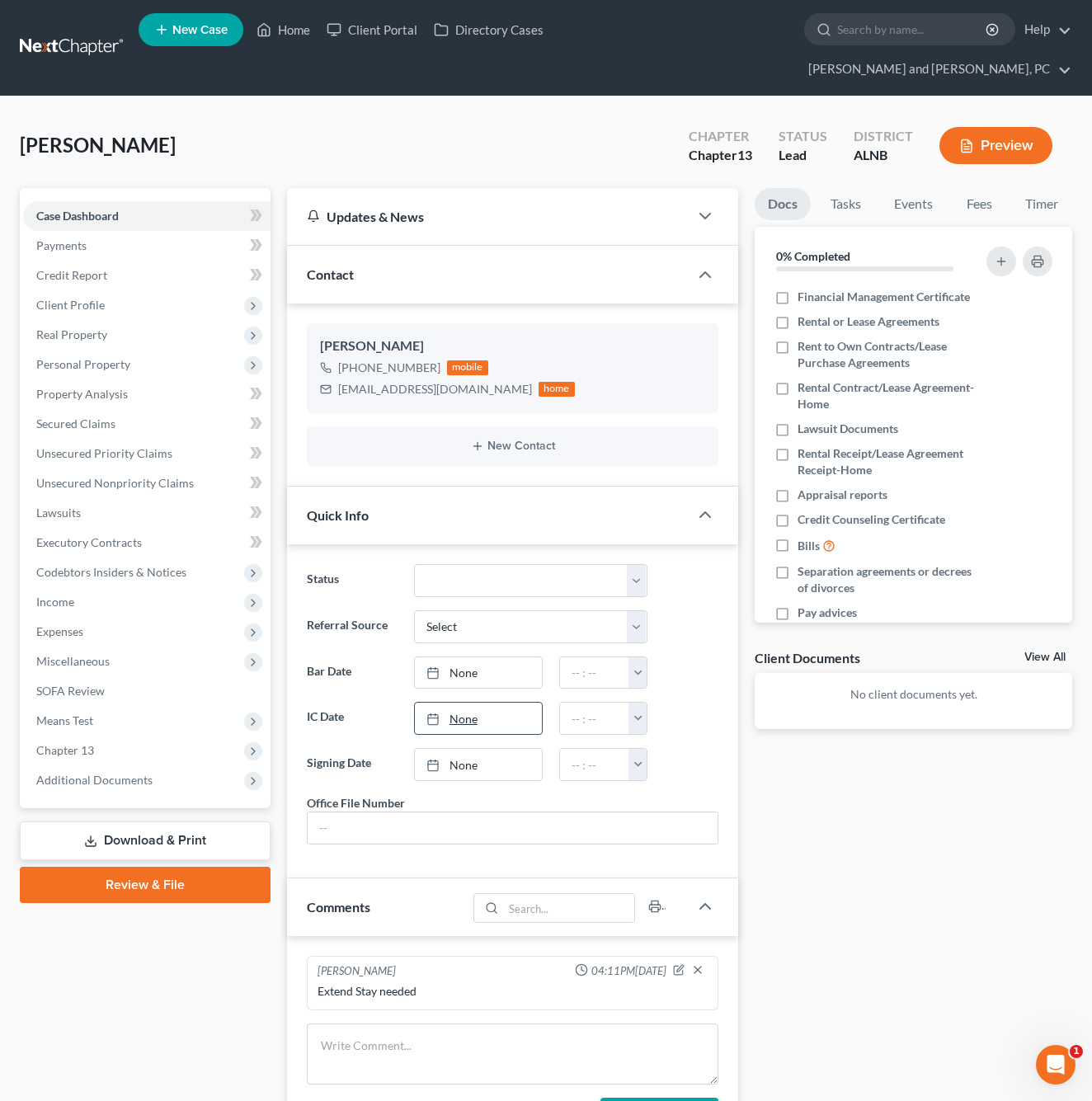
click at [465, 702] on link "None" at bounding box center [479, 718] width 128 height 32
click at [636, 702] on button "button" at bounding box center [637, 718] width 18 height 32
click at [667, 776] on link "4:00pm" at bounding box center [675, 790] width 93 height 28
type input "4:00pm"
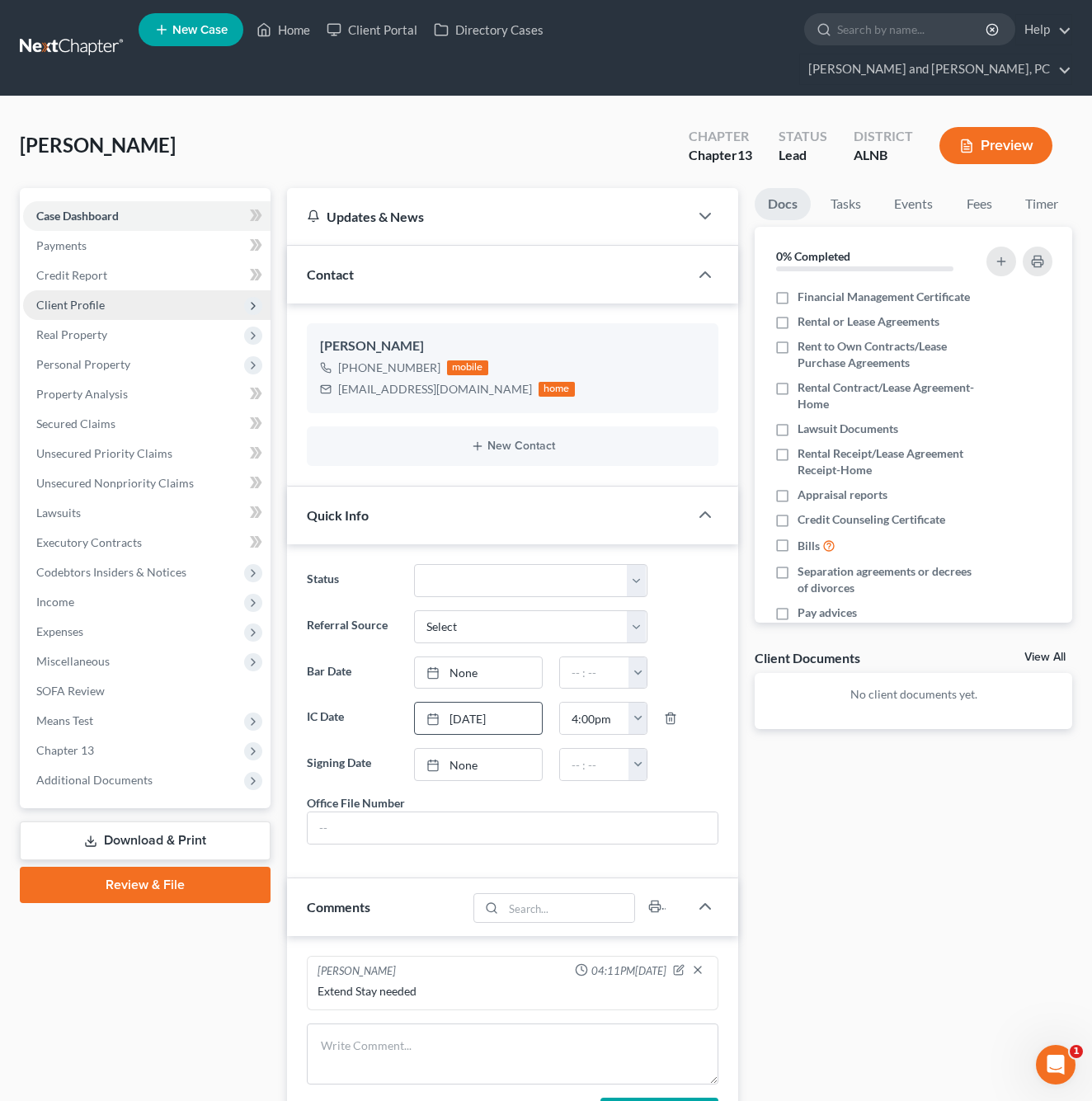
click at [75, 298] on span "Client Profile" at bounding box center [70, 304] width 69 height 14
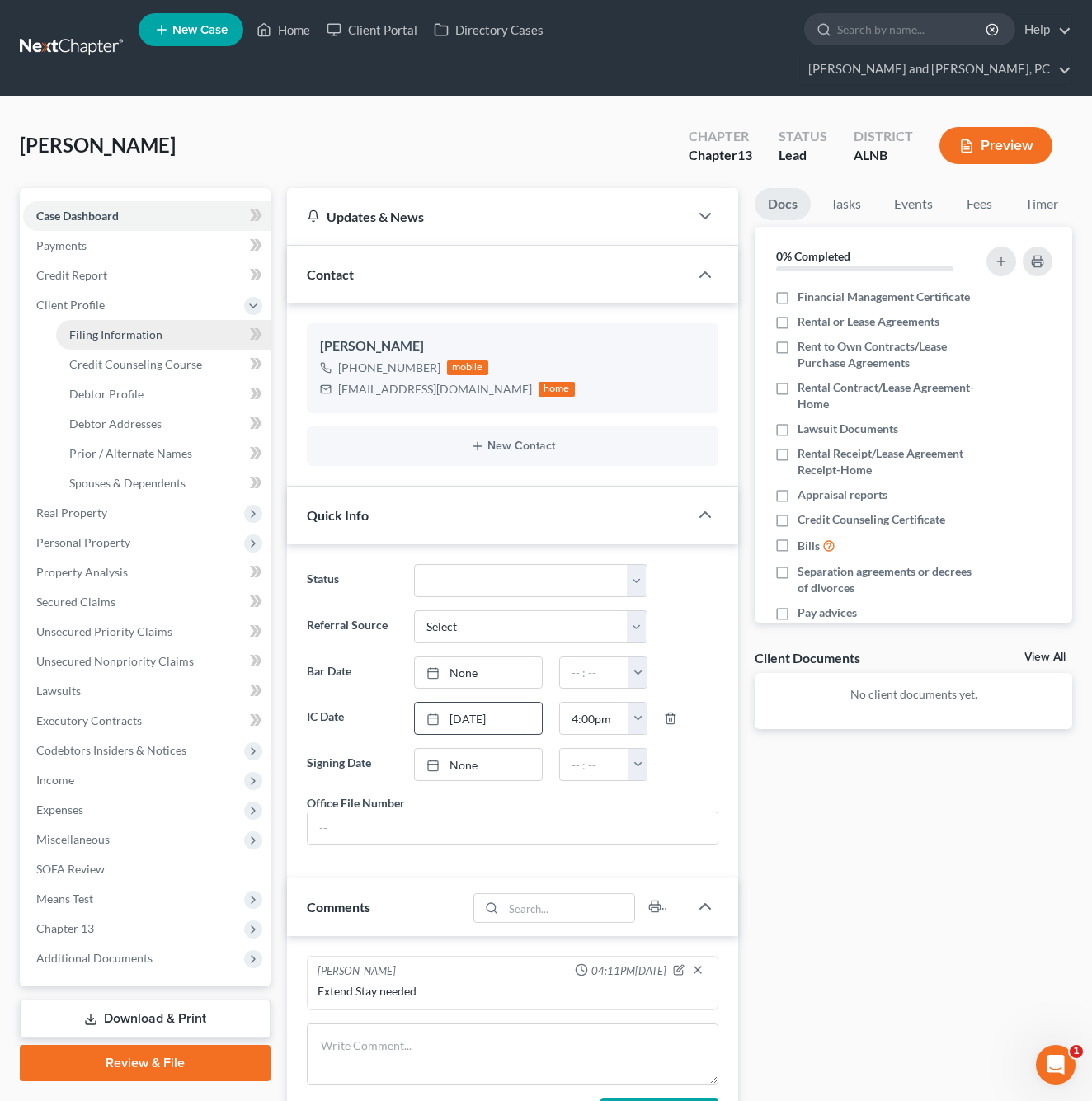
click at [101, 320] on link "Filing Information" at bounding box center [163, 334] width 214 height 30
select select "1"
select select "0"
select select "3"
select select "1"
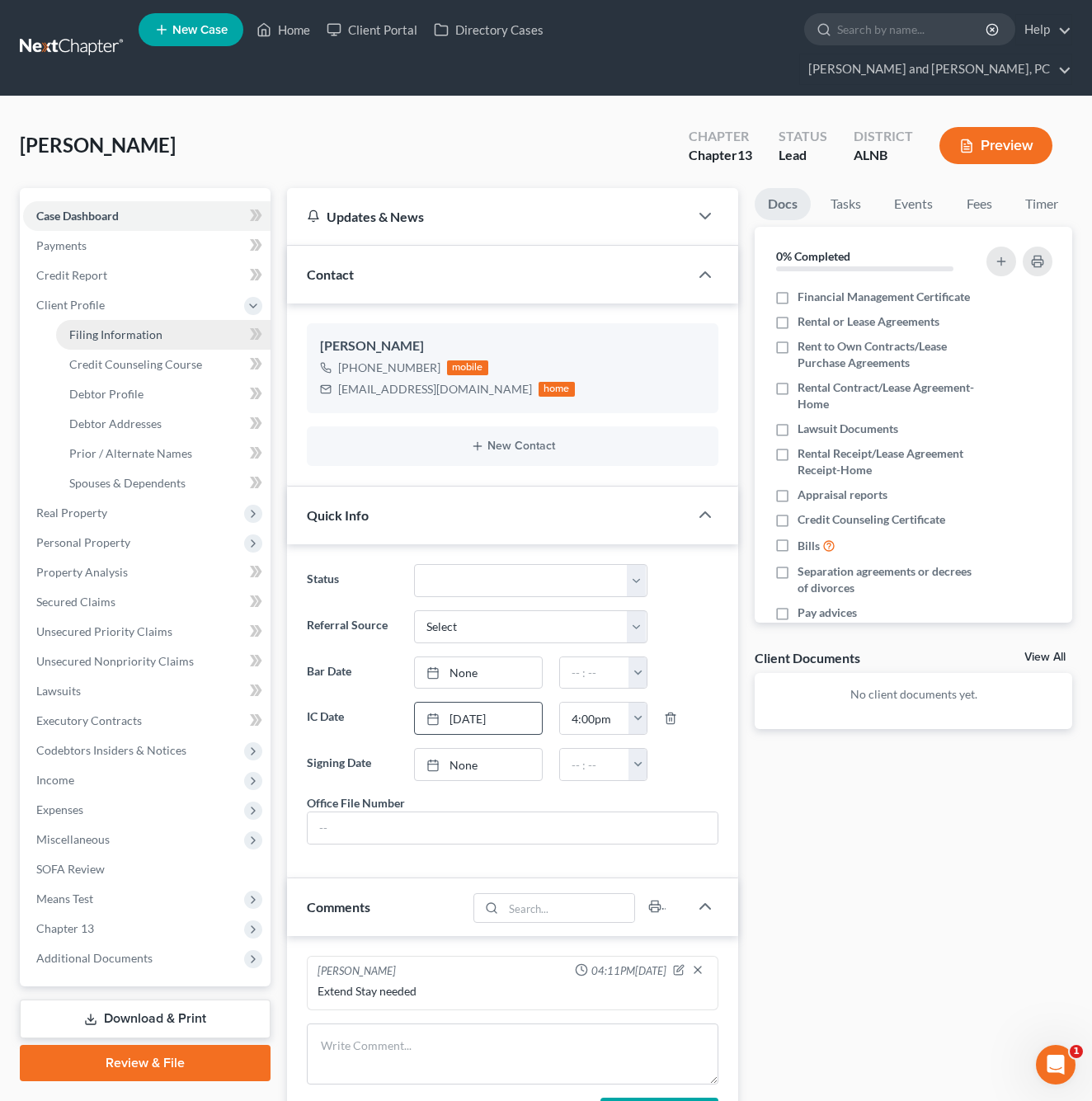
select select "0"
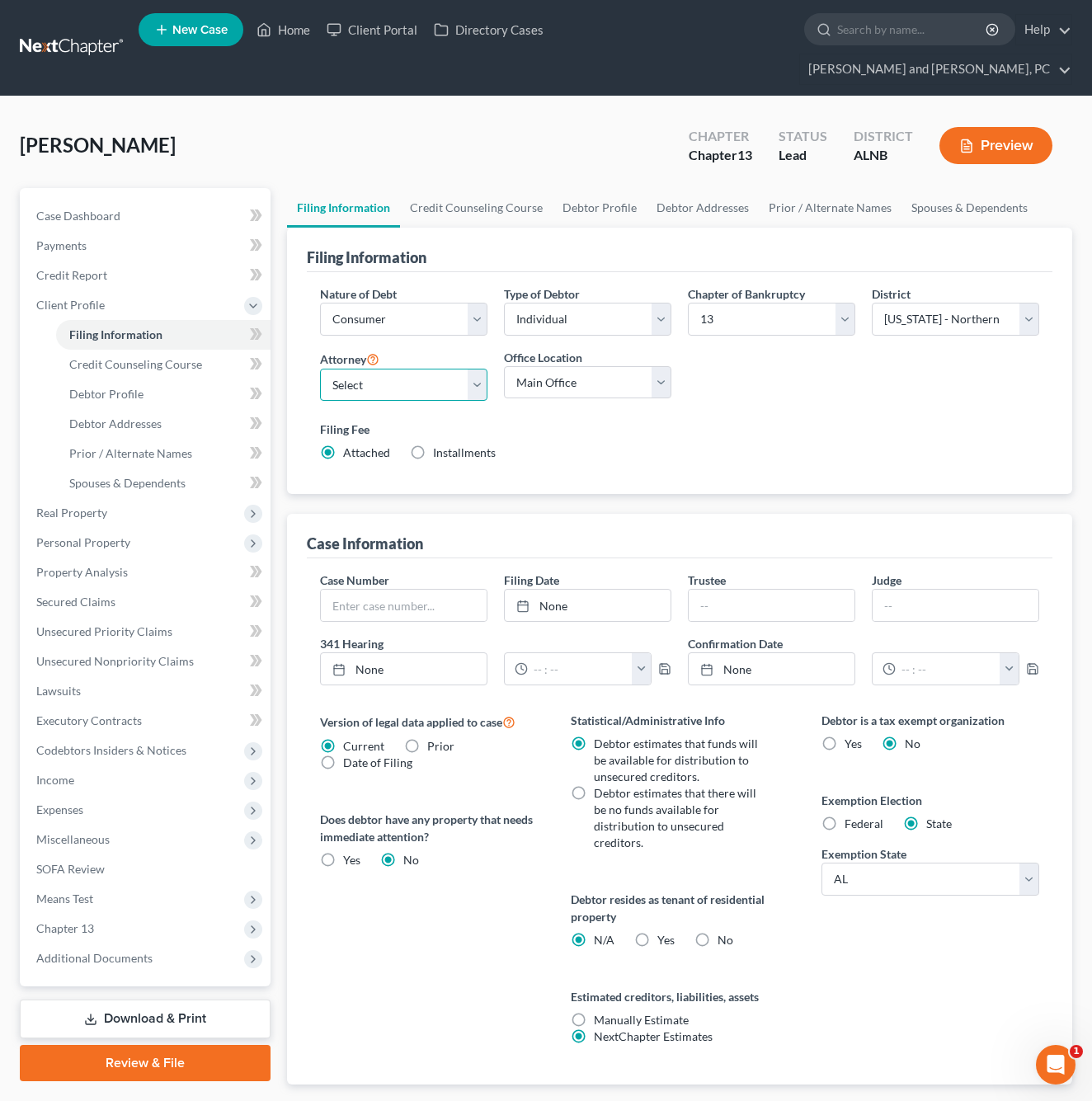
click at [454, 369] on select "Select [PERSON_NAME] - ALNB [PERSON_NAME] - ALNB [PERSON_NAME] - ALMB" at bounding box center [403, 385] width 167 height 33
select select "1"
click at [581, 366] on select "Main Office [GEOGRAPHIC_DATA]" at bounding box center [588, 382] width 167 height 33
select select "0"
click at [184, 291] on span "Client Profile" at bounding box center [147, 305] width 248 height 30
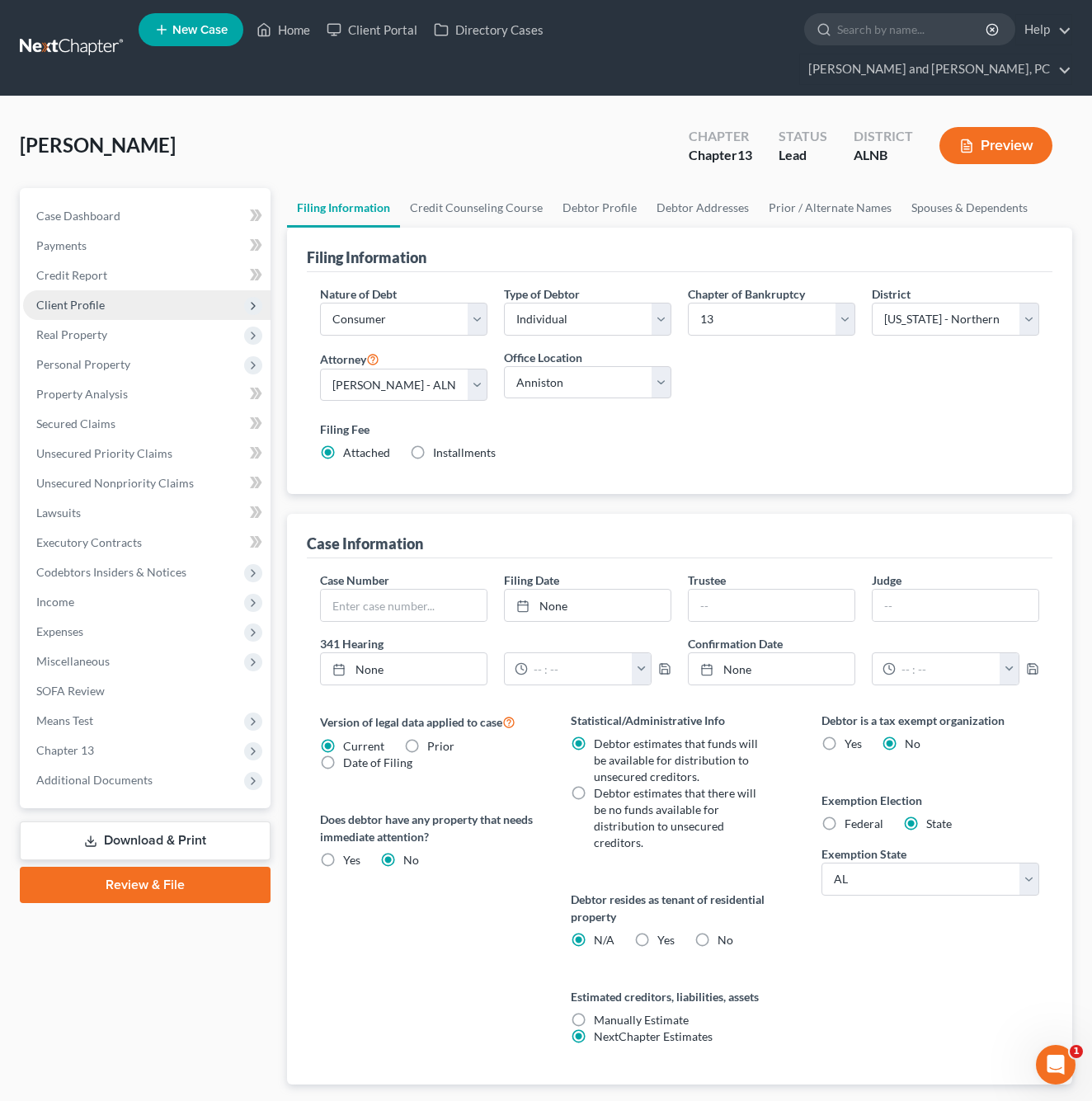
click at [149, 291] on span "Client Profile" at bounding box center [147, 305] width 248 height 30
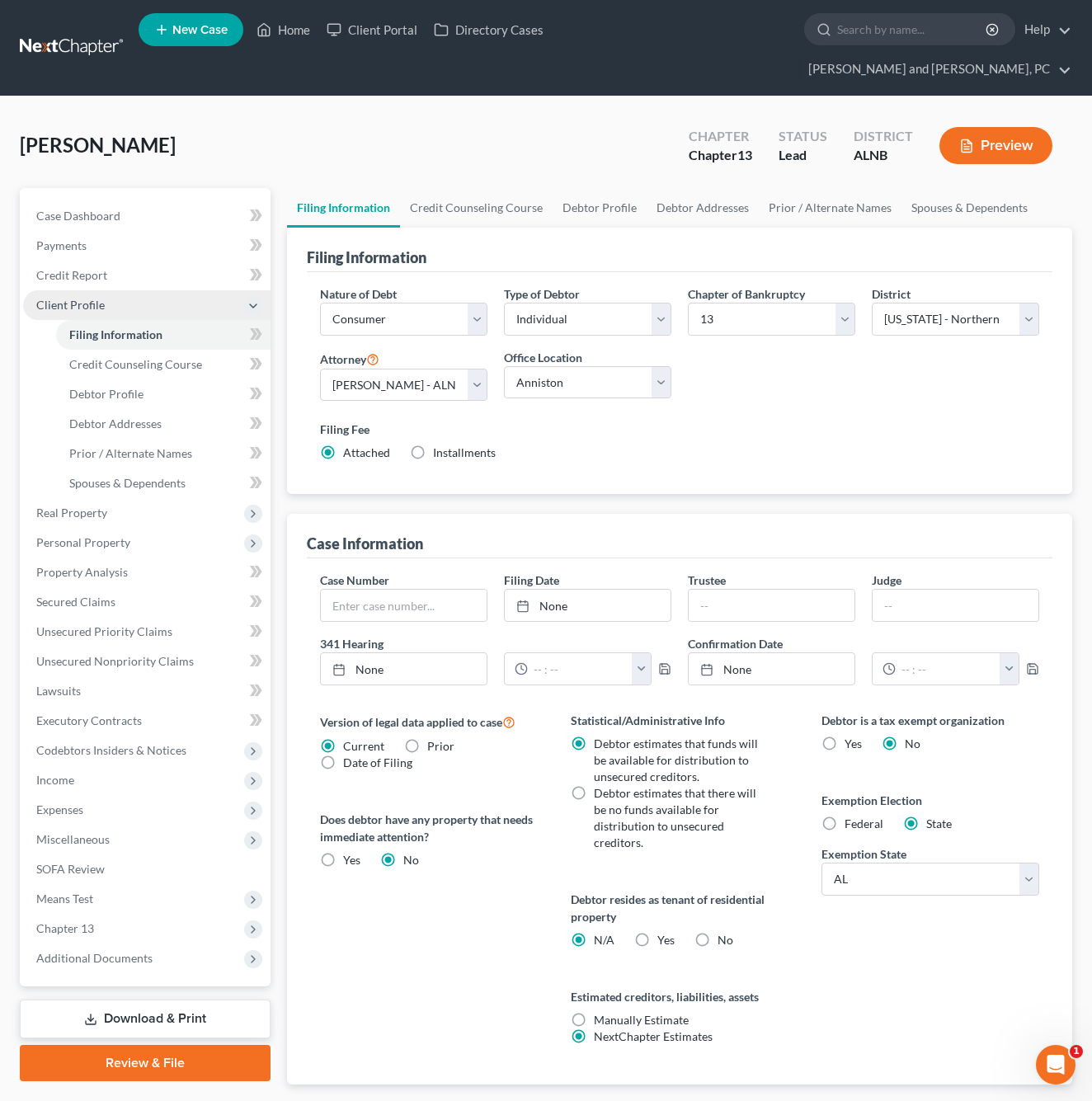
click at [149, 291] on span "Client Profile" at bounding box center [147, 305] width 248 height 30
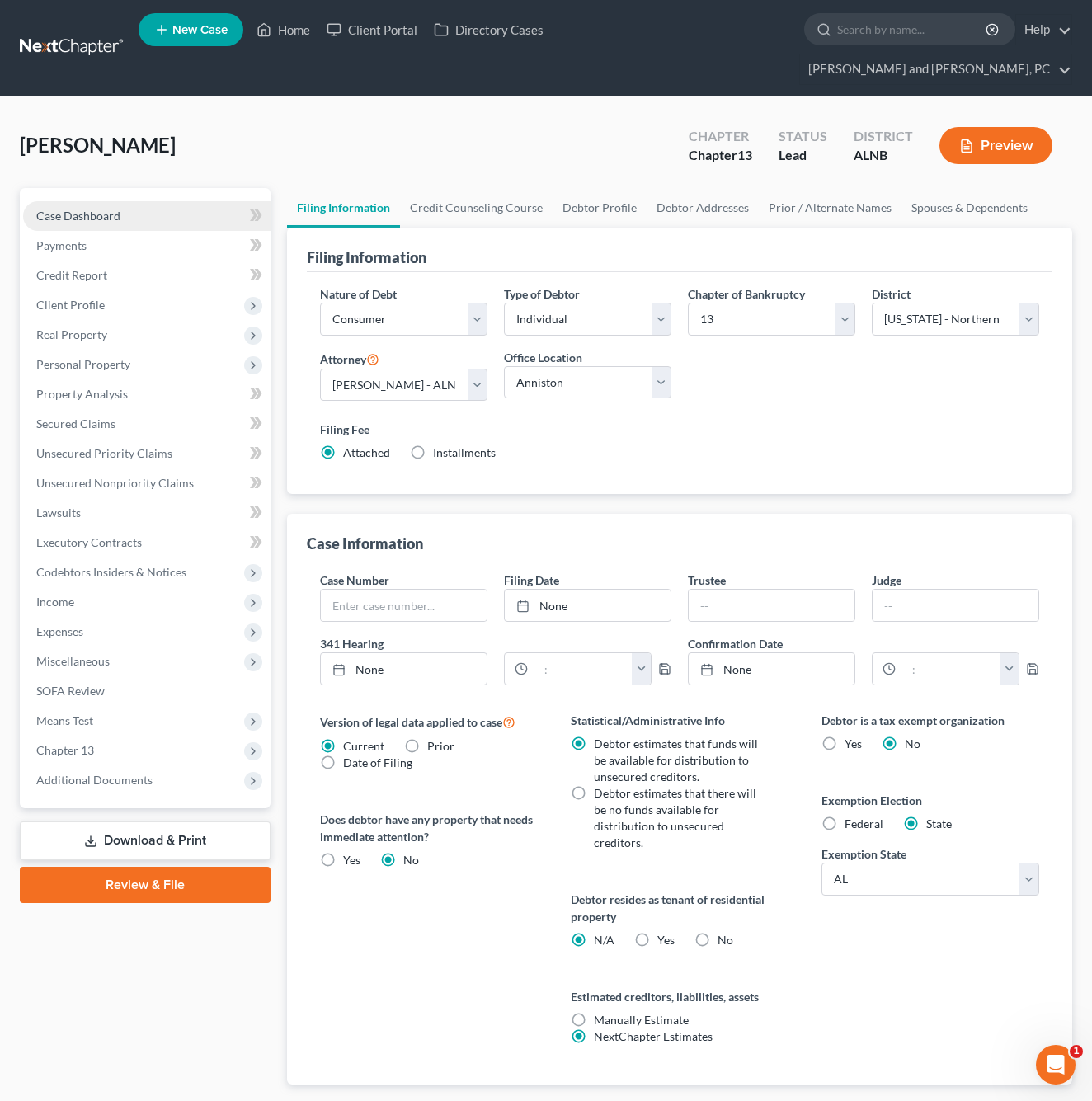
click at [118, 202] on link "Case Dashboard" at bounding box center [147, 216] width 248 height 30
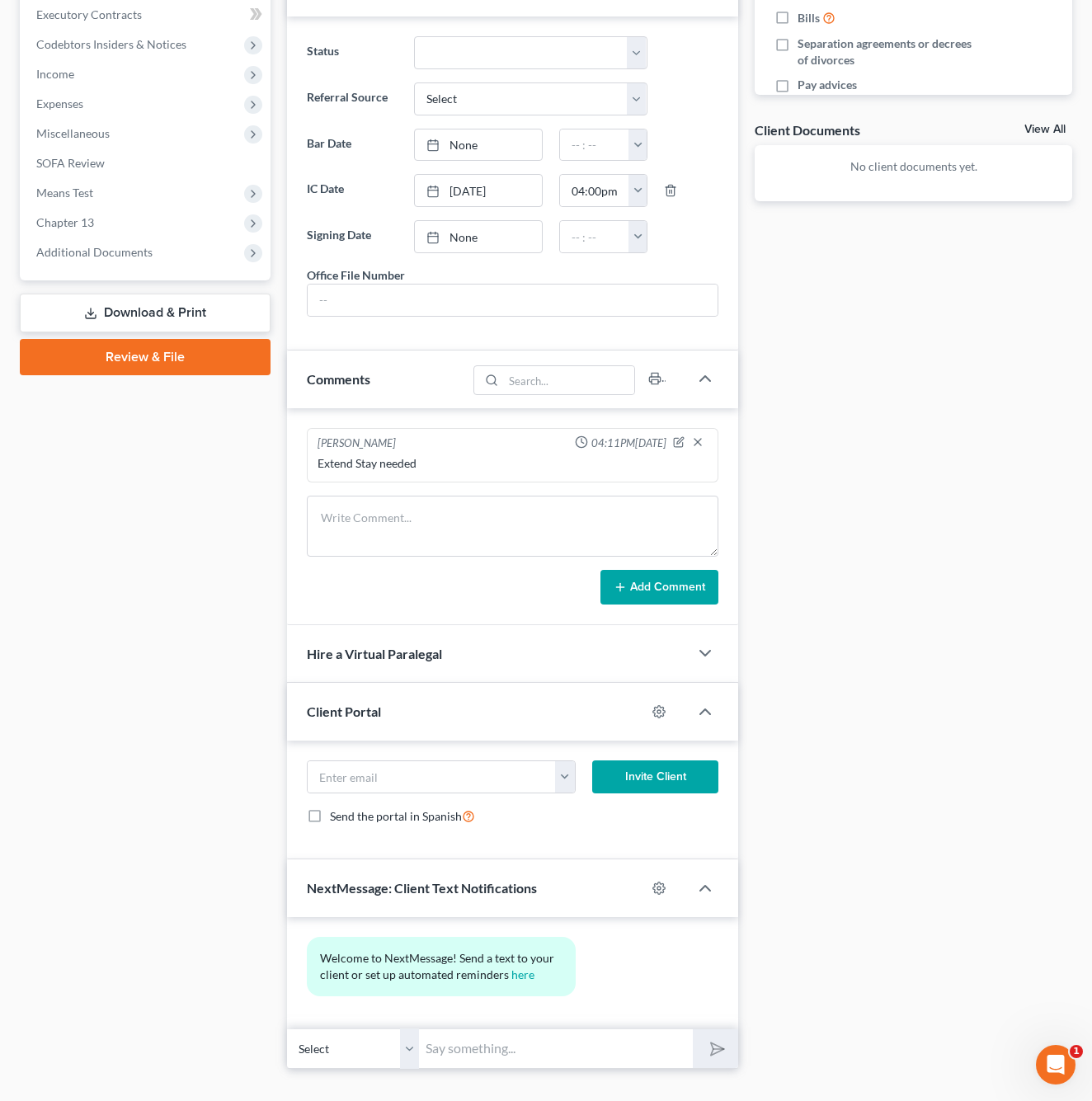
scroll to position [526, 0]
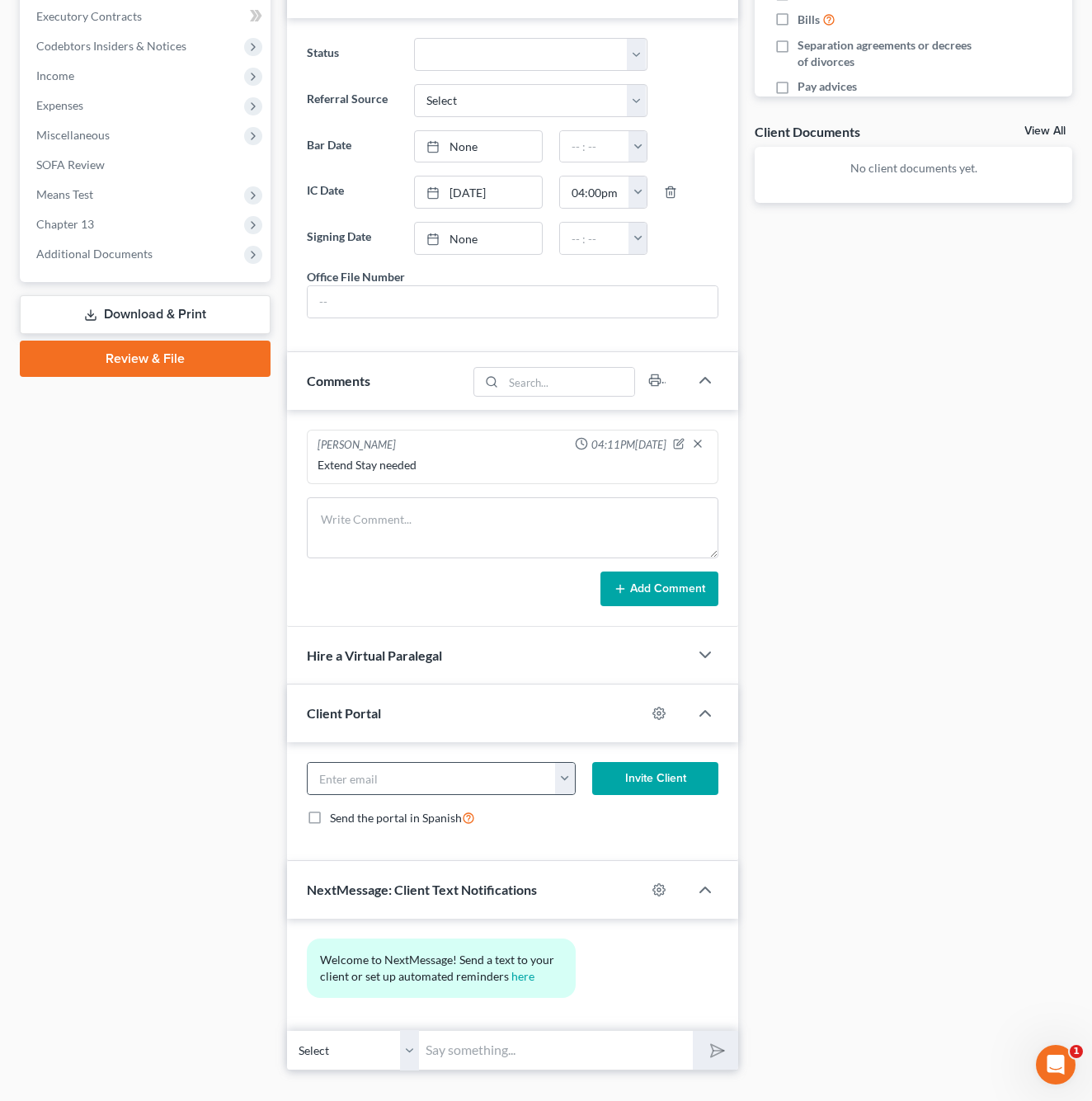
click at [557, 763] on button "button" at bounding box center [564, 779] width 20 height 32
click at [598, 801] on link "[EMAIL_ADDRESS][DOMAIN_NAME]" at bounding box center [667, 815] width 226 height 28
type input "[EMAIL_ADDRESS][DOMAIN_NAME]"
click at [651, 762] on button "Invite Client" at bounding box center [655, 779] width 126 height 33
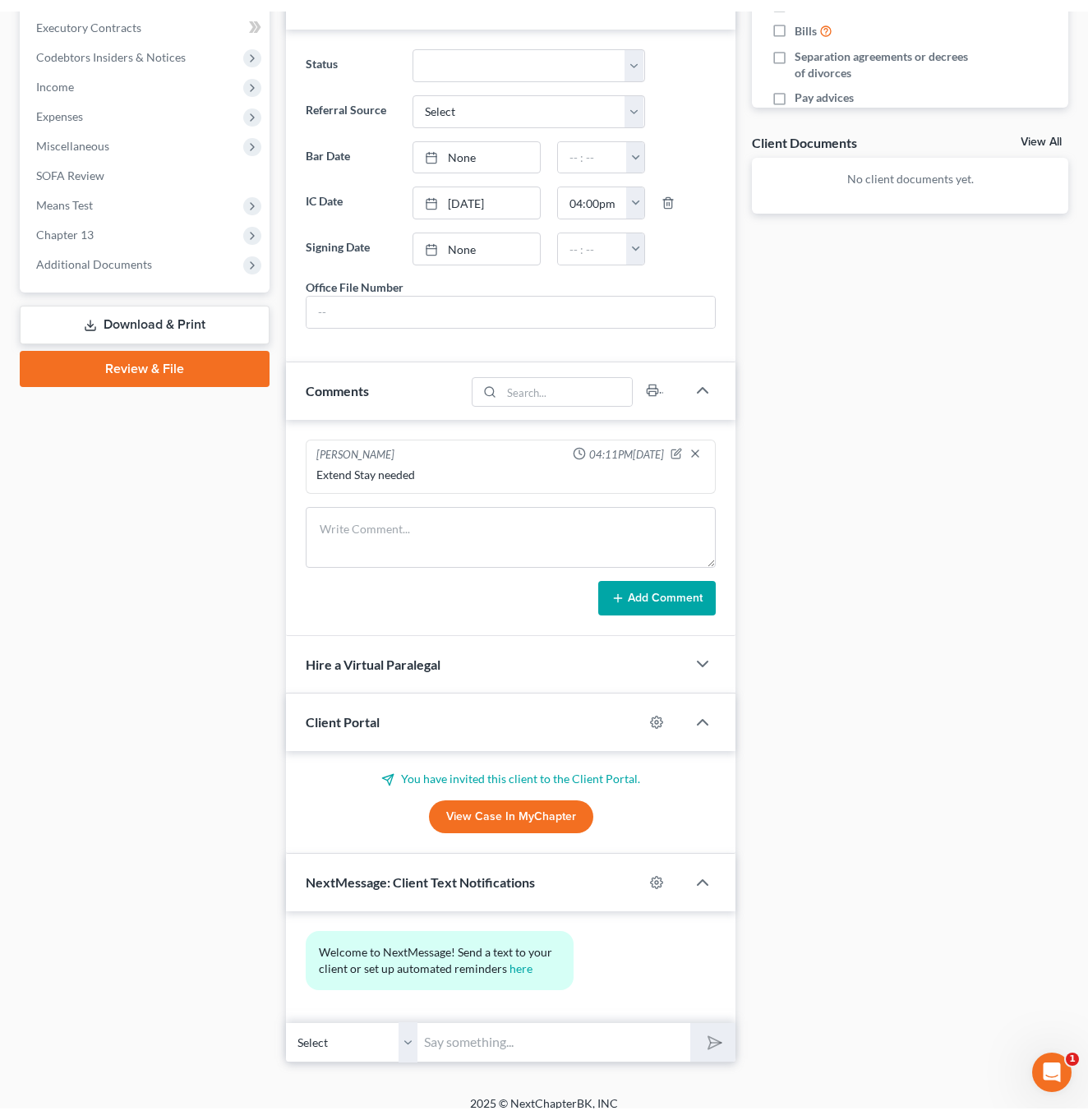
scroll to position [509, 0]
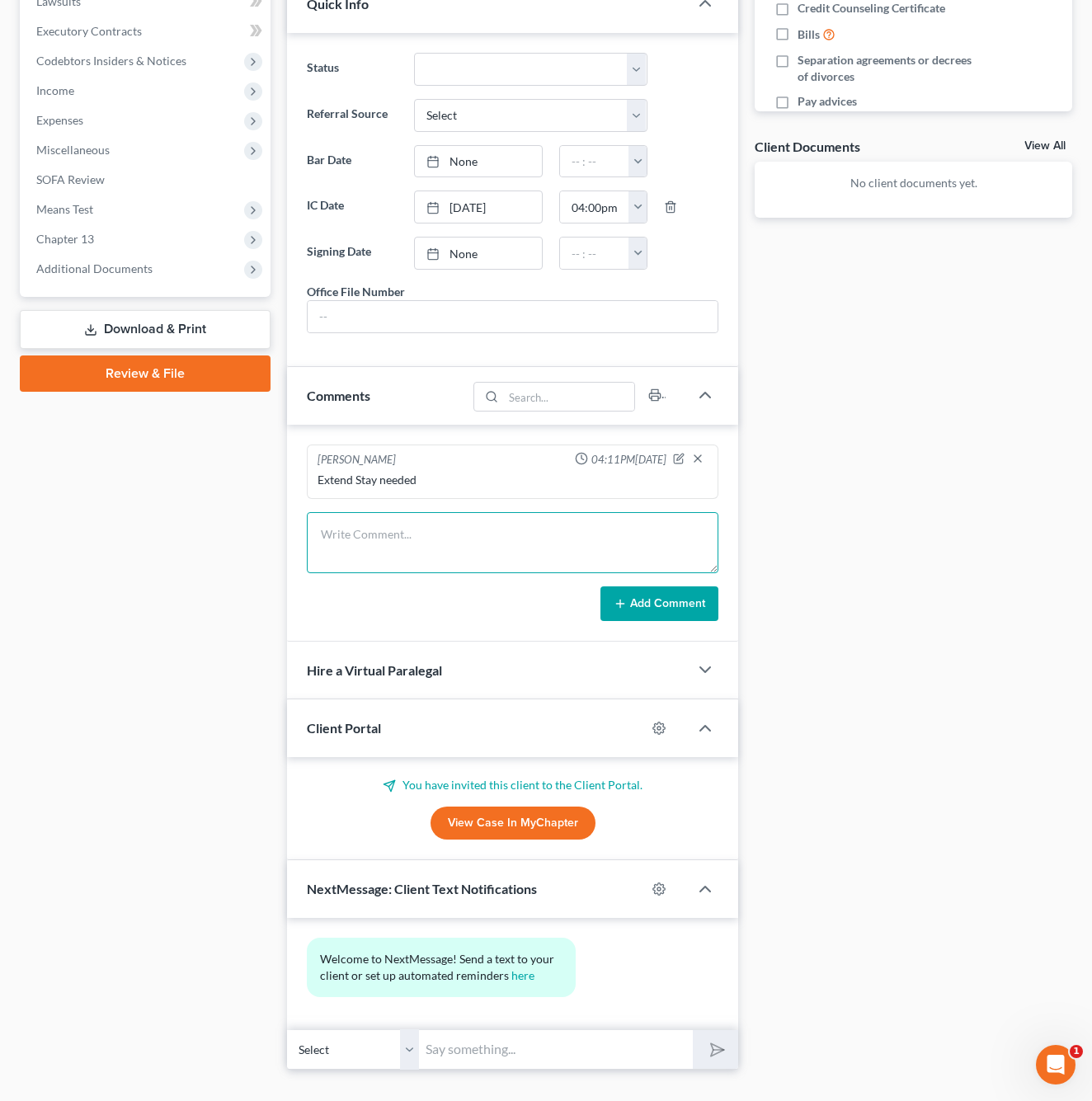
click at [474, 512] on textarea at bounding box center [513, 542] width 412 height 61
type textarea "OLD PETITION SAVED IN MY CONSULT NOTES"
click at [673, 587] on button "Add Comment" at bounding box center [660, 604] width 118 height 34
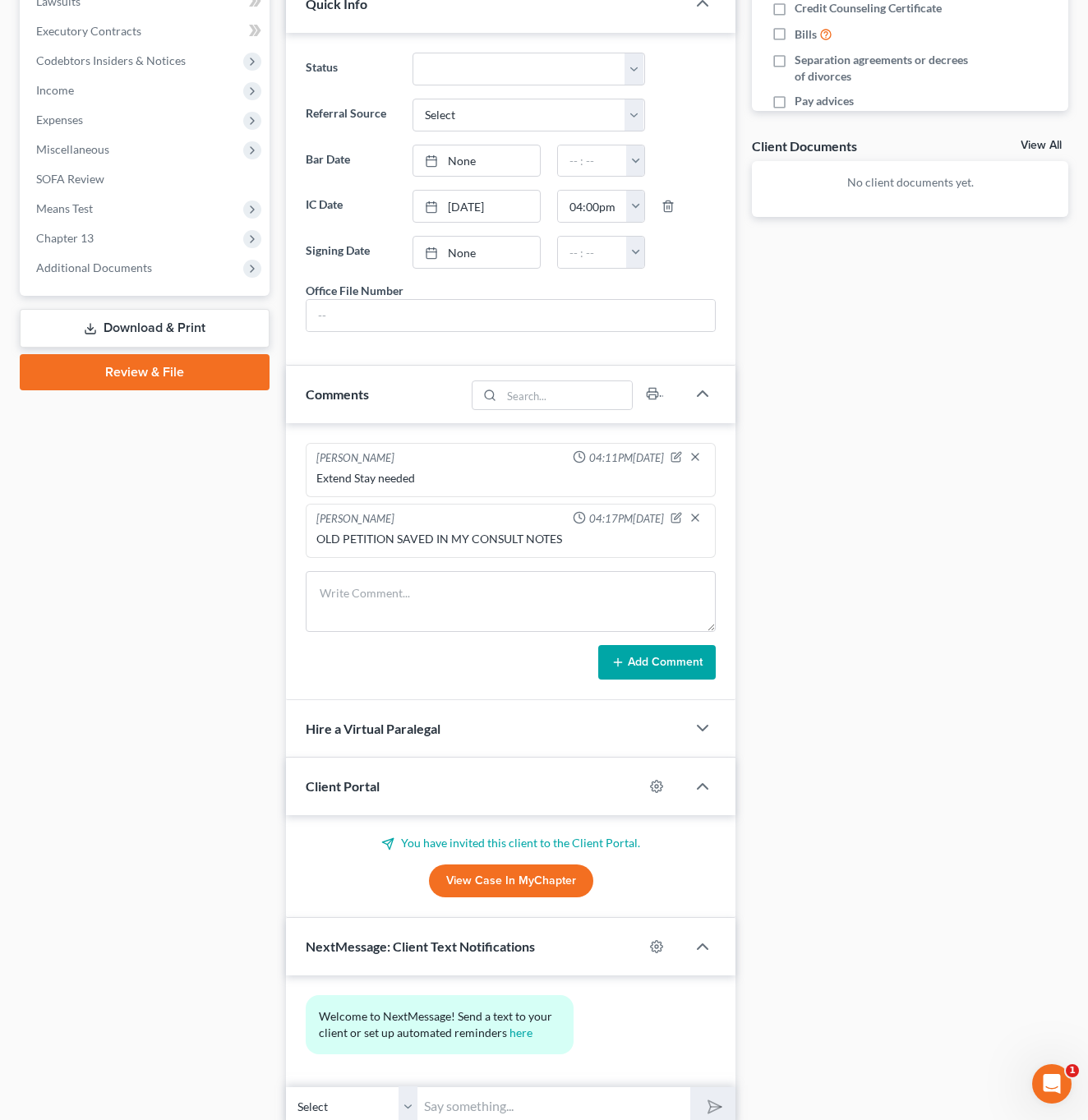
click at [554, 32] on div "Status Discharged Discharged & Reported Discharge Litigation Dismissal Notice D…" at bounding box center [511, 198] width 450 height 332
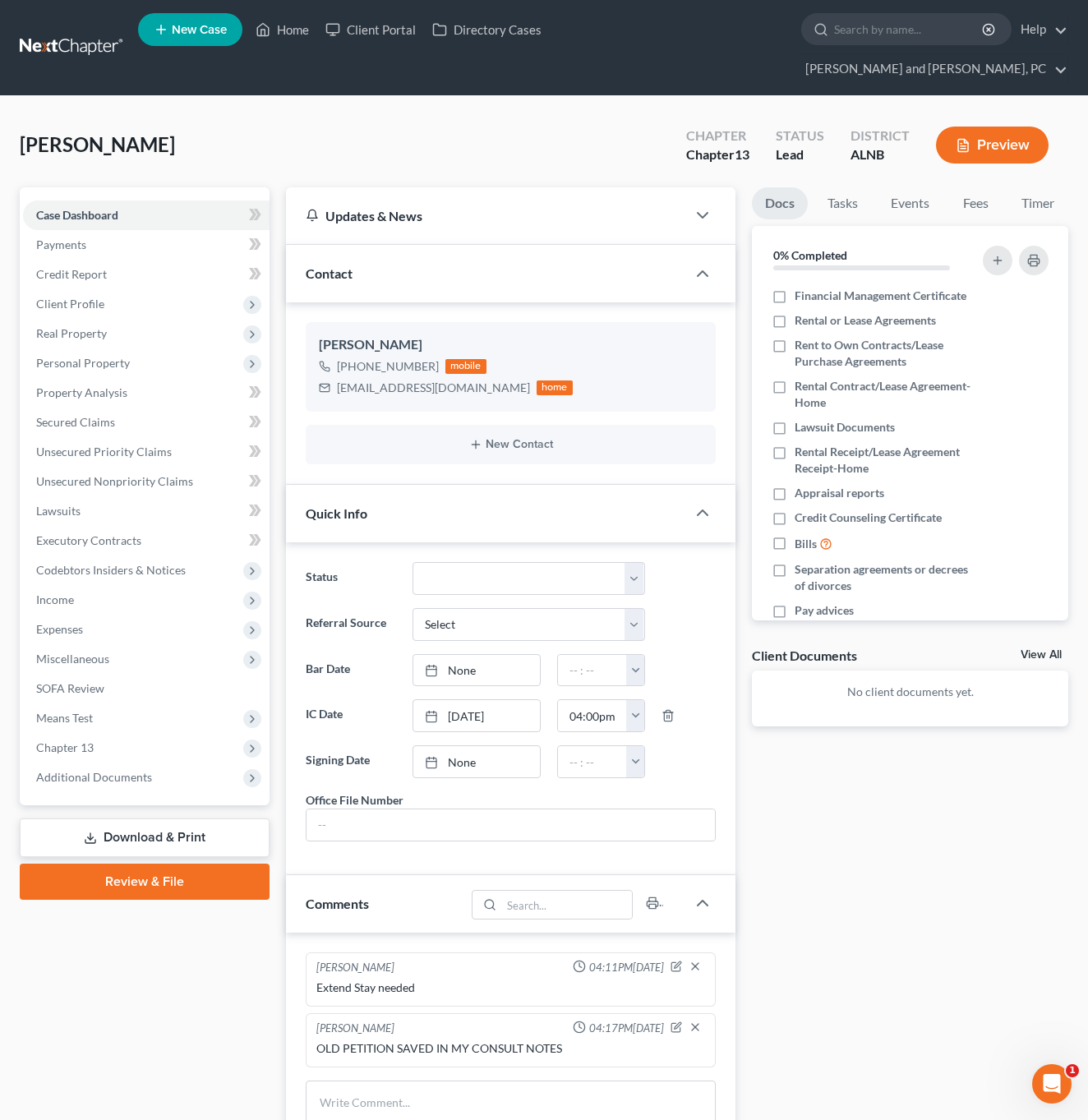
scroll to position [0, 0]
click at [391, 32] on link "Client Portal" at bounding box center [370, 29] width 107 height 30
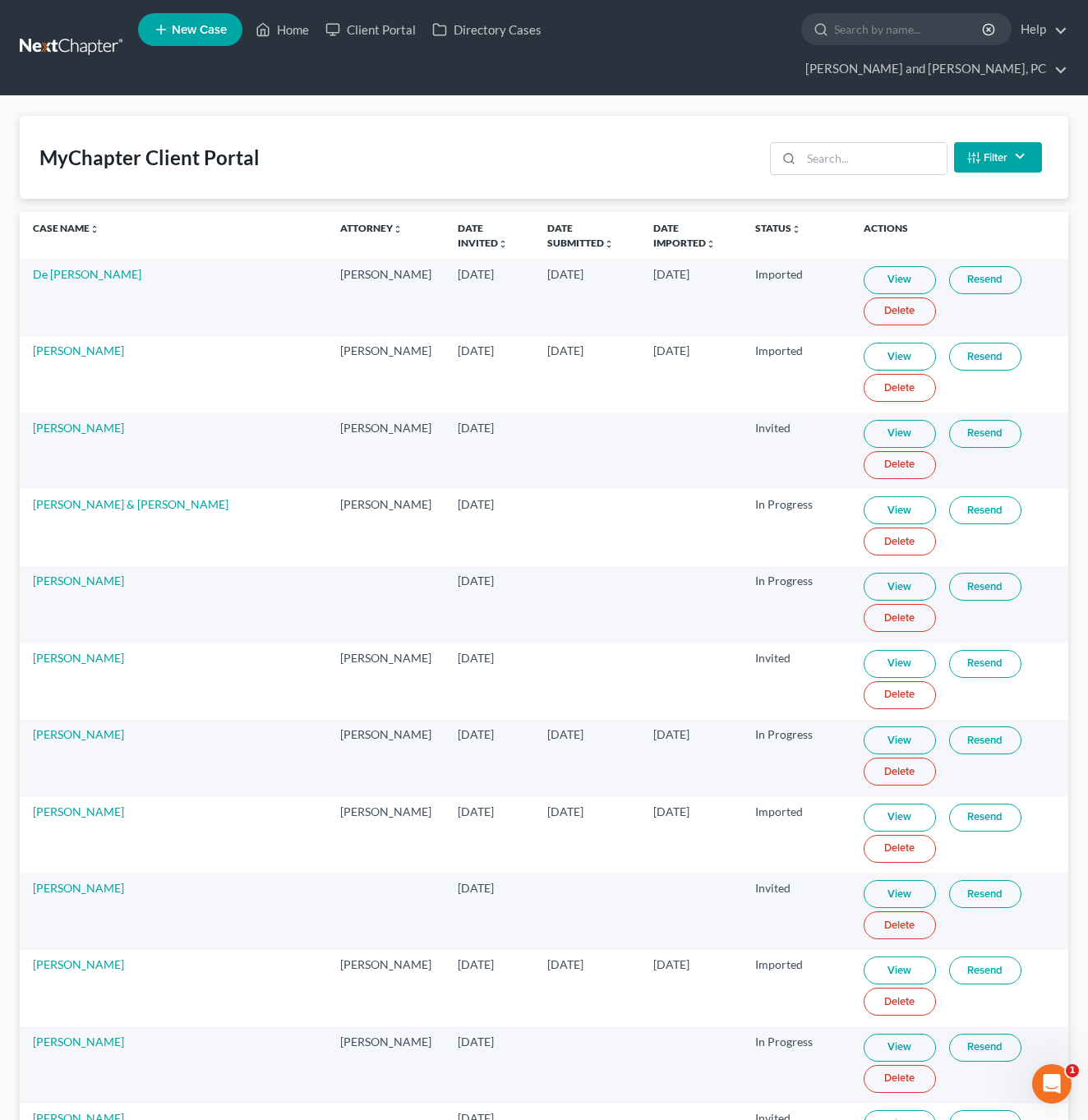
click at [191, 36] on span "New Case" at bounding box center [199, 30] width 55 height 12
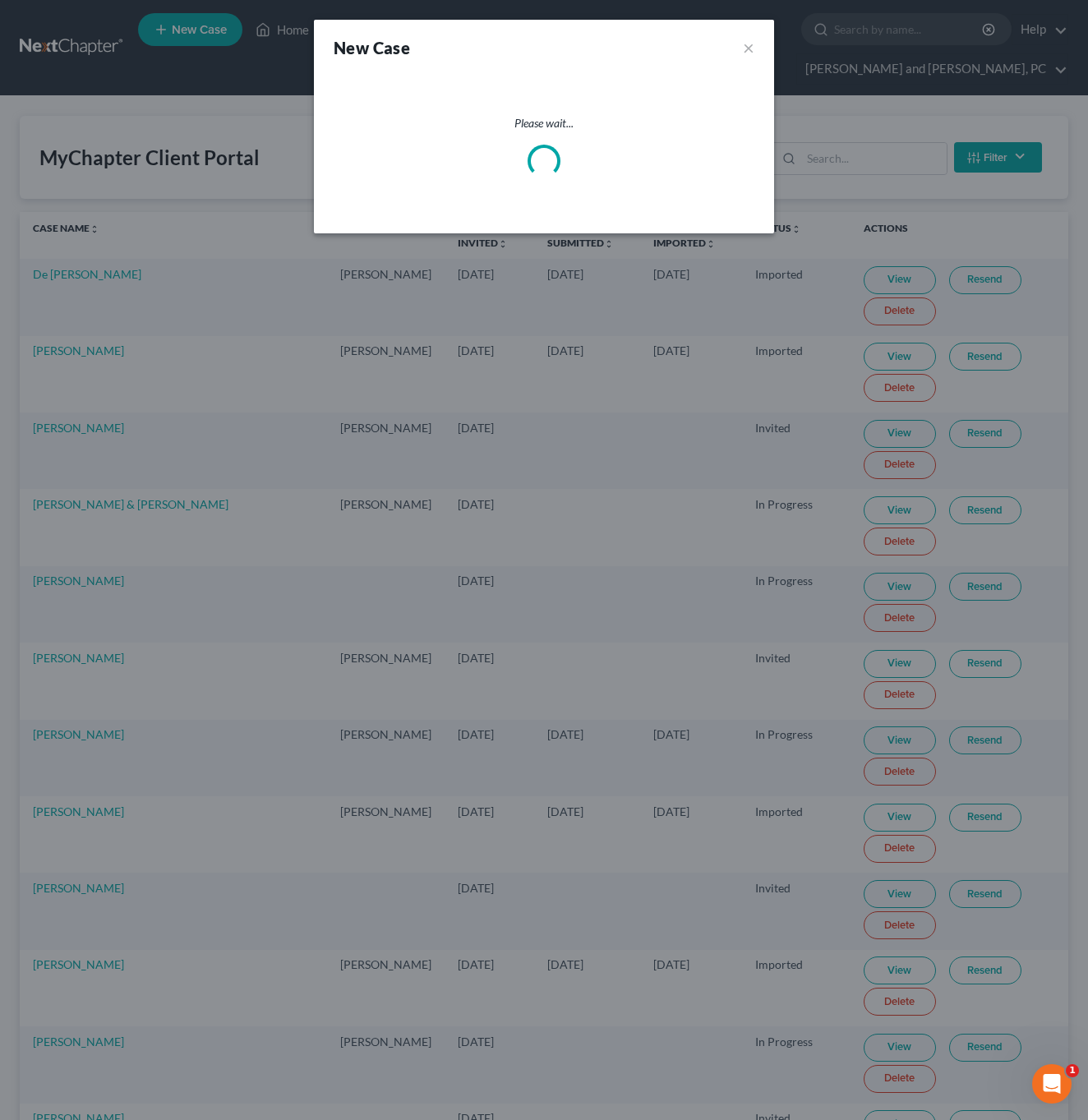
select select "1"
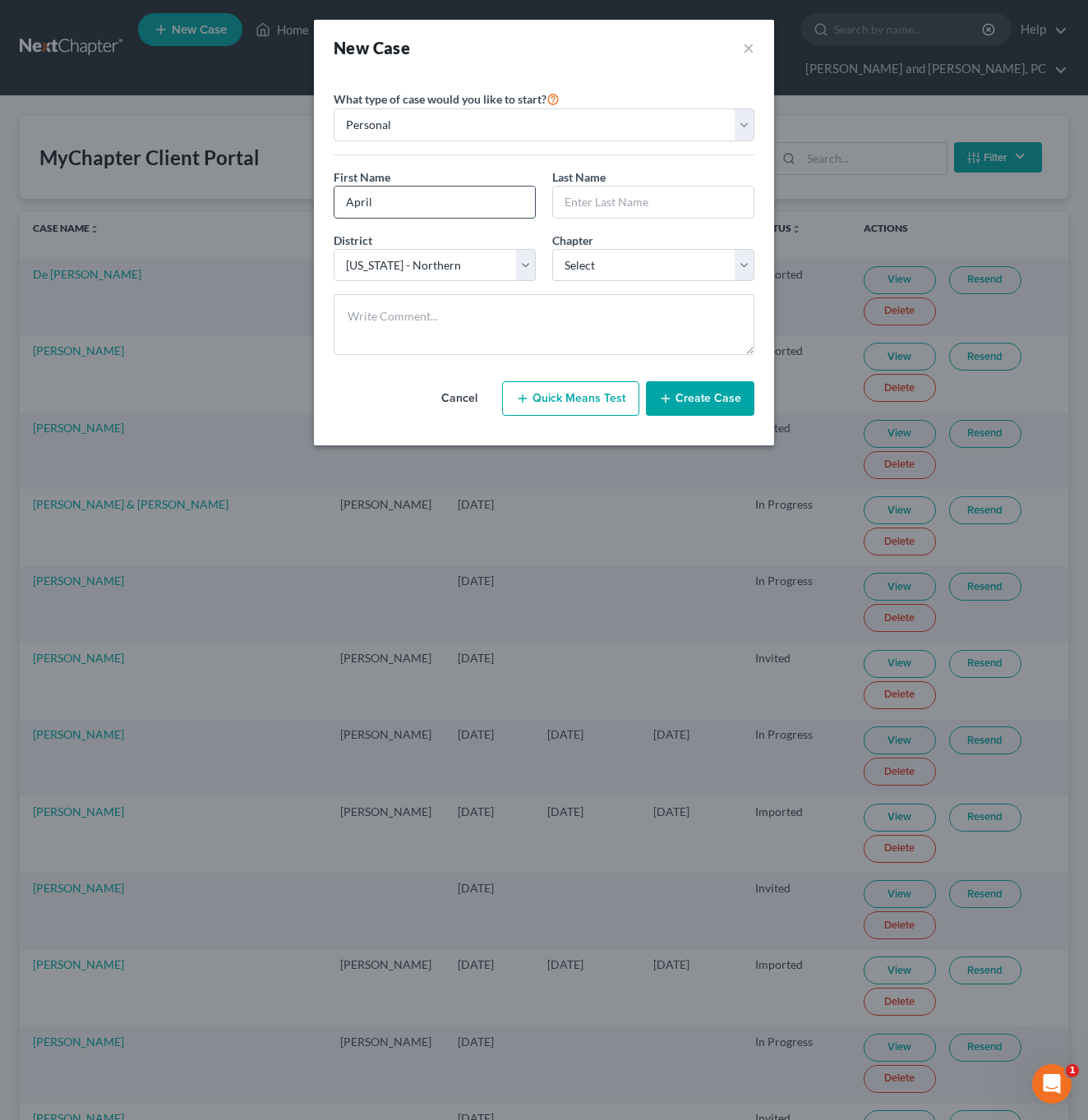
type input "April"
type input "[PERSON_NAME]"
select select "3"
click at [729, 399] on button "Create Case" at bounding box center [700, 398] width 109 height 34
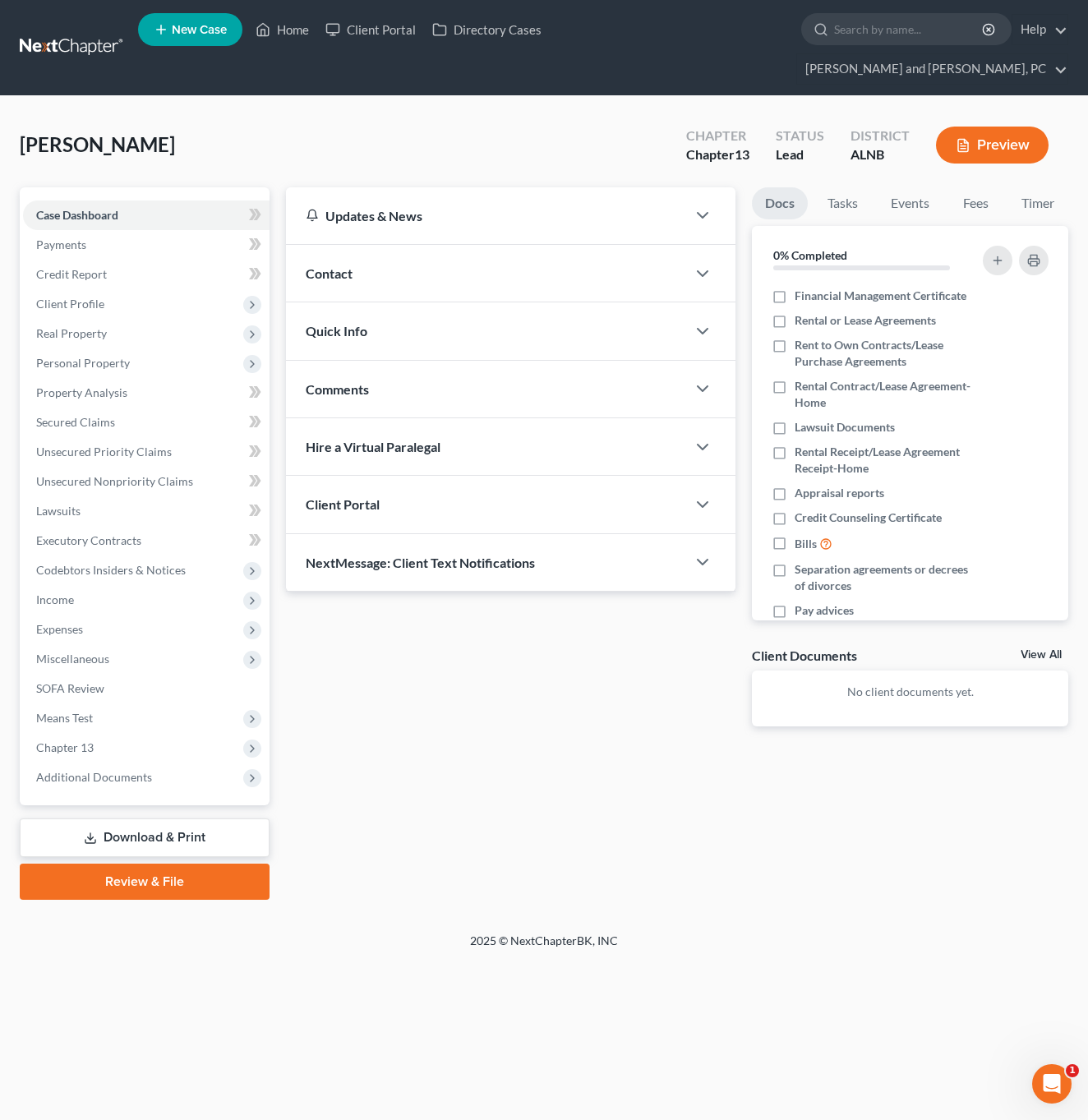
click at [338, 253] on div "Contact" at bounding box center [486, 273] width 400 height 56
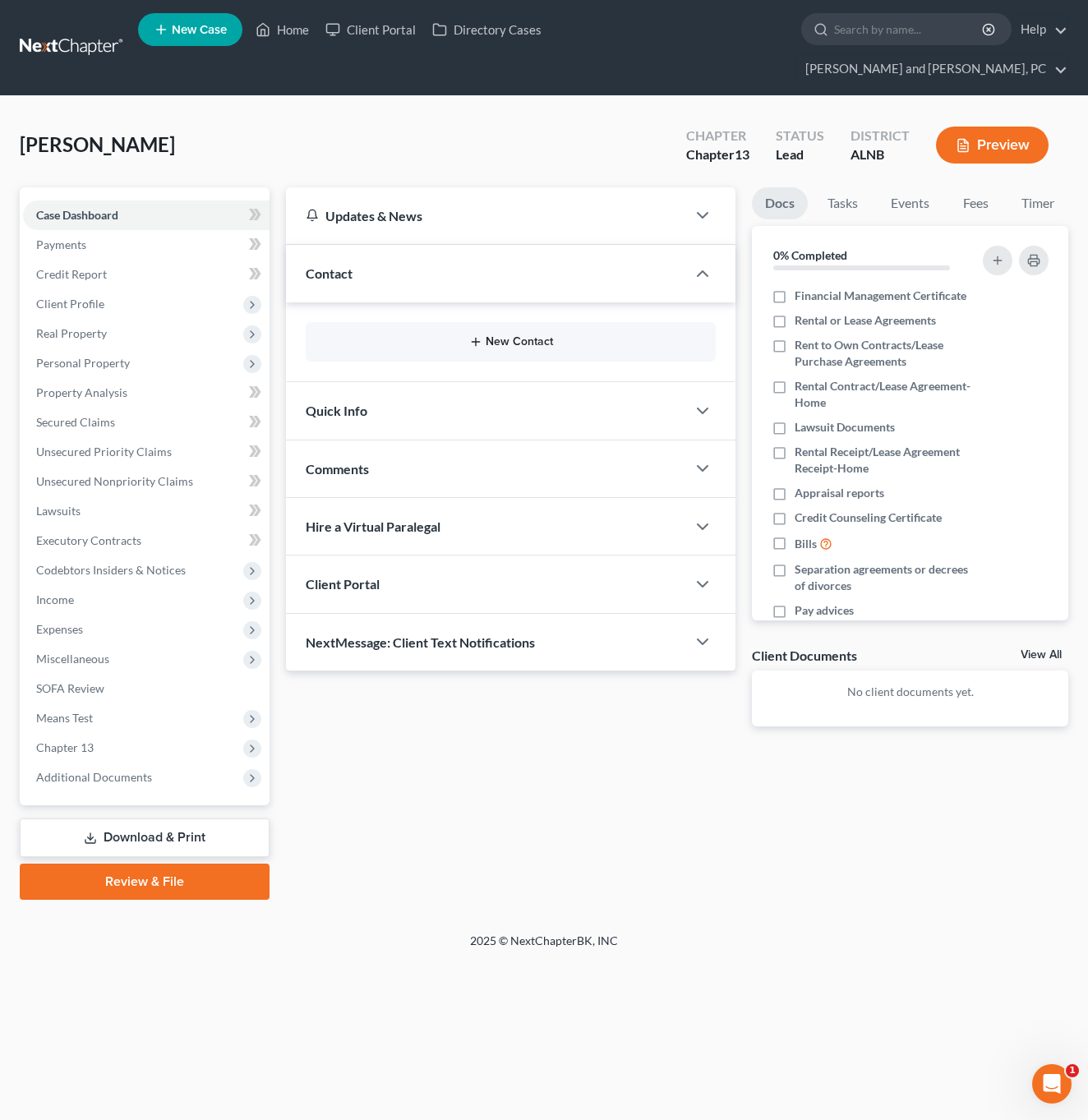
click at [511, 335] on button "New Contact" at bounding box center [510, 341] width 384 height 13
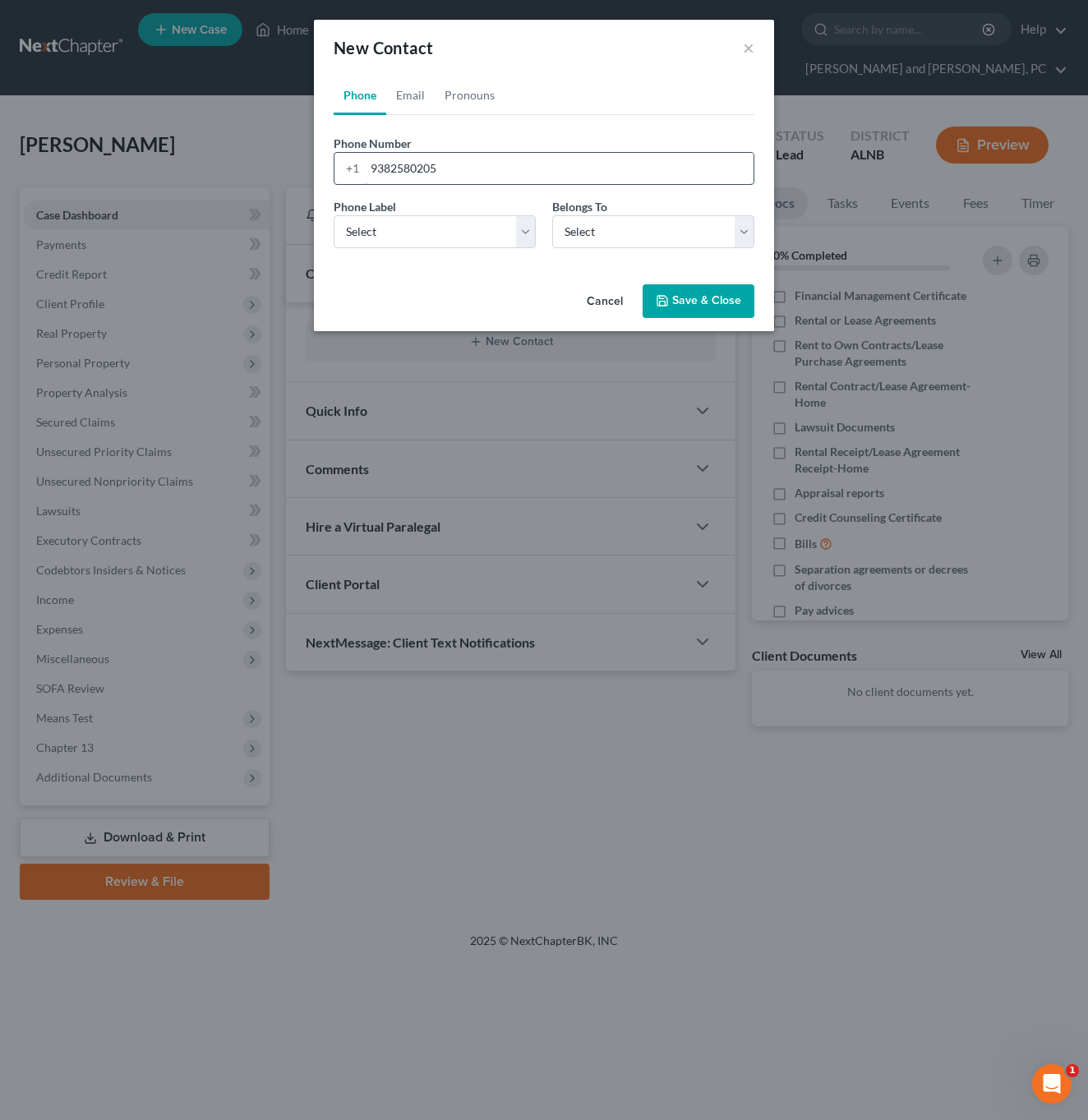
type input "9382580205"
click at [428, 233] on select "Select Mobile Home Work Other" at bounding box center [434, 232] width 203 height 32
click at [490, 226] on select "Select Mobile Home Work Other" at bounding box center [434, 232] width 203 height 32
select select "0"
click at [600, 243] on select "Select Client Other" at bounding box center [653, 232] width 203 height 32
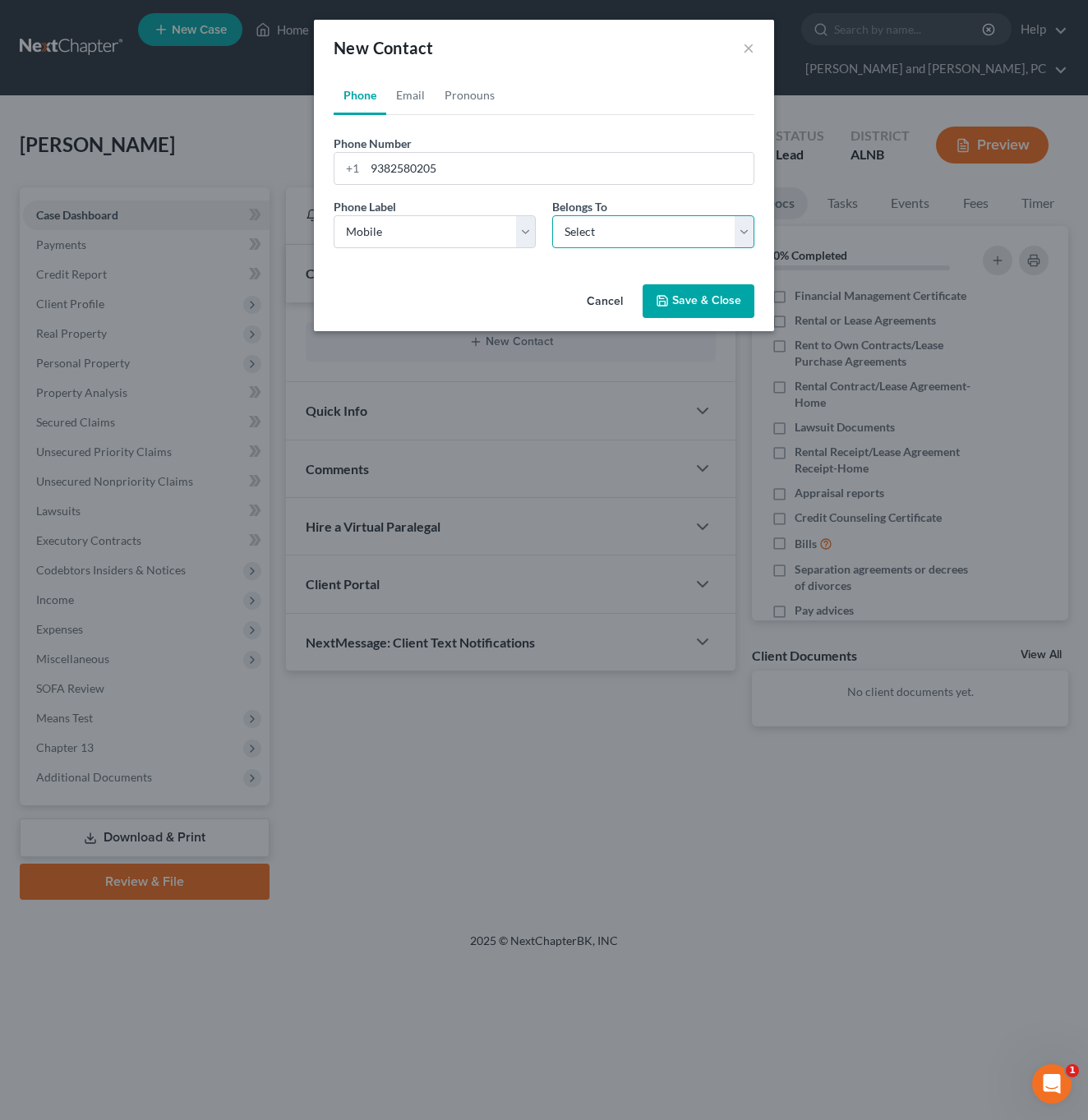
select select "0"
click at [410, 96] on link "Email" at bounding box center [410, 95] width 49 height 39
type input "[EMAIL_ADDRESS][DOMAIN_NAME]"
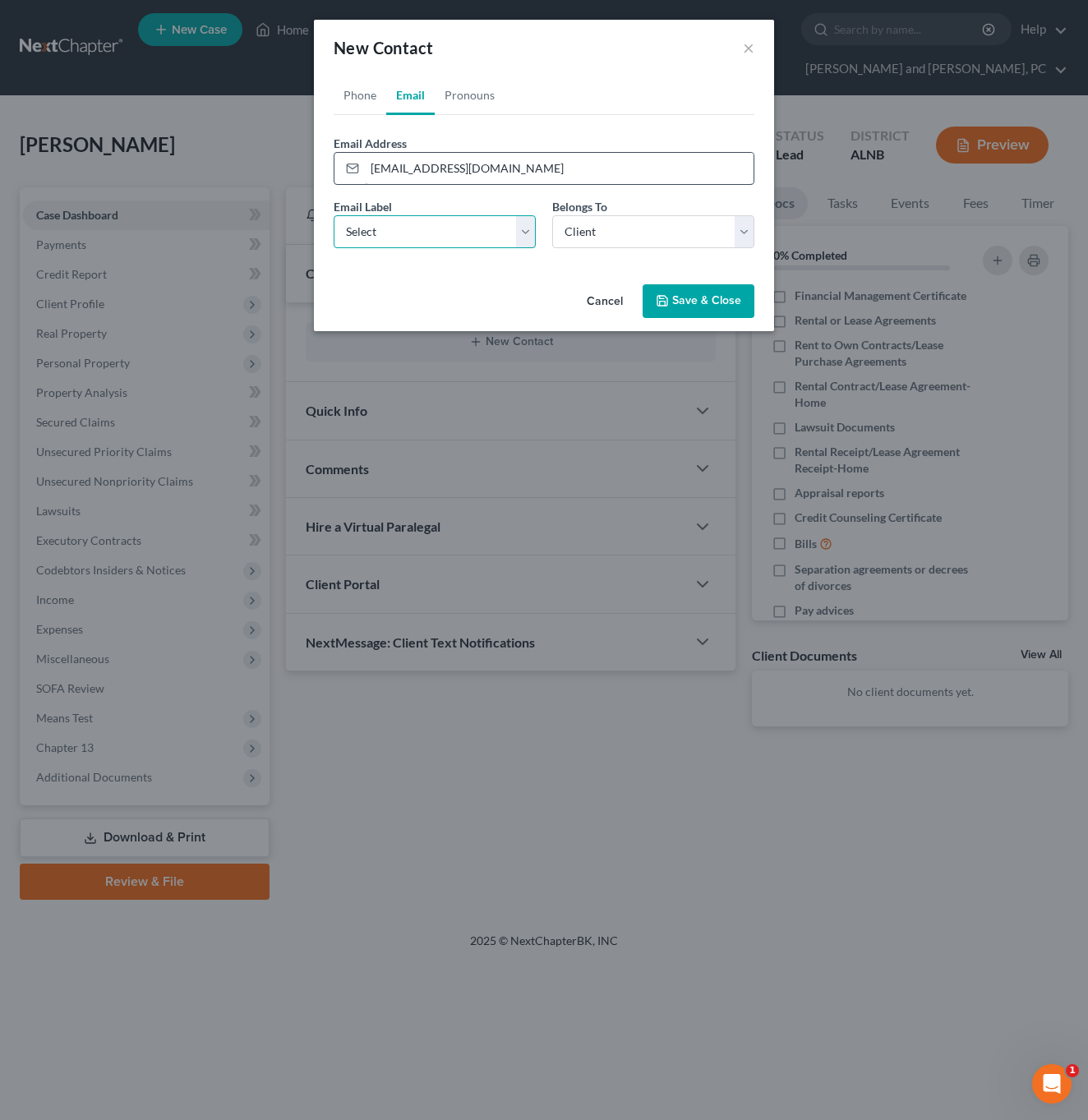
select select "0"
click at [691, 296] on button "Save & Close" at bounding box center [698, 302] width 112 height 34
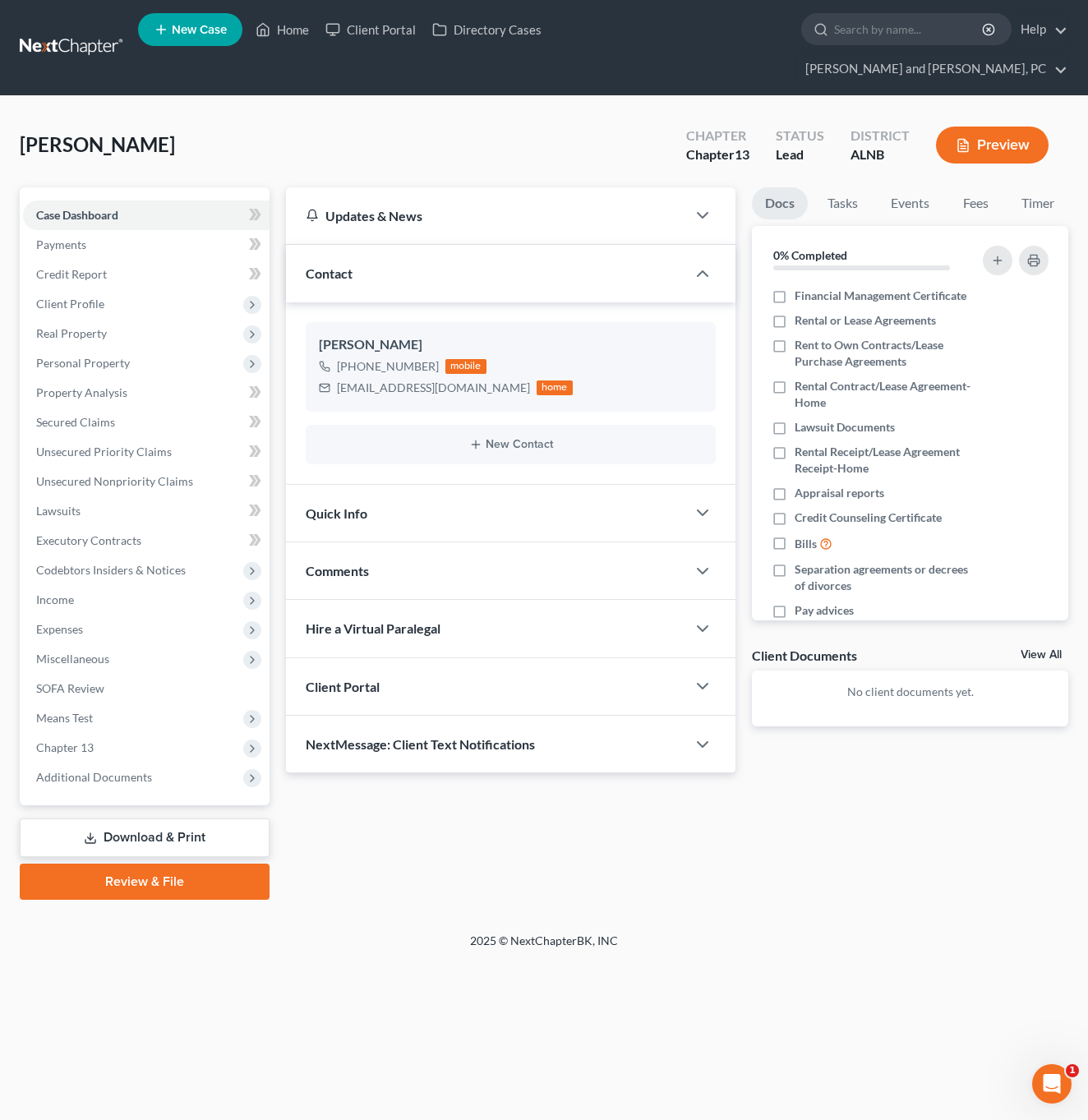
click at [403, 658] on div "Client Portal" at bounding box center [486, 686] width 400 height 56
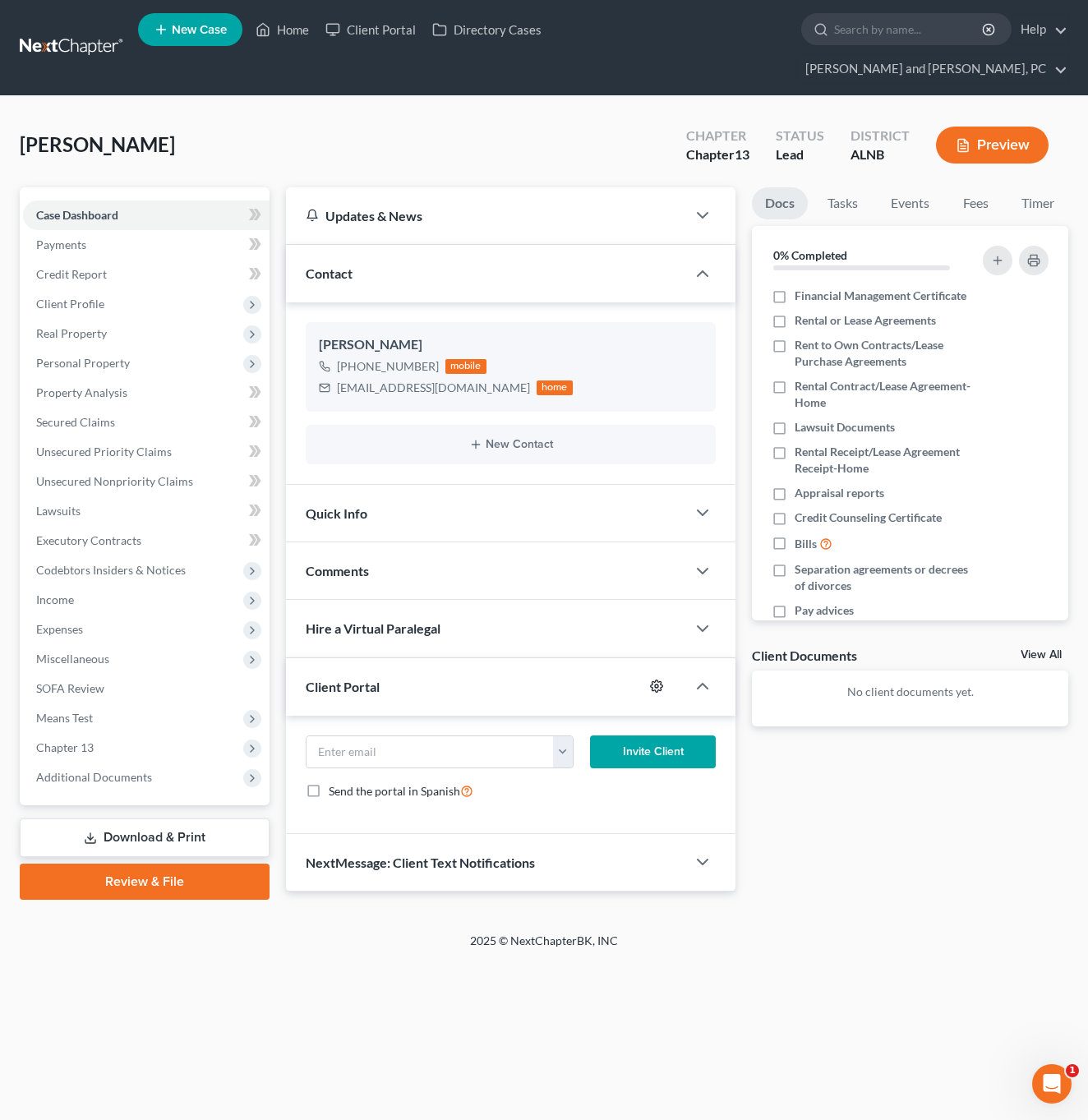
click at [658, 684] on circle "button" at bounding box center [656, 686] width 3 height 3
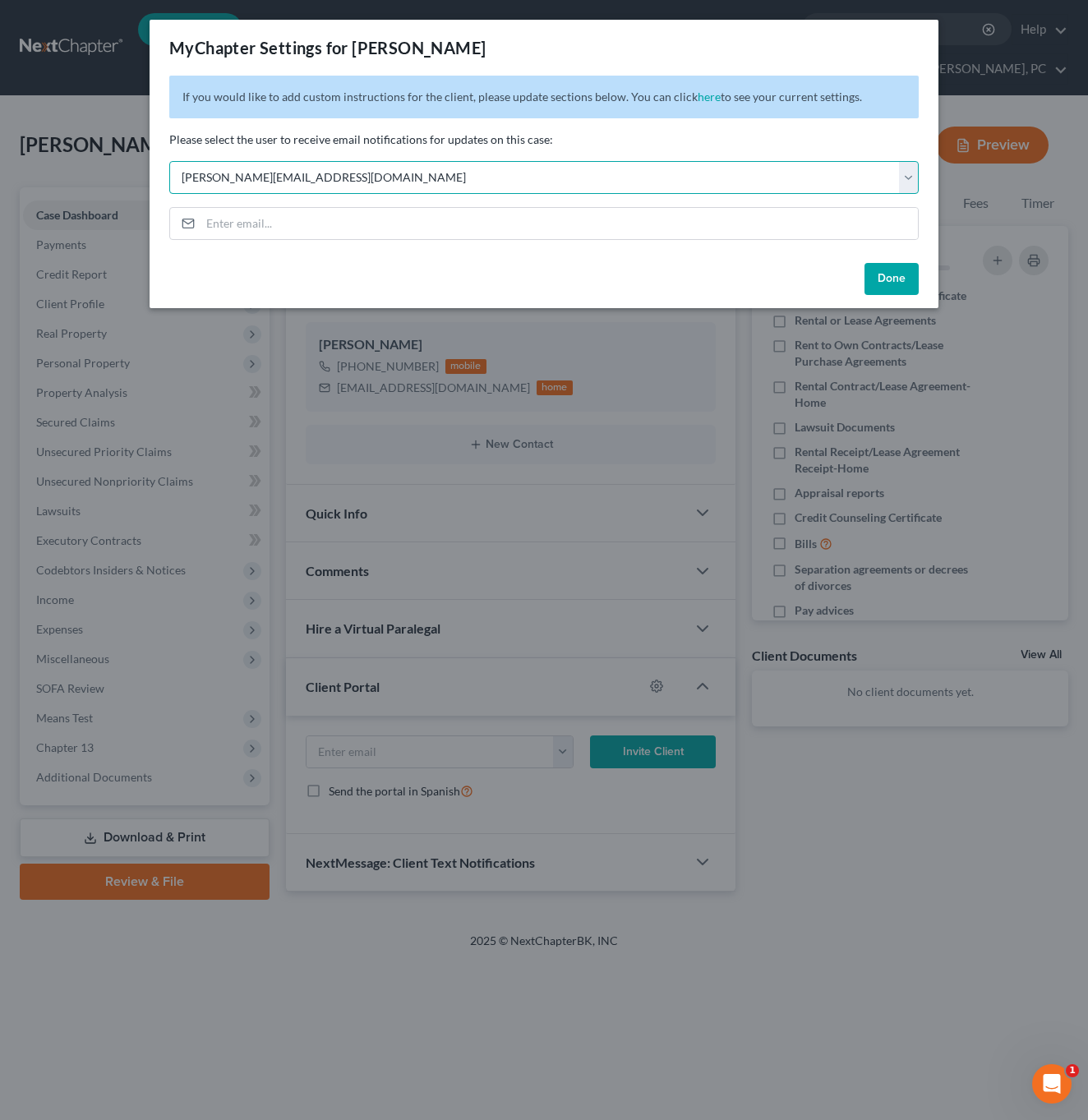
click at [337, 175] on select "Select [PERSON_NAME][EMAIL_ADDRESS][DOMAIN_NAME] [PERSON_NAME][EMAIL_ADDRESS][D…" at bounding box center [544, 177] width 750 height 32
select select "1"
click at [896, 280] on button "Done" at bounding box center [891, 279] width 54 height 32
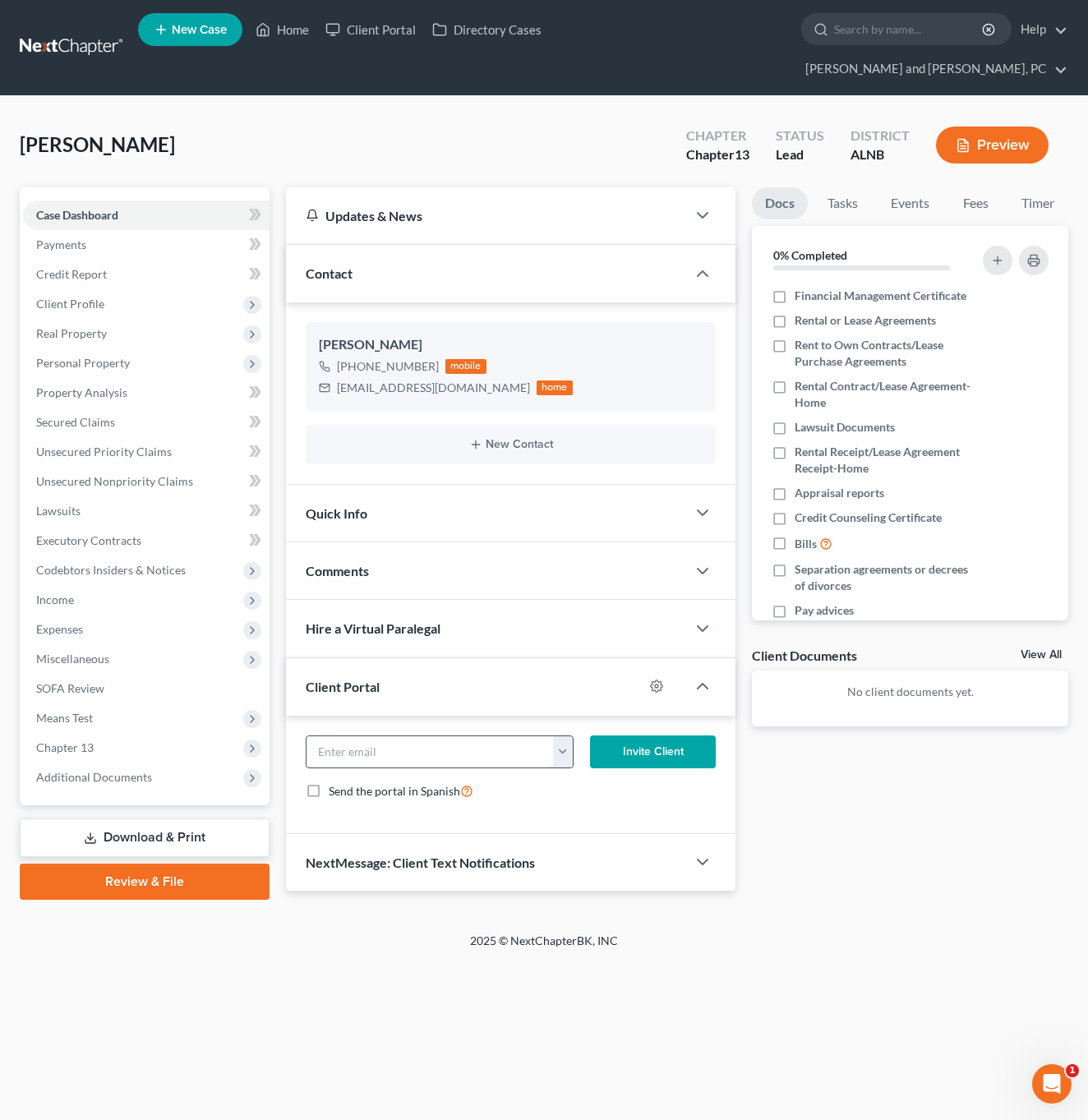
click at [537, 736] on input "email" at bounding box center [430, 752] width 247 height 32
click at [566, 736] on button "button" at bounding box center [562, 752] width 20 height 32
click at [603, 774] on link "[EMAIL_ADDRESS][DOMAIN_NAME]" at bounding box center [665, 788] width 225 height 28
type input "[EMAIL_ADDRESS][DOMAIN_NAME]"
click at [645, 736] on button "Invite Client" at bounding box center [653, 752] width 126 height 32
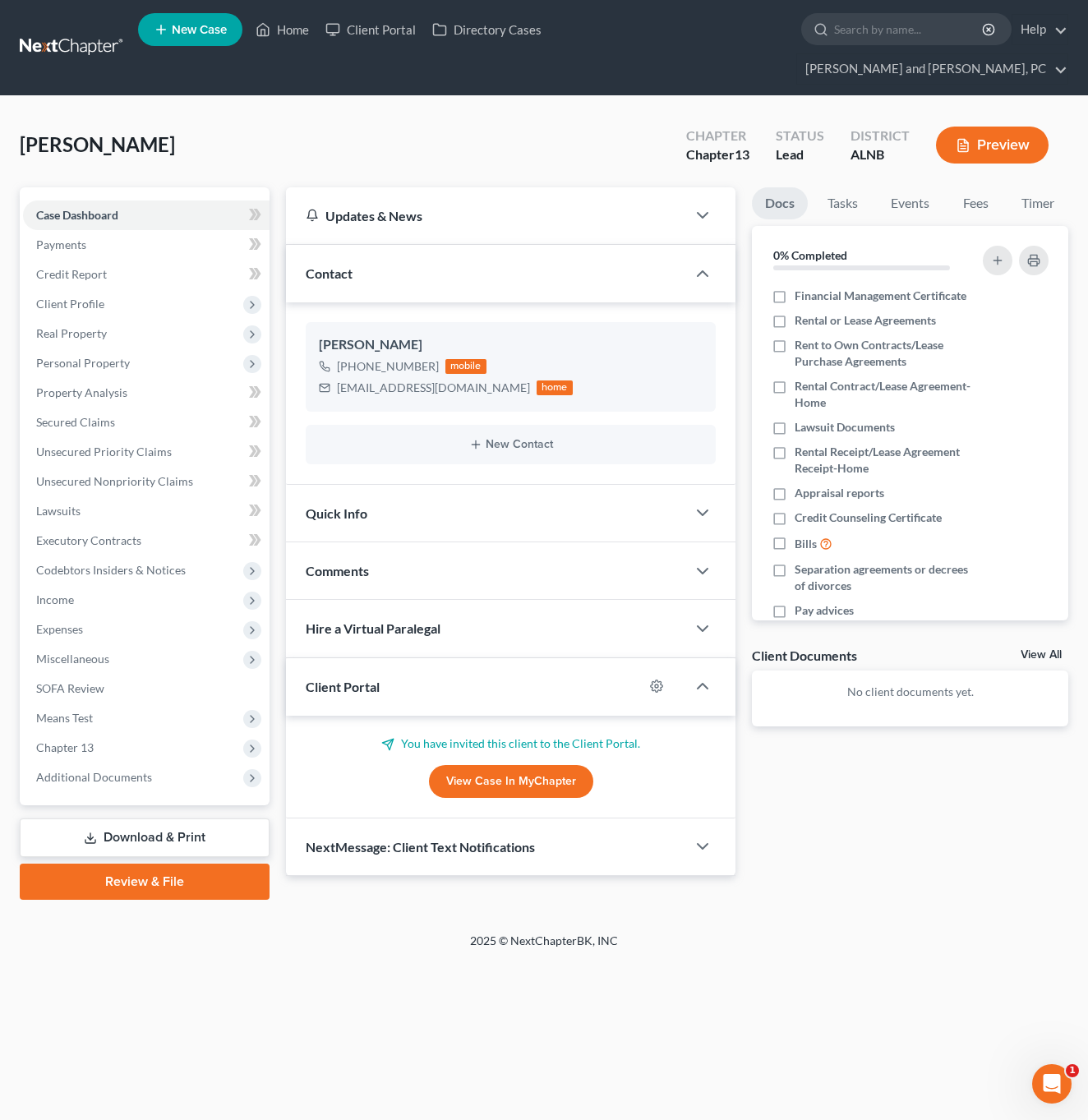
click at [367, 484] on div "Quick Info" at bounding box center [486, 513] width 400 height 56
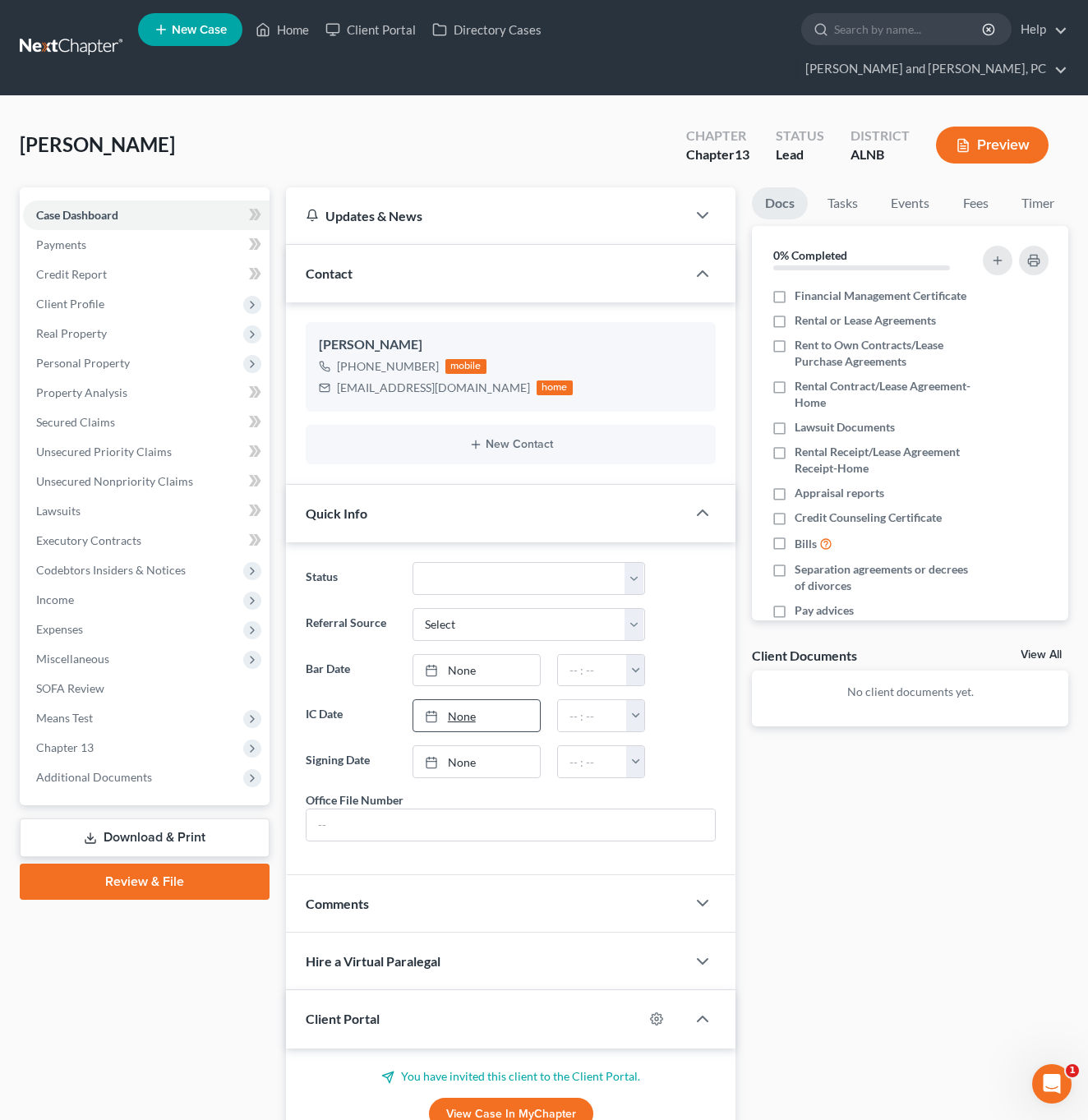
click at [483, 700] on link "None" at bounding box center [477, 715] width 127 height 32
click at [632, 700] on button "button" at bounding box center [635, 715] width 18 height 32
click at [668, 767] on link "4:30pm" at bounding box center [673, 781] width 92 height 28
type input "4:30pm"
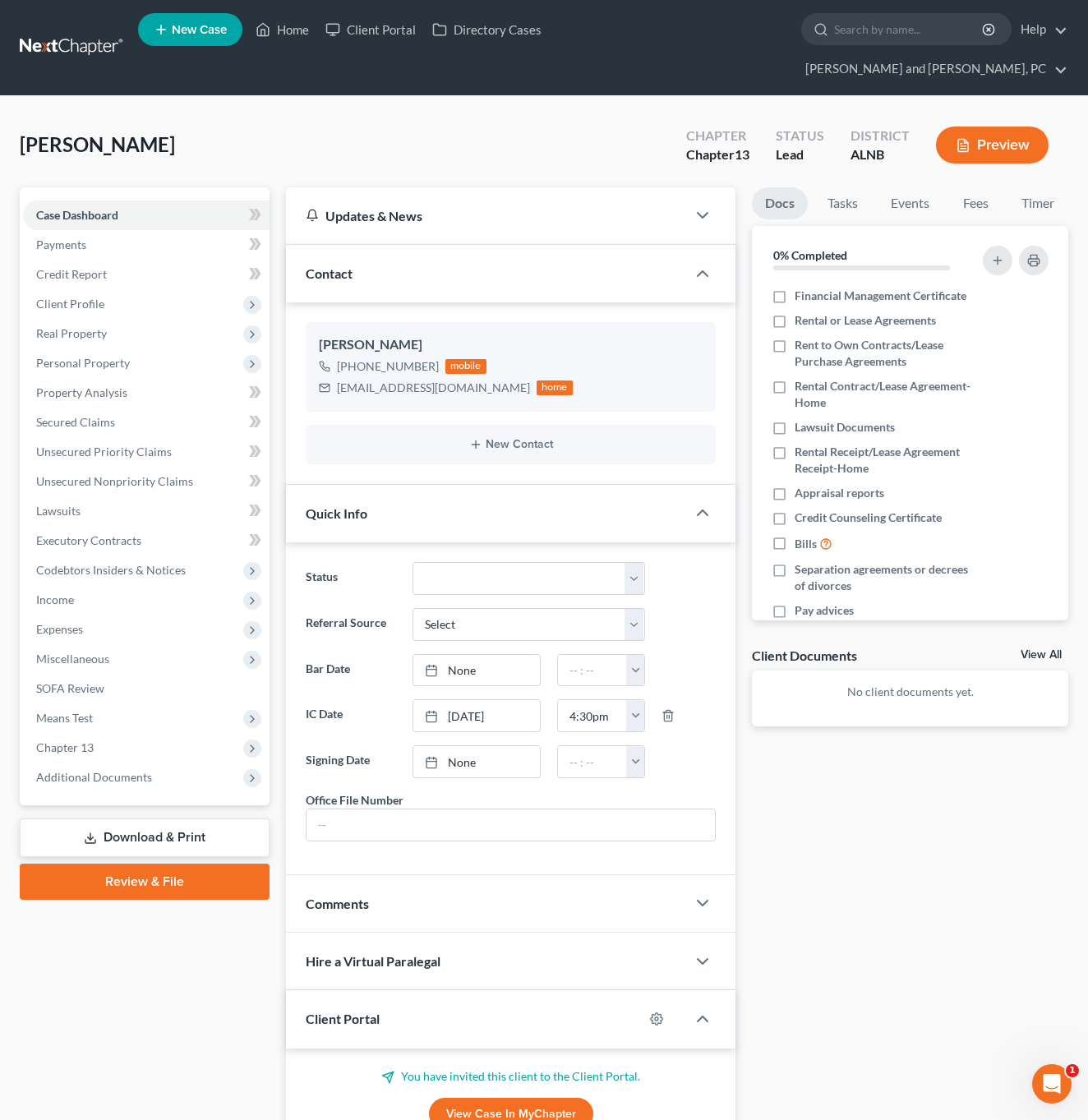
click at [664, 1006] on div at bounding box center [665, 1018] width 43 height 26
click at [657, 1012] on icon "button" at bounding box center [656, 1018] width 13 height 13
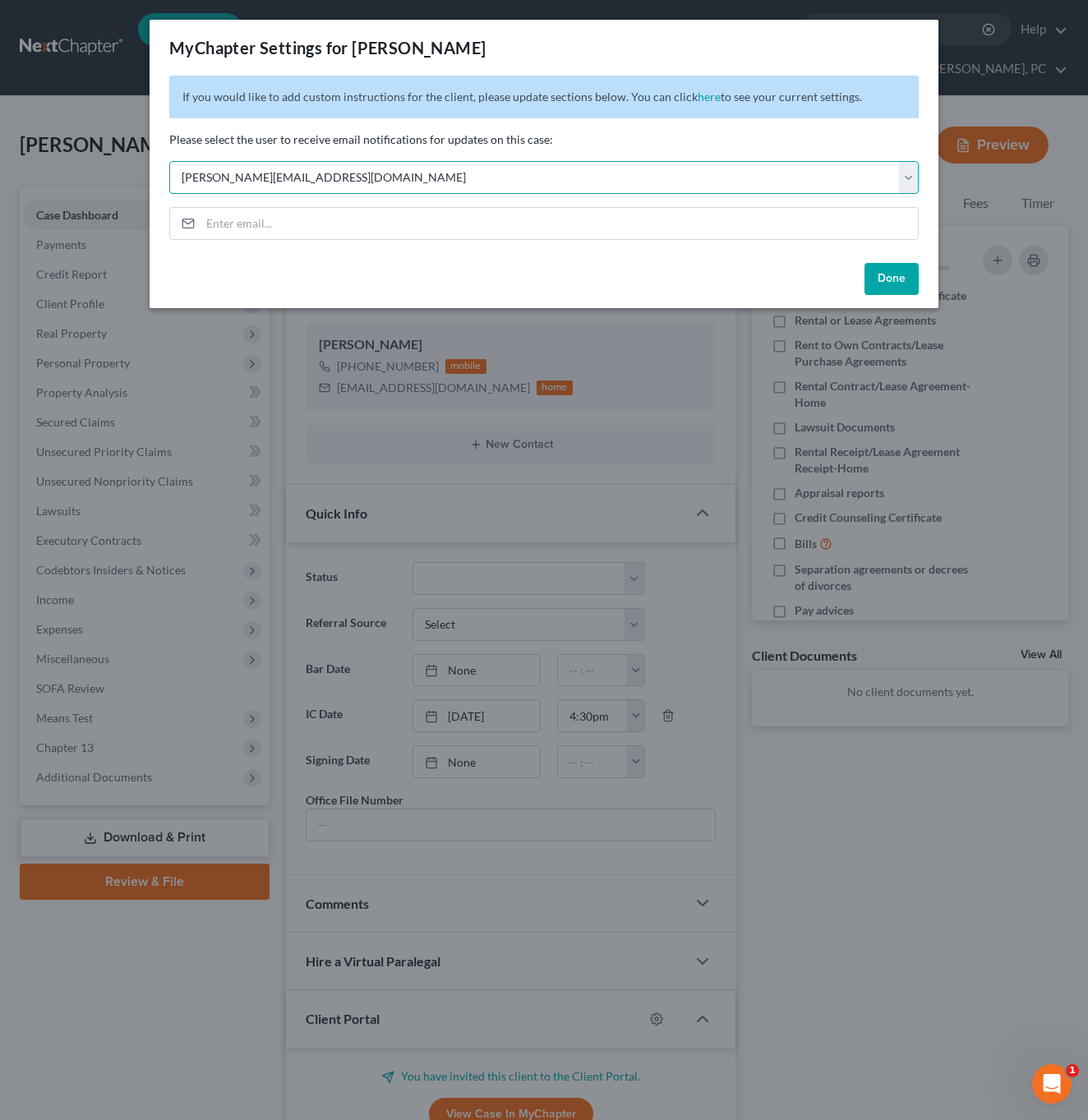
click at [381, 179] on select "Select [PERSON_NAME][EMAIL_ADDRESS][DOMAIN_NAME] [PERSON_NAME][EMAIL_ADDRESS][D…" at bounding box center [544, 177] width 750 height 32
select select "0"
click at [894, 280] on button "Done" at bounding box center [891, 279] width 54 height 32
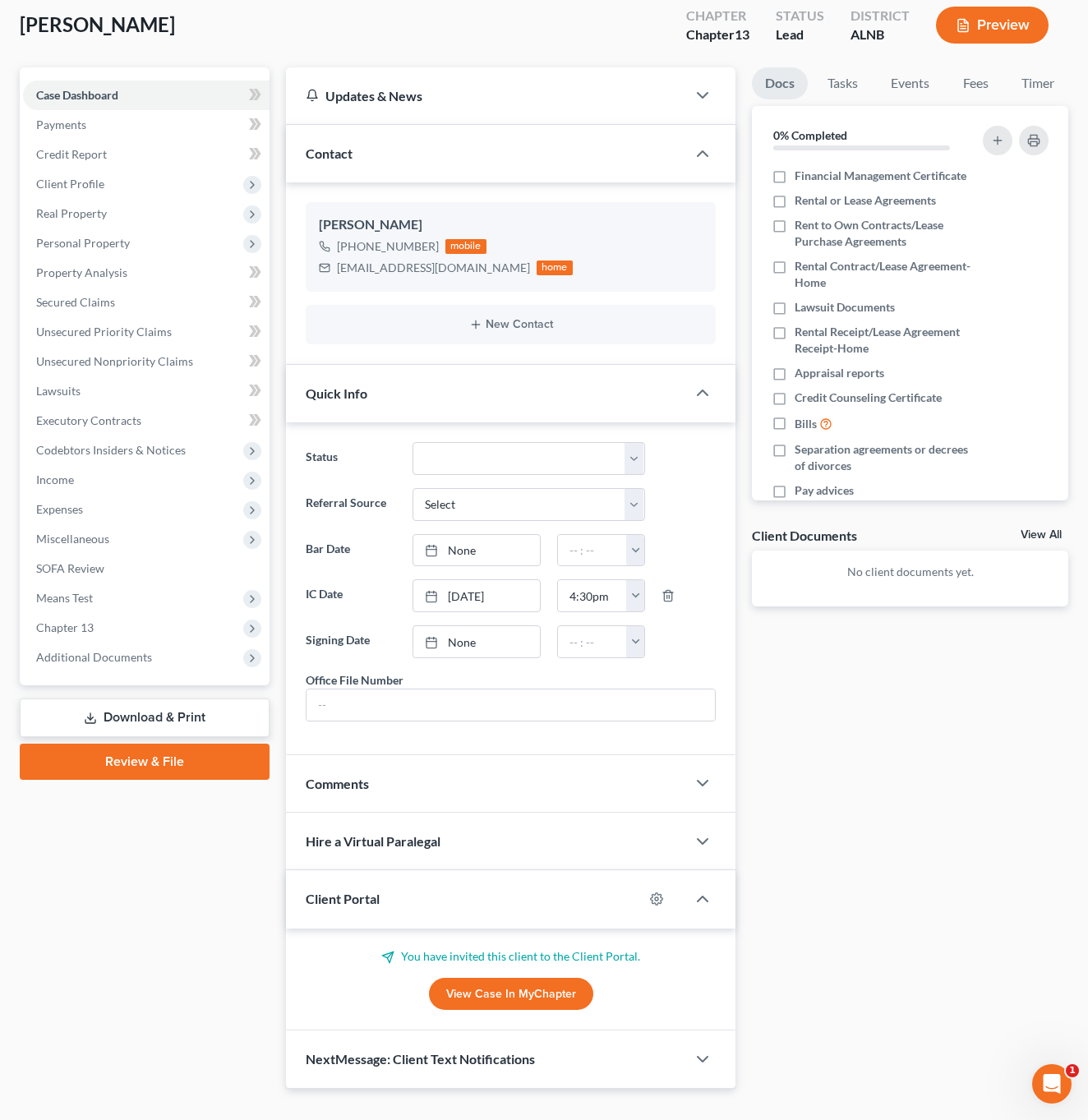
scroll to position [119, 0]
click at [509, 1052] on span "NextMessage: Client Text Notifications" at bounding box center [420, 1059] width 229 height 15
click at [654, 1053] on icon "button" at bounding box center [656, 1059] width 13 height 13
select select "0"
select select
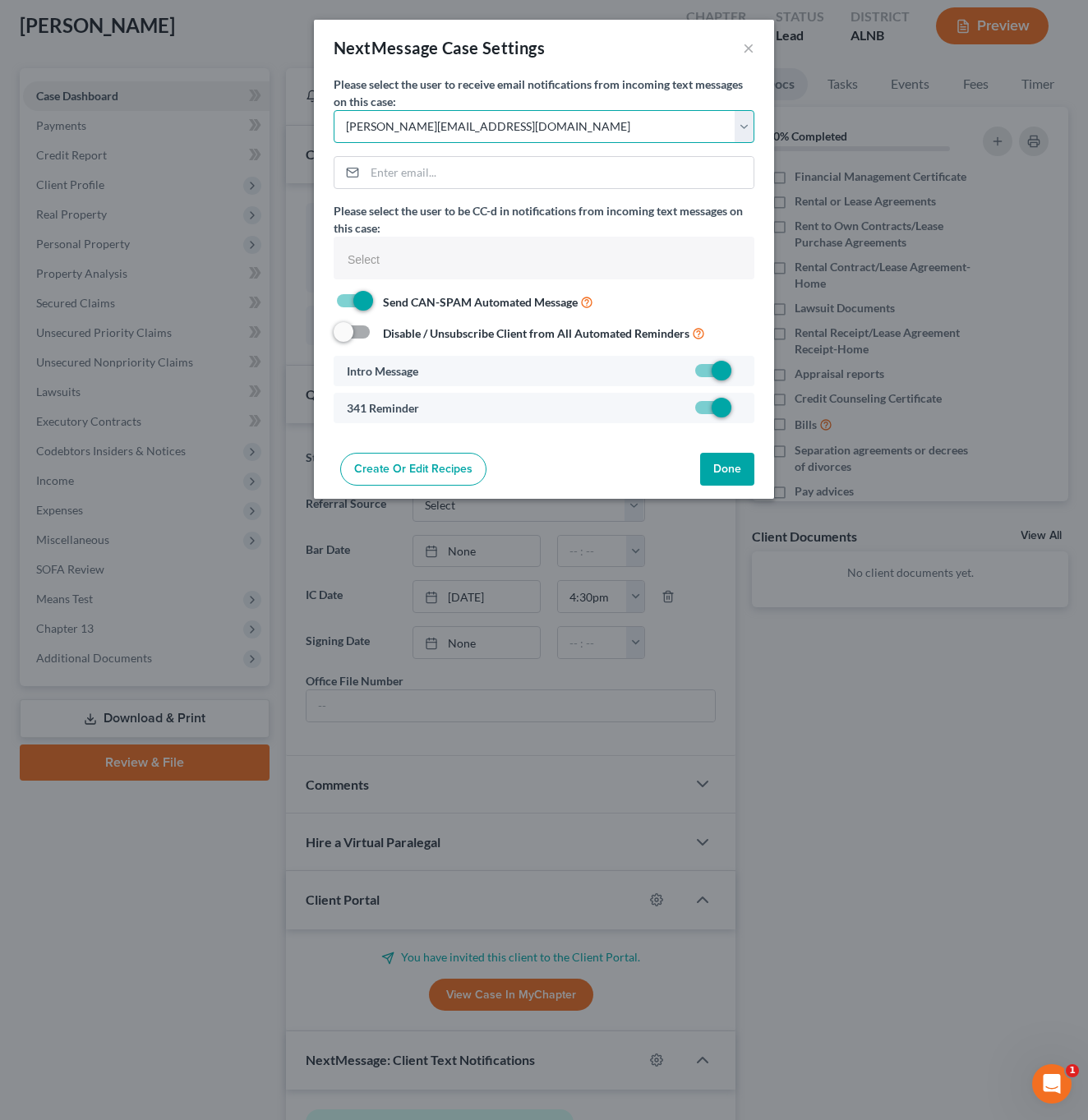
click at [578, 120] on select "Select [PERSON_NAME][EMAIL_ADDRESS][DOMAIN_NAME] [PERSON_NAME][EMAIL_ADDRESS][D…" at bounding box center [544, 126] width 420 height 32
select select "1"
click at [711, 466] on button "Done" at bounding box center [726, 469] width 54 height 32
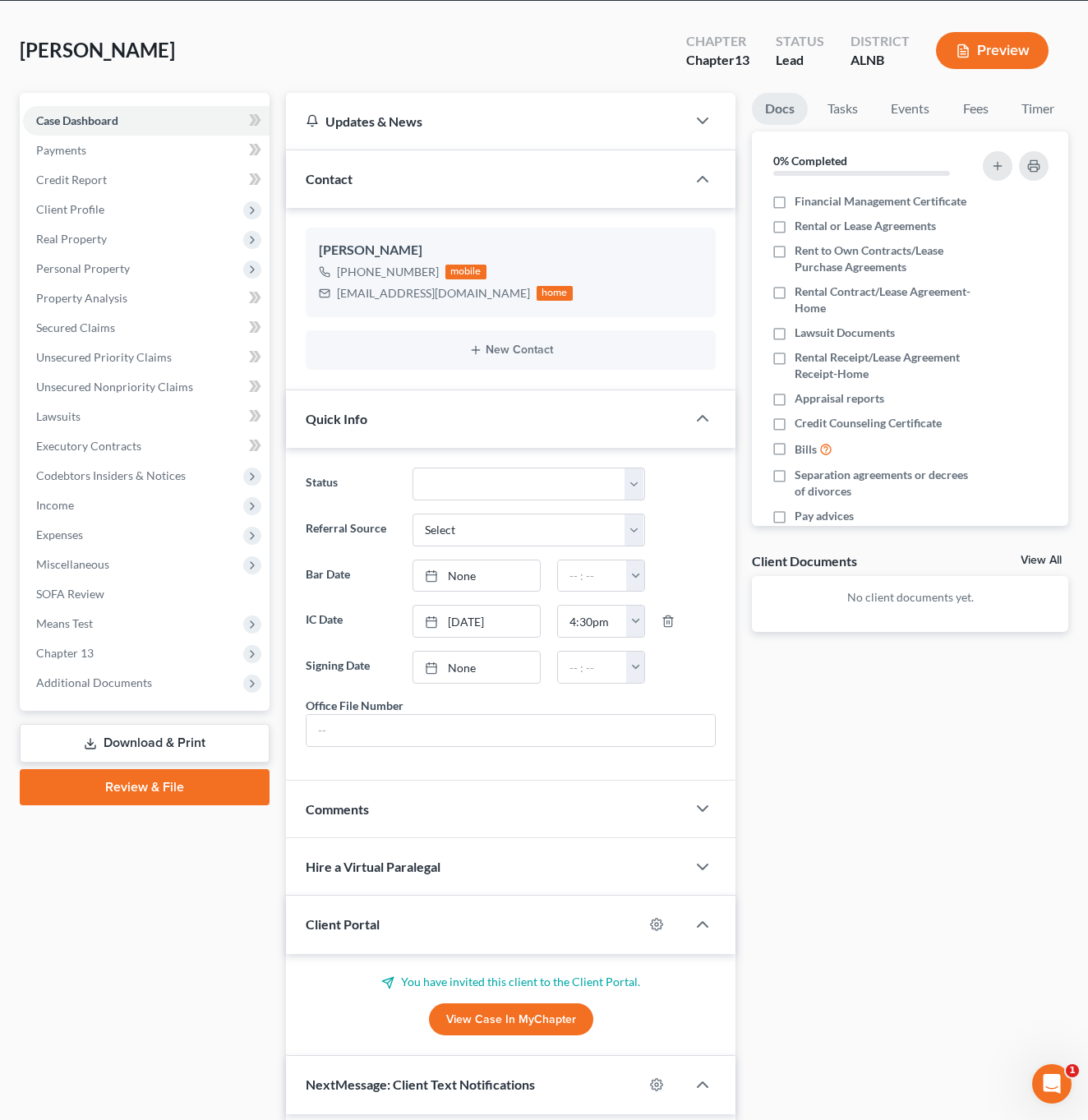
scroll to position [97, 0]
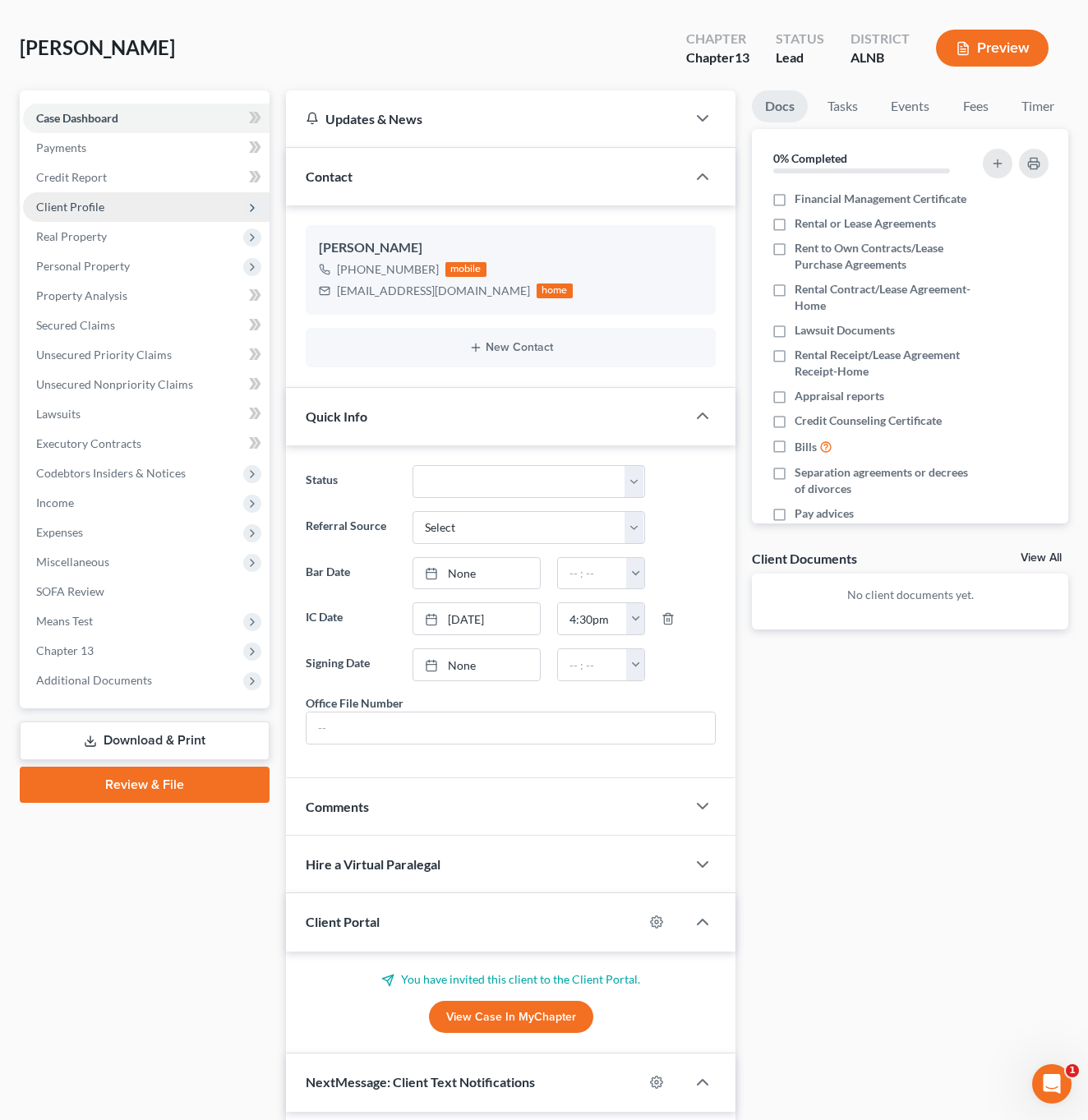
click at [111, 192] on span "Client Profile" at bounding box center [146, 207] width 247 height 30
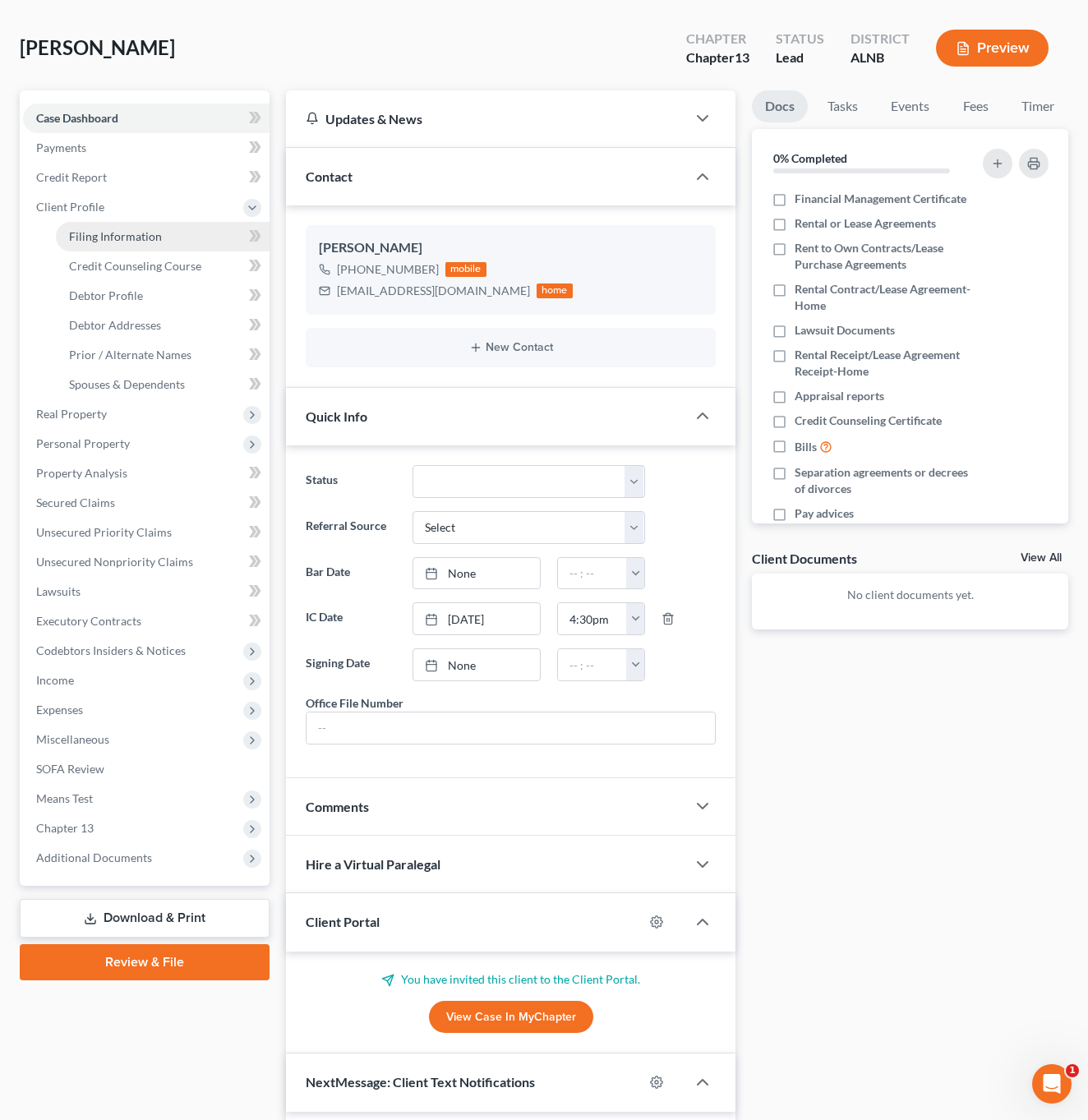
click at [115, 229] on span "Filing Information" at bounding box center [115, 236] width 93 height 14
select select "1"
select select "0"
select select "3"
select select "1"
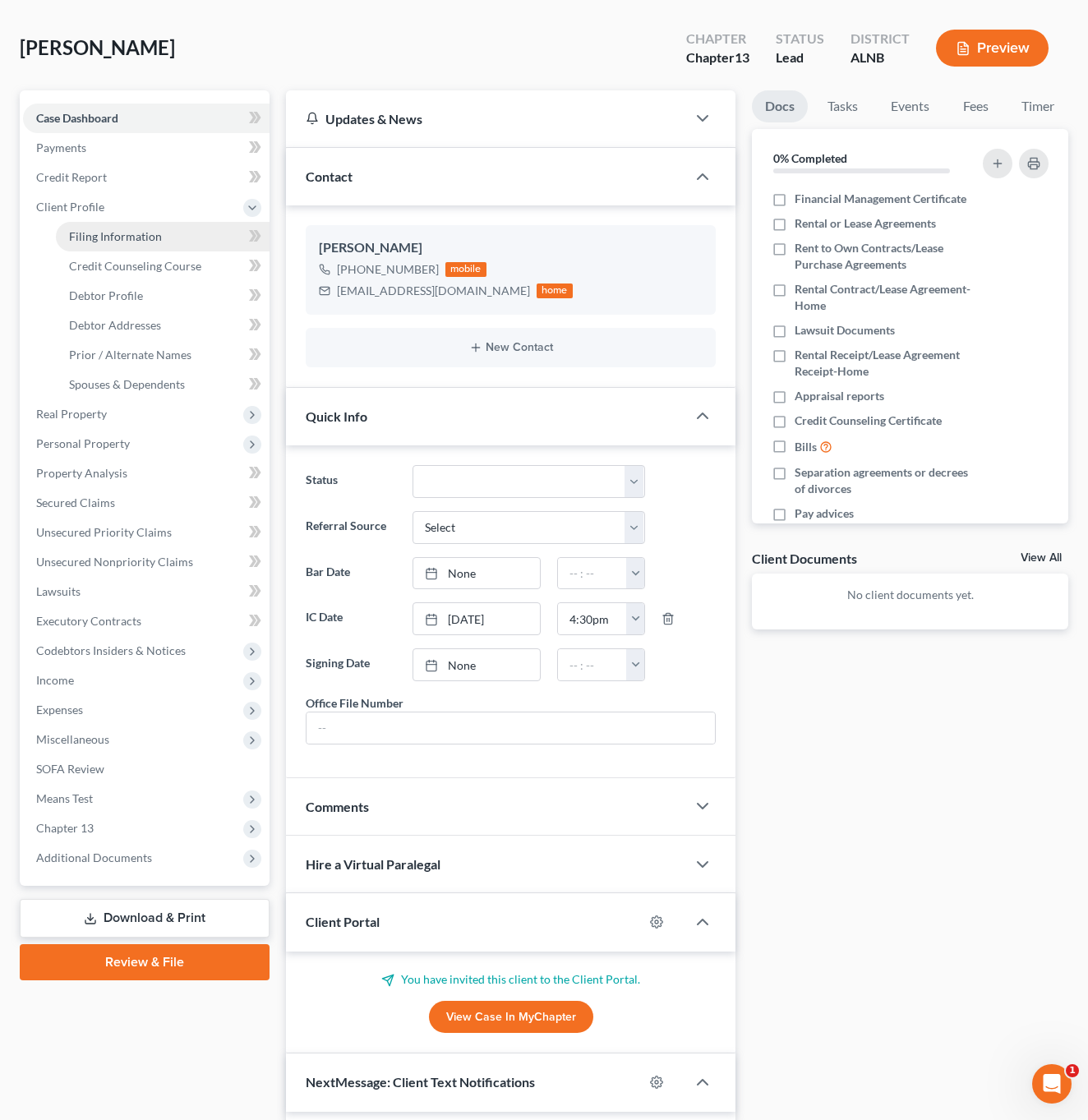
select select "0"
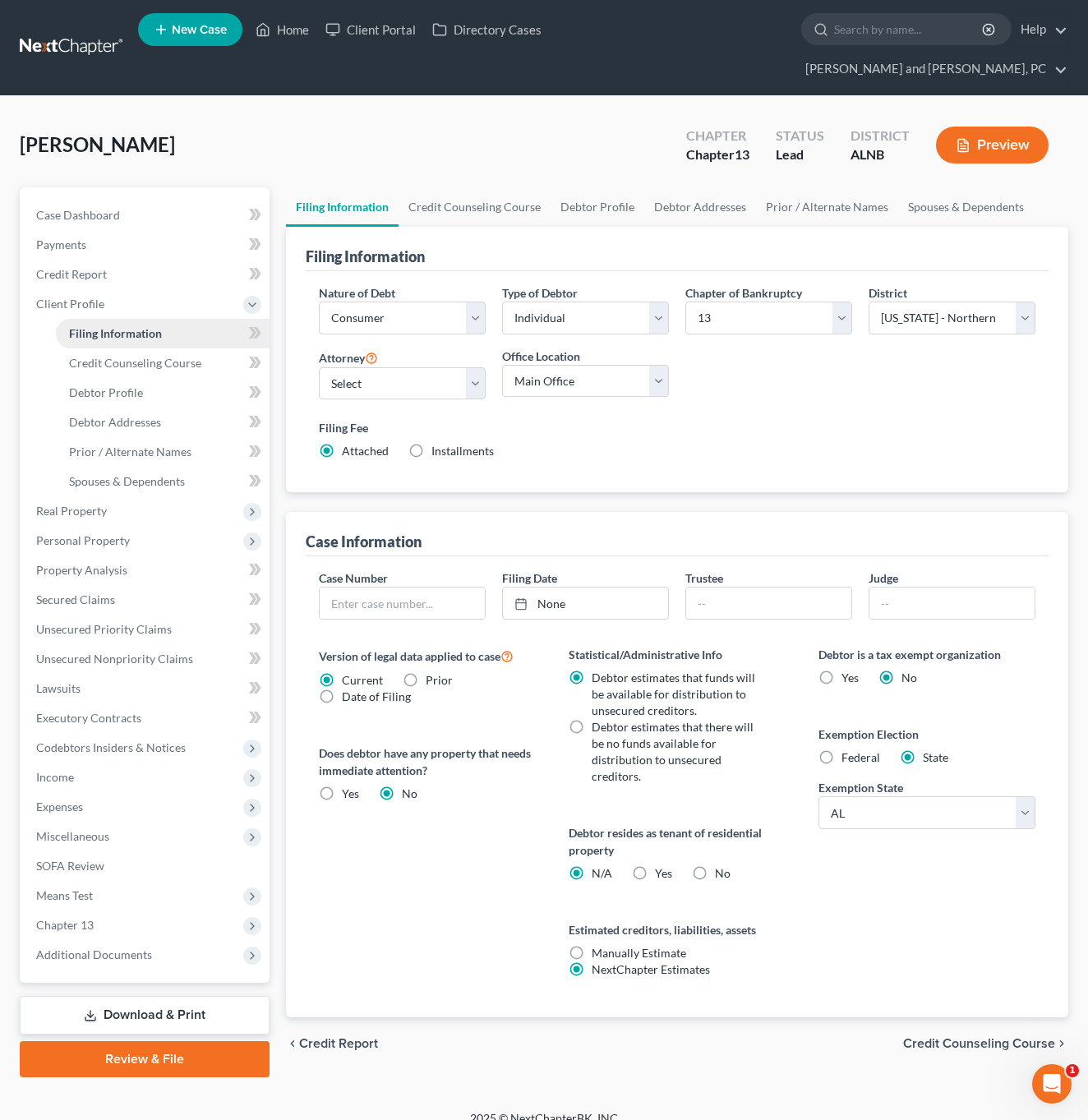
click at [115, 230] on link "Payments" at bounding box center [146, 244] width 247 height 30
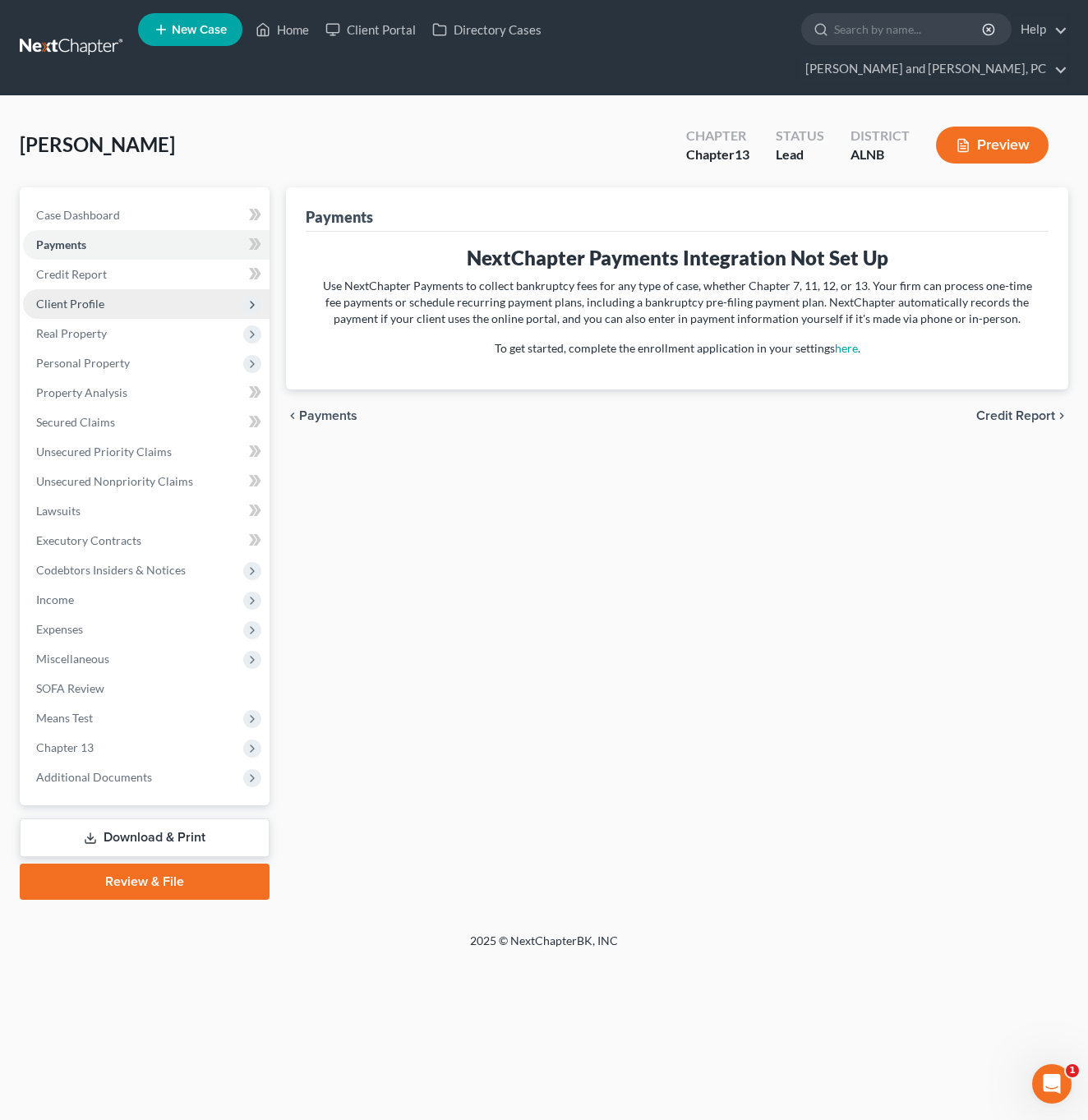
click at [80, 296] on span "Client Profile" at bounding box center [70, 303] width 68 height 14
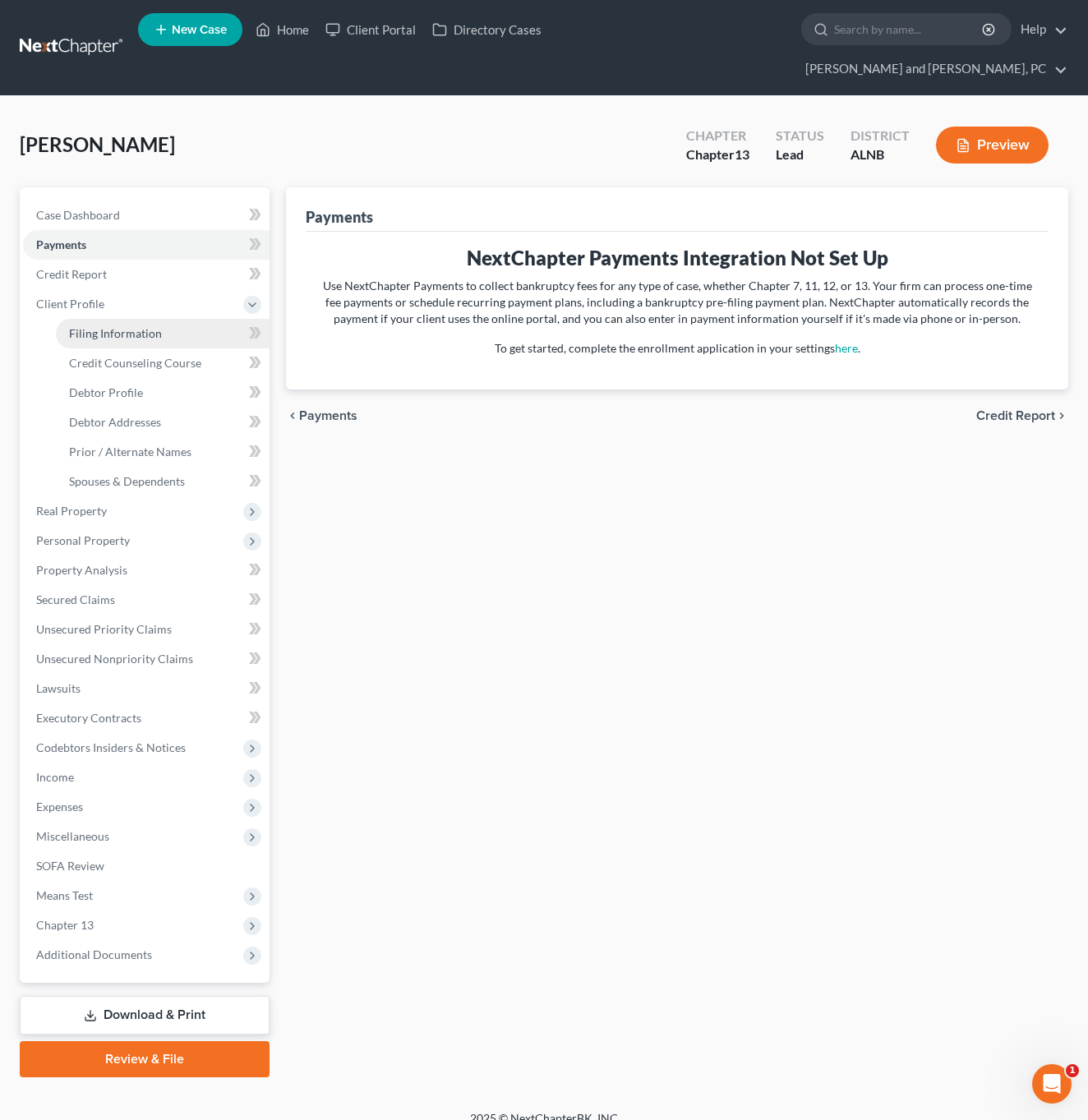
click at [115, 326] on span "Filing Information" at bounding box center [115, 333] width 93 height 14
select select "1"
select select "0"
select select "3"
select select "1"
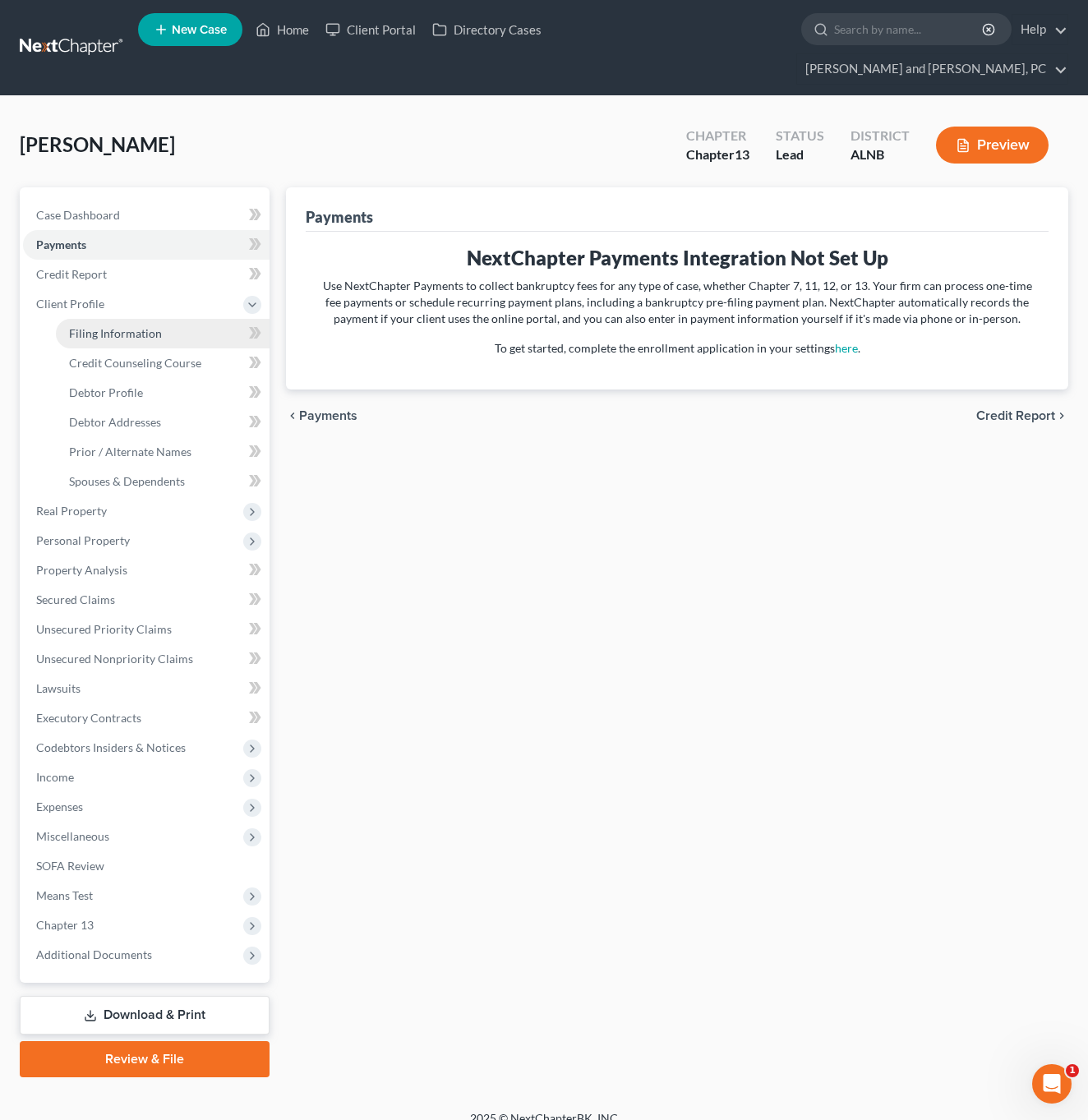
select select "0"
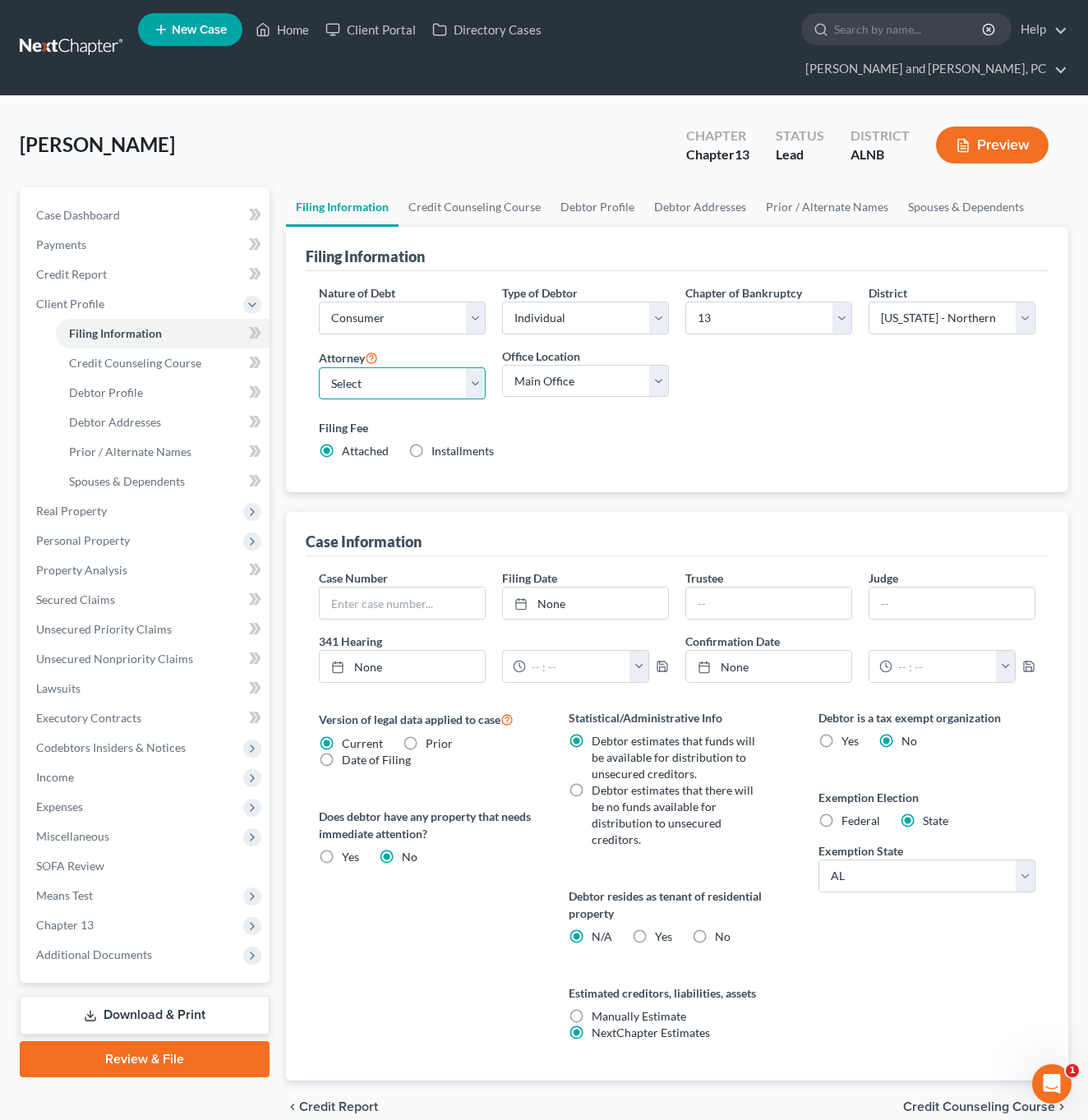
click at [408, 367] on select "Select [PERSON_NAME] - ALNB [PERSON_NAME] - ALNB [PERSON_NAME] - ALMB" at bounding box center [402, 384] width 167 height 32
select select "0"
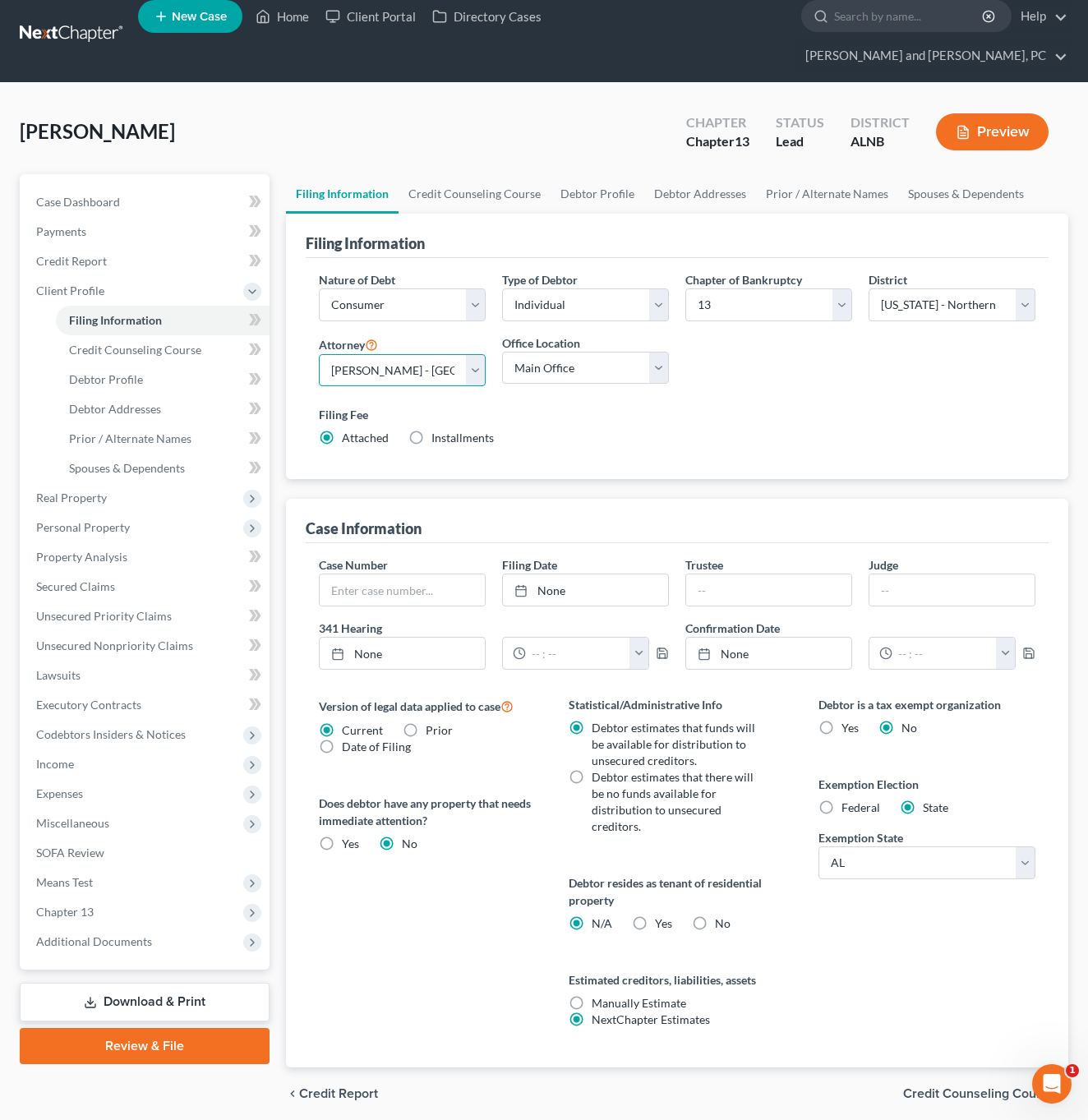
scroll to position [15, 0]
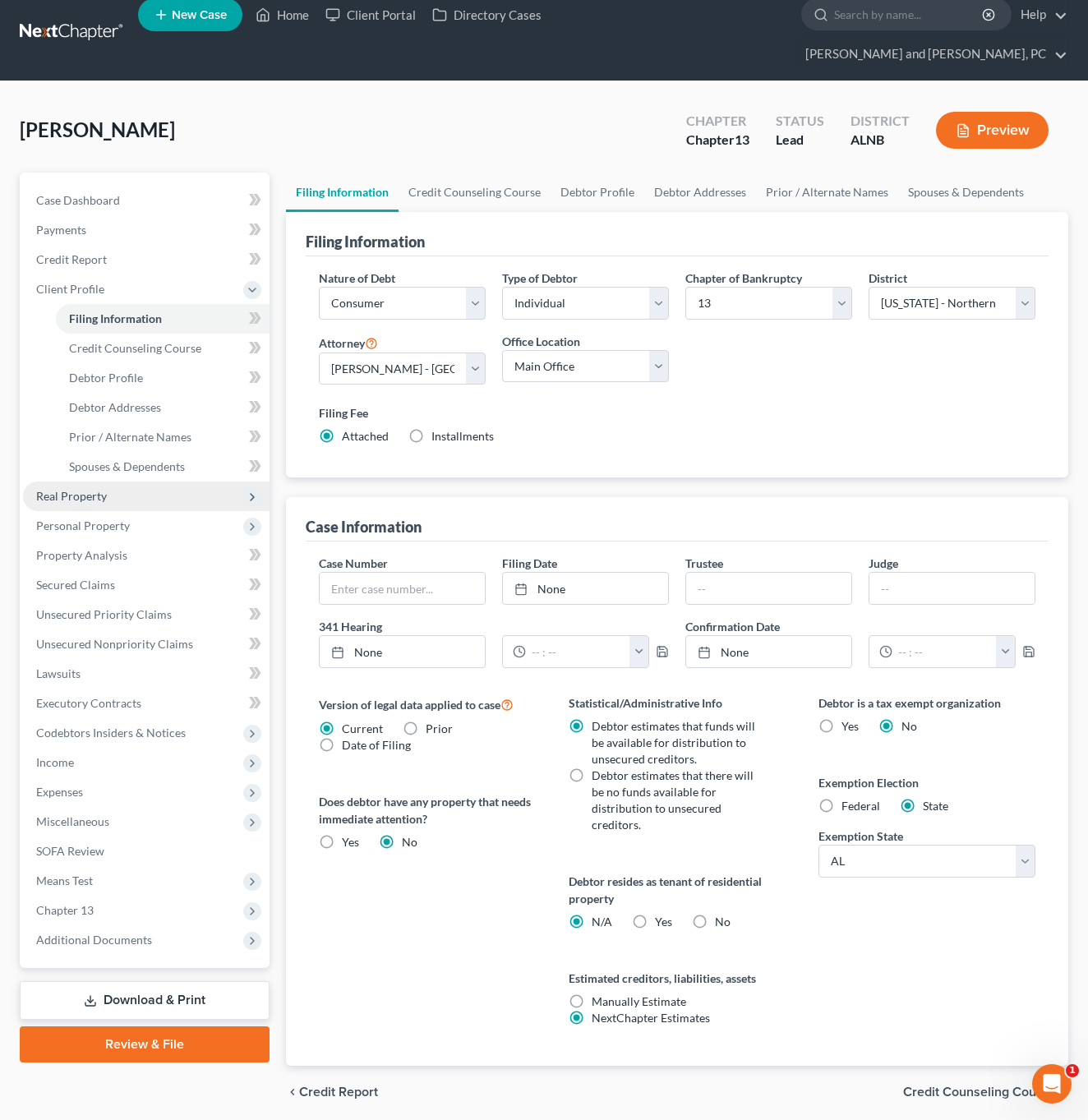
click at [68, 489] on span "Real Property" at bounding box center [71, 495] width 71 height 14
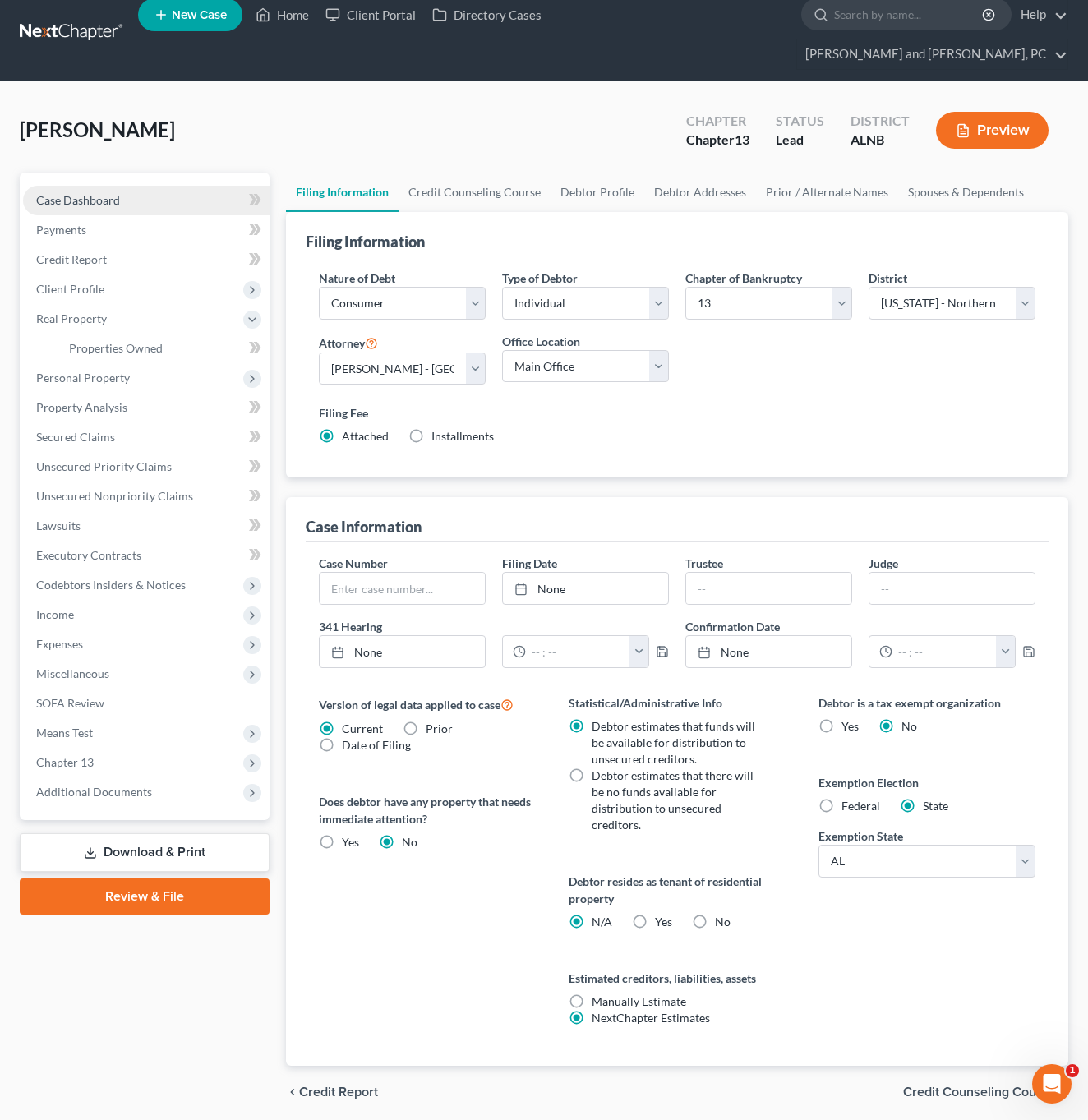
click at [137, 185] on link "Case Dashboard" at bounding box center [146, 200] width 247 height 30
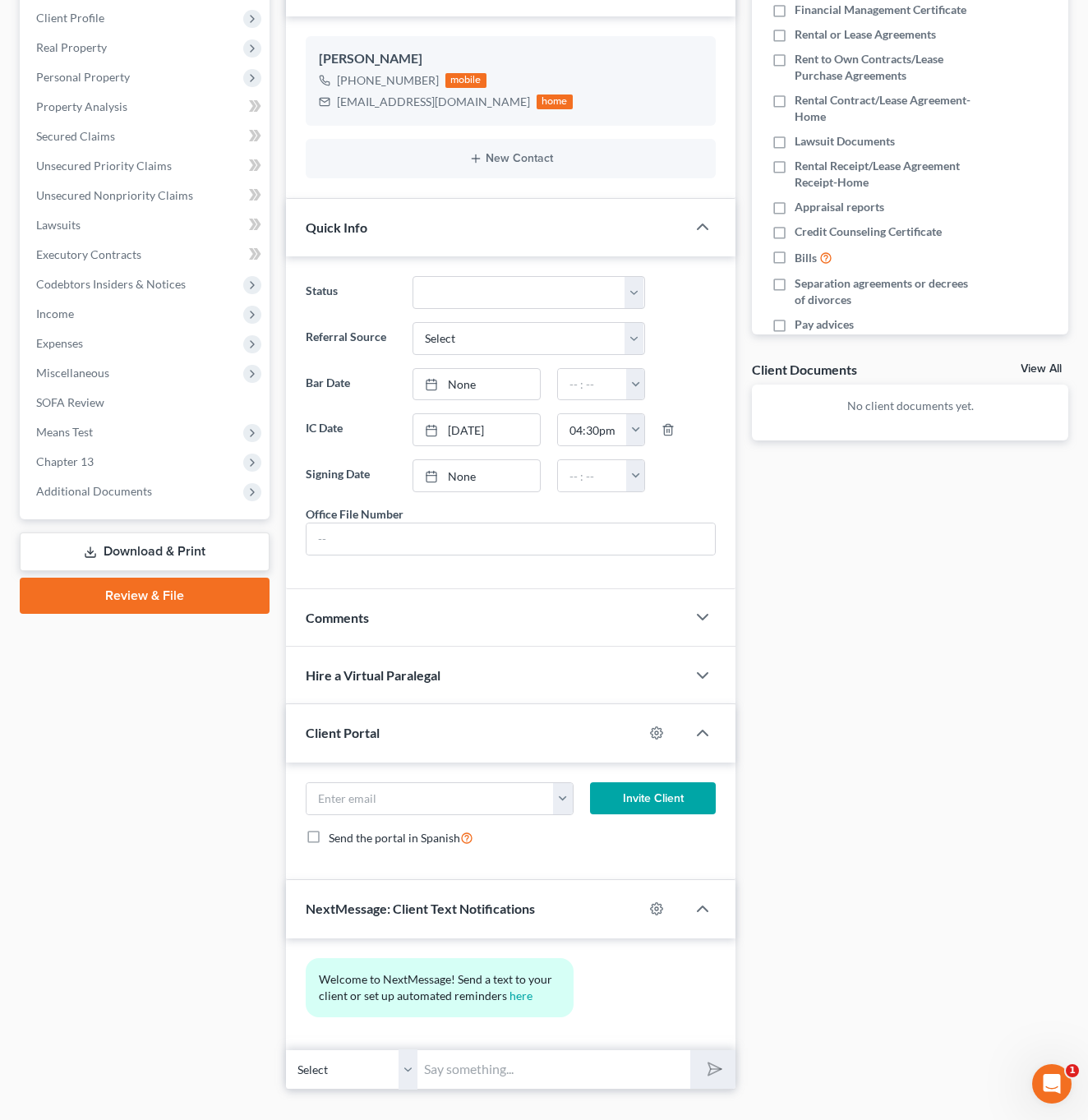
scroll to position [285, 0]
click at [650, 896] on div at bounding box center [665, 909] width 43 height 26
click at [662, 904] on icon "button" at bounding box center [657, 910] width 12 height 12
select select "1"
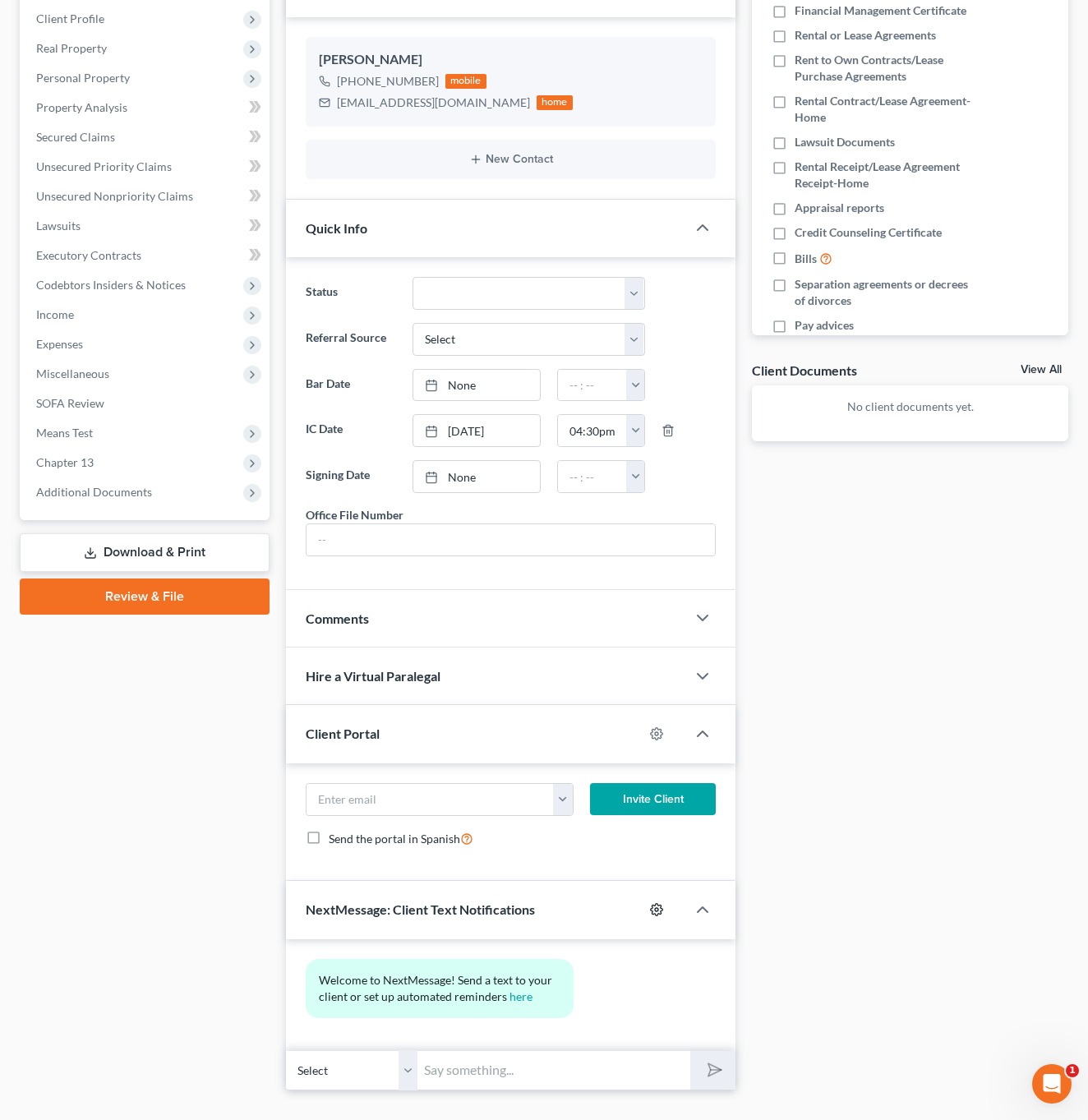
select select
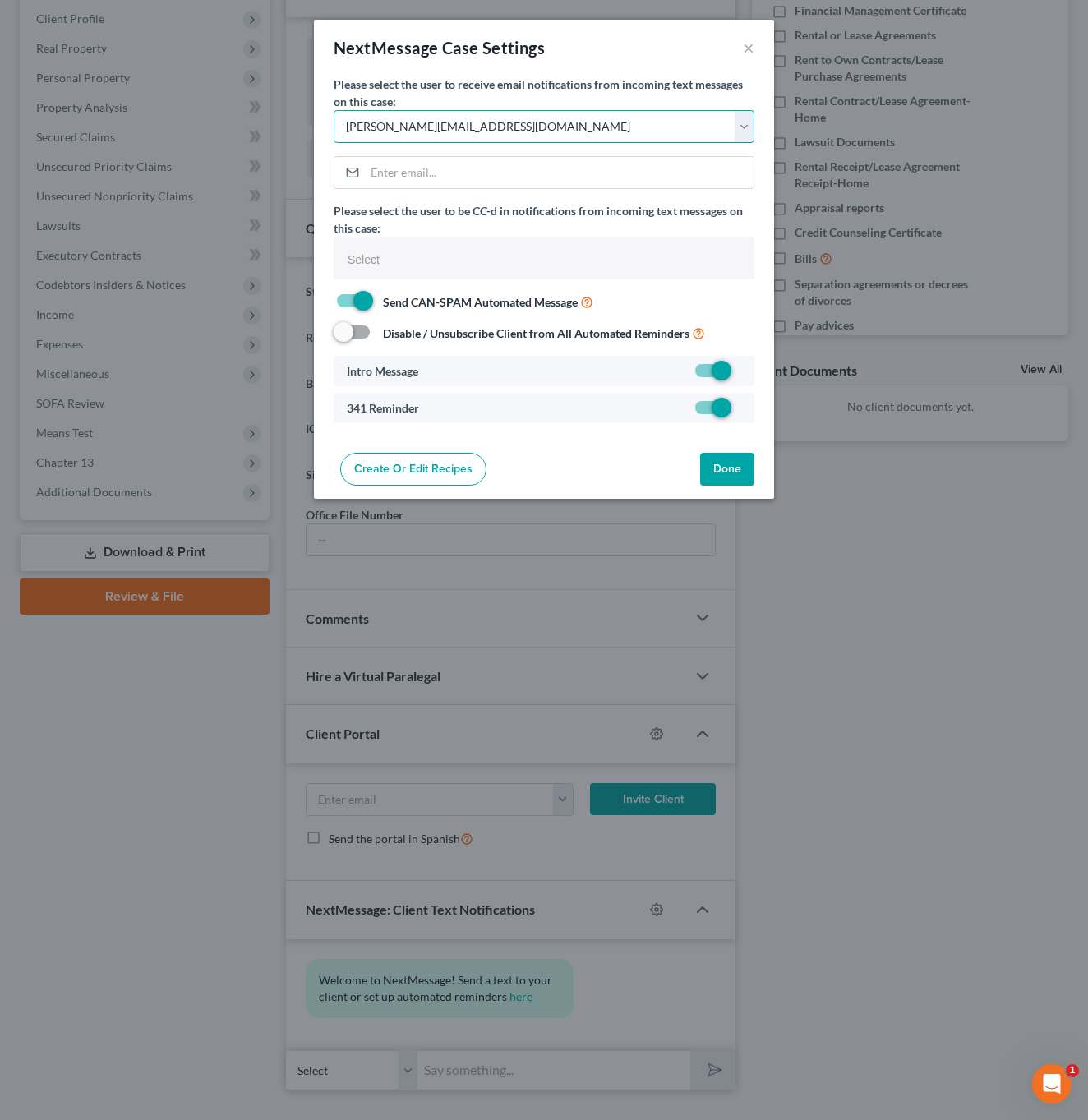
click at [483, 120] on select "Select [PERSON_NAME][EMAIL_ADDRESS][DOMAIN_NAME] [PERSON_NAME][EMAIL_ADDRESS][D…" at bounding box center [544, 126] width 420 height 32
select select "0"
click at [723, 460] on button "Done" at bounding box center [726, 469] width 54 height 32
